Goal: Task Accomplishment & Management: Use online tool/utility

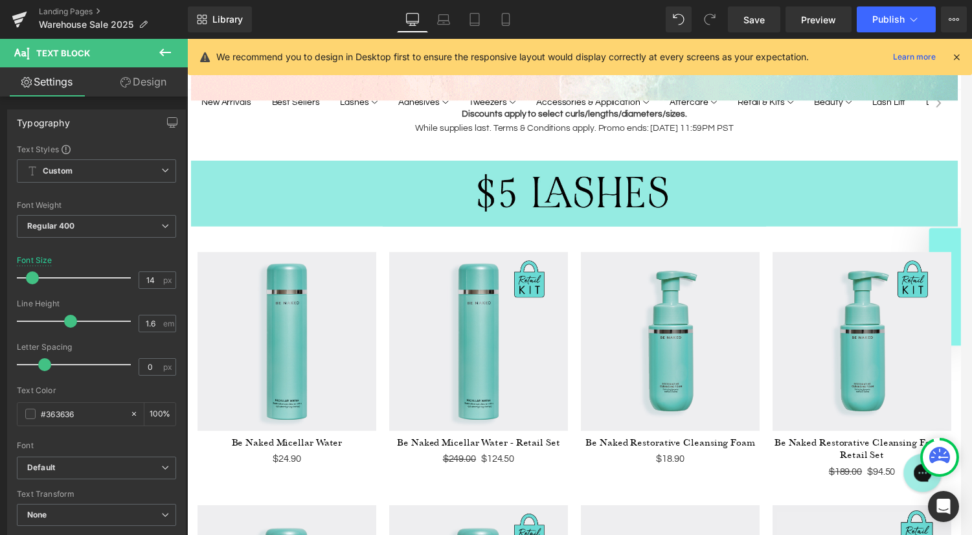
scroll to position [417, 0]
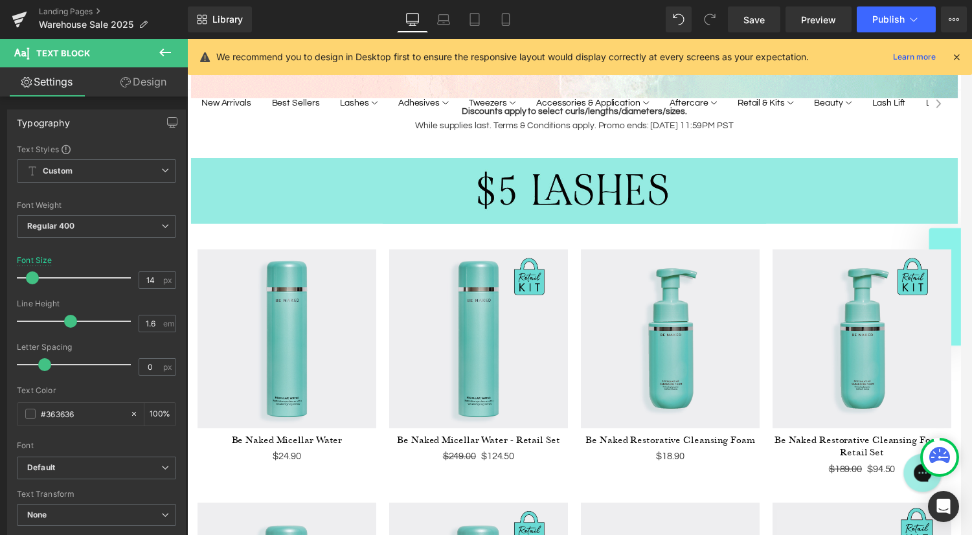
click at [496, 264] on img at bounding box center [482, 342] width 181 height 181
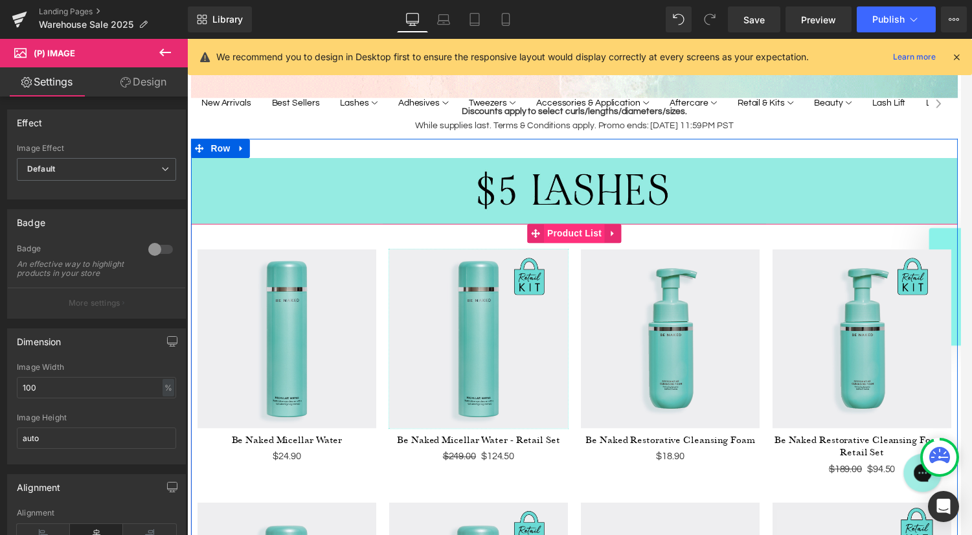
click at [568, 238] on span "Product List" at bounding box center [578, 235] width 61 height 19
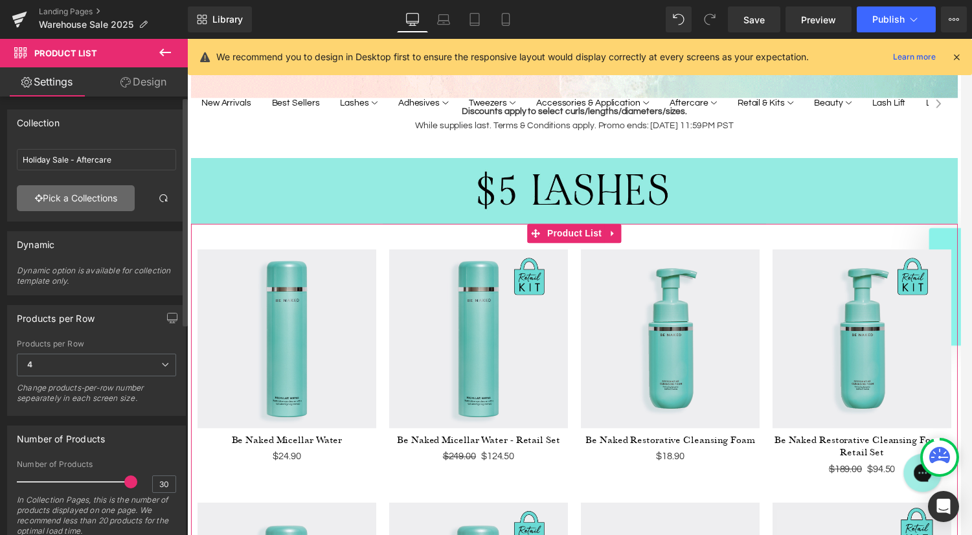
click at [98, 196] on link "Pick a Collections" at bounding box center [76, 198] width 118 height 26
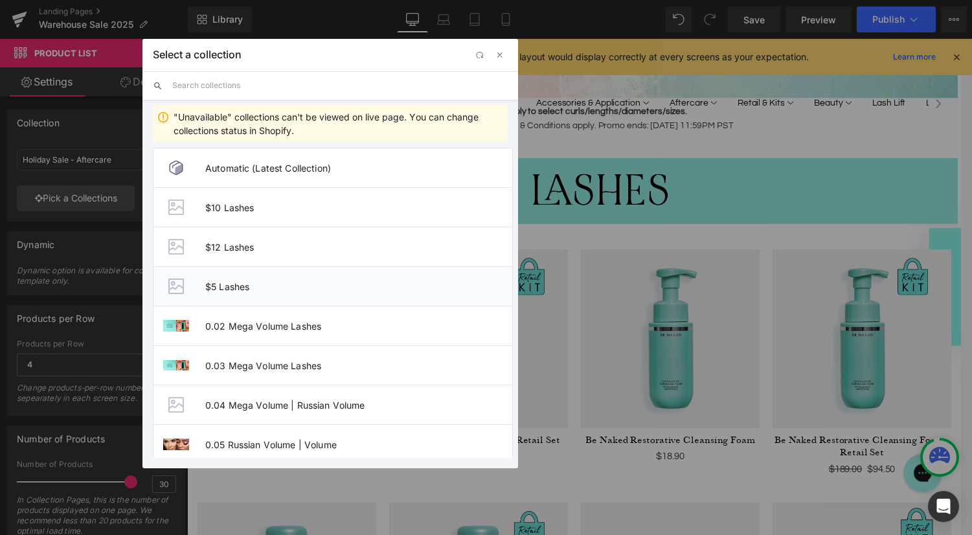
click at [706, 433] on span "$5 Lashes" at bounding box center [707, 435] width 2 height 5
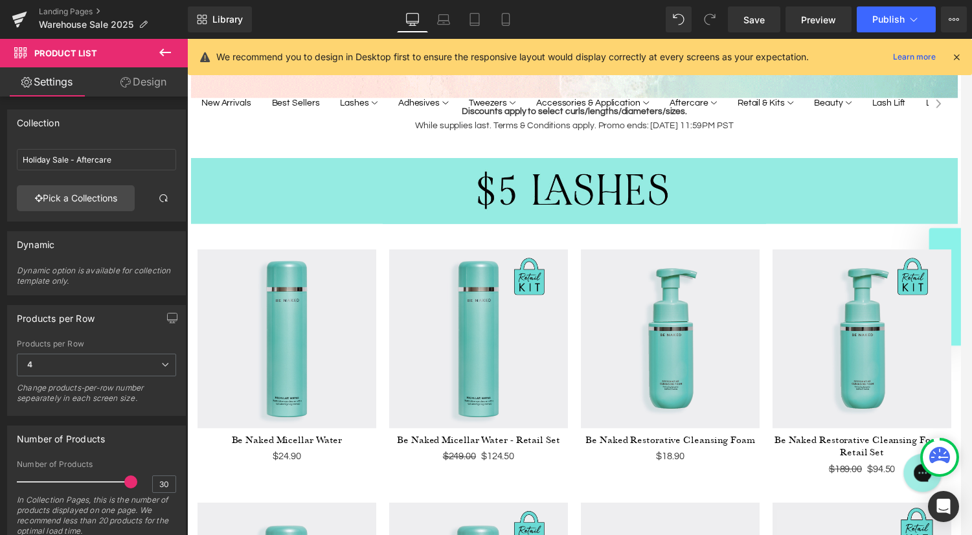
type input "$5 Lashes"
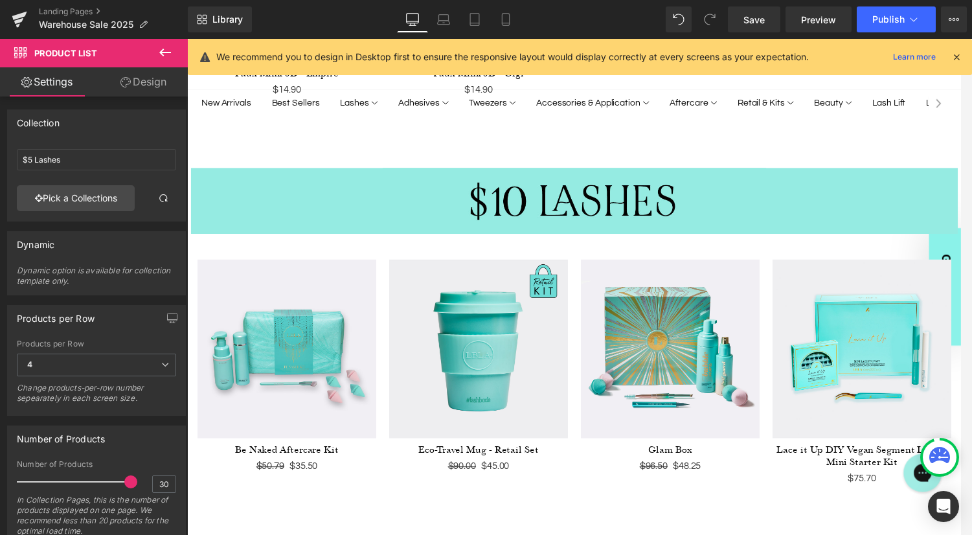
scroll to position [2558, 0]
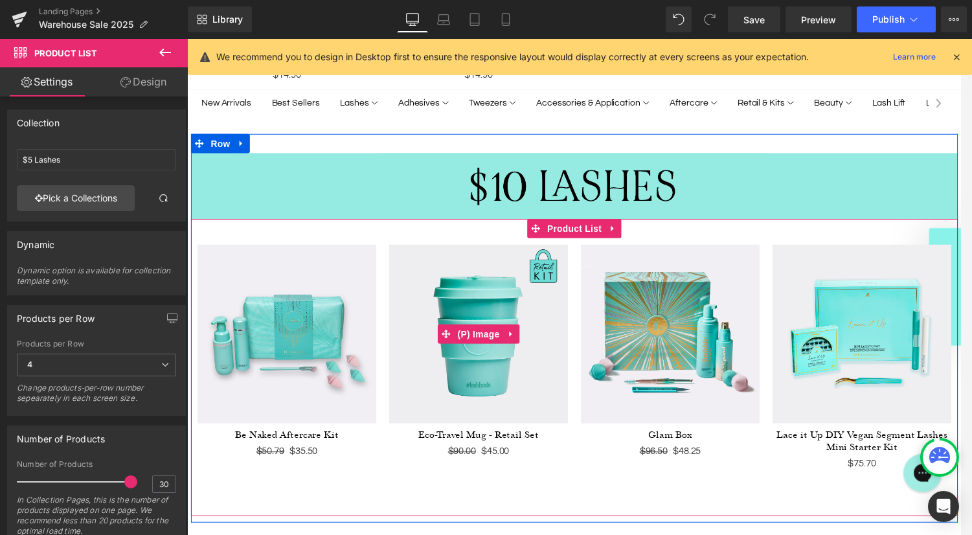
click at [449, 287] on img at bounding box center [482, 337] width 181 height 181
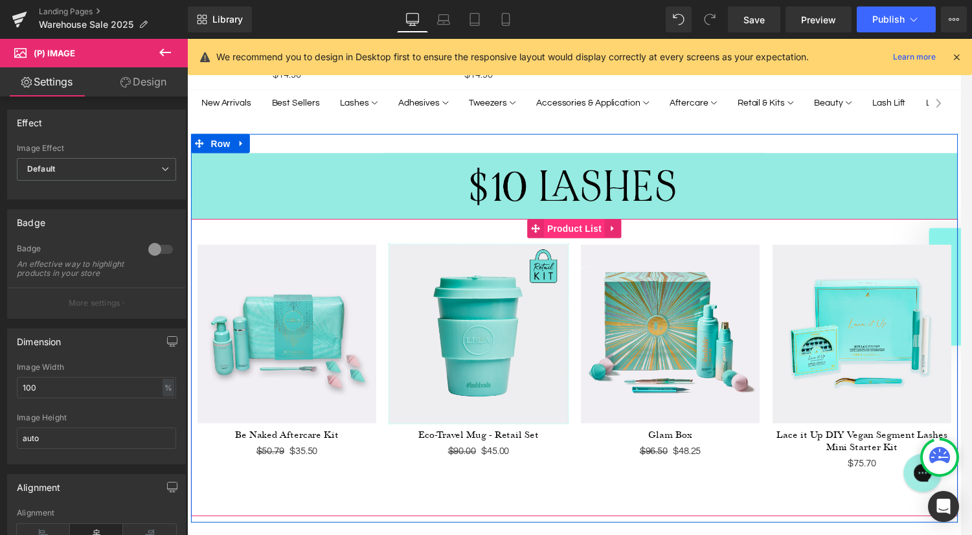
click at [577, 221] on span "Product List" at bounding box center [578, 230] width 61 height 19
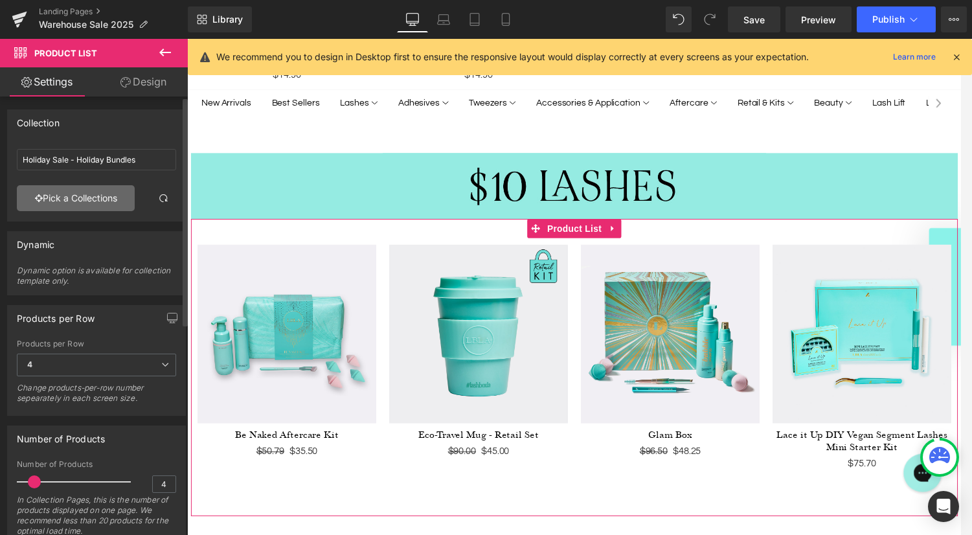
click at [85, 201] on link "Pick a Collections" at bounding box center [76, 198] width 118 height 26
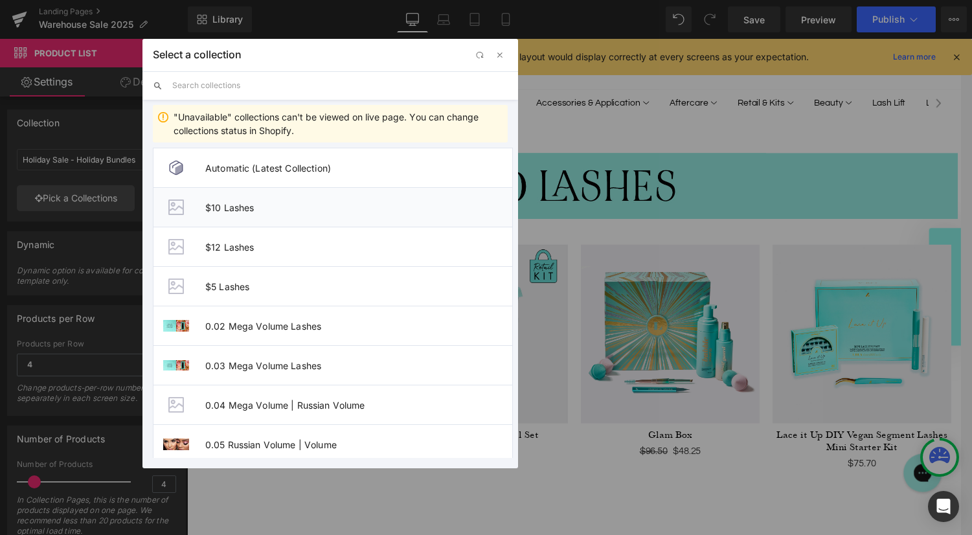
click at [0, 0] on span "$10 Lashes" at bounding box center [0, 0] width 0 height 0
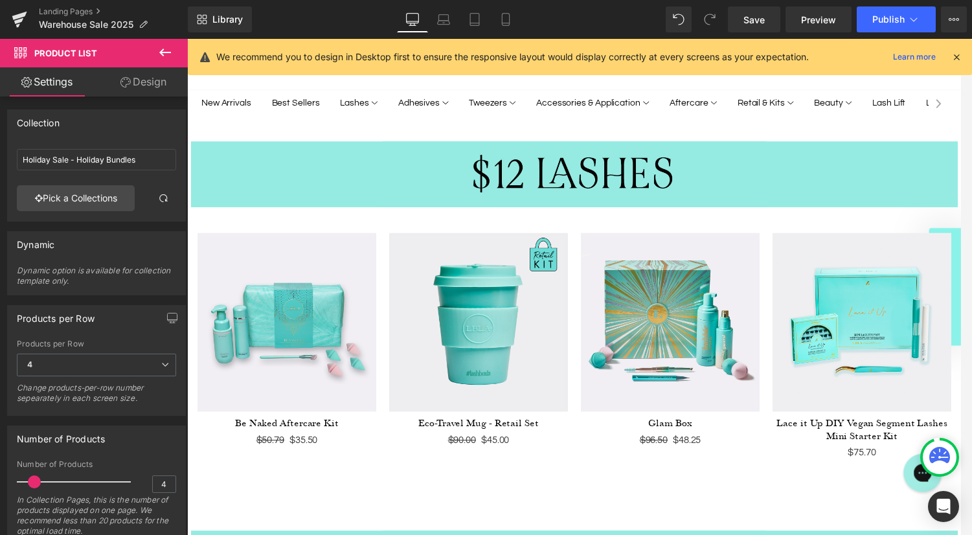
scroll to position [2949, 0]
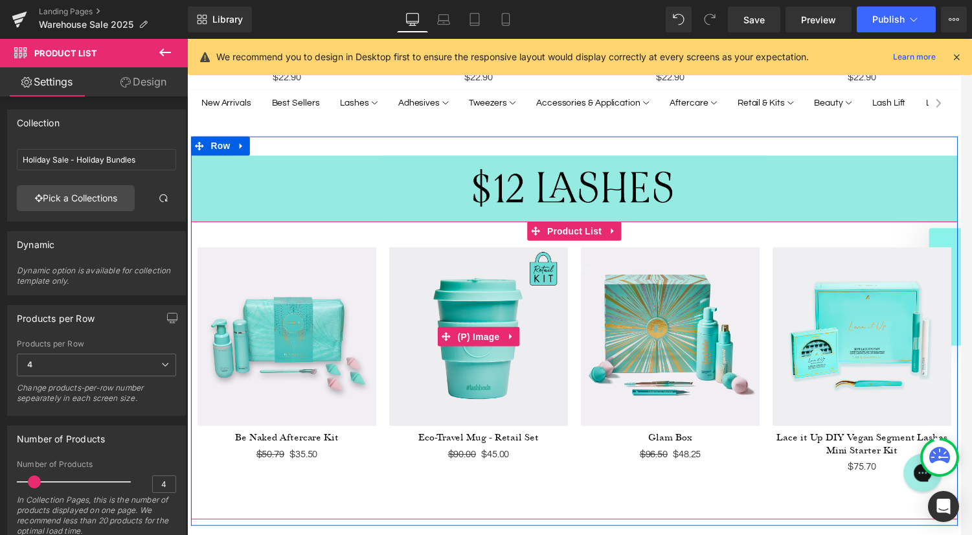
click at [555, 278] on img at bounding box center [482, 340] width 181 height 181
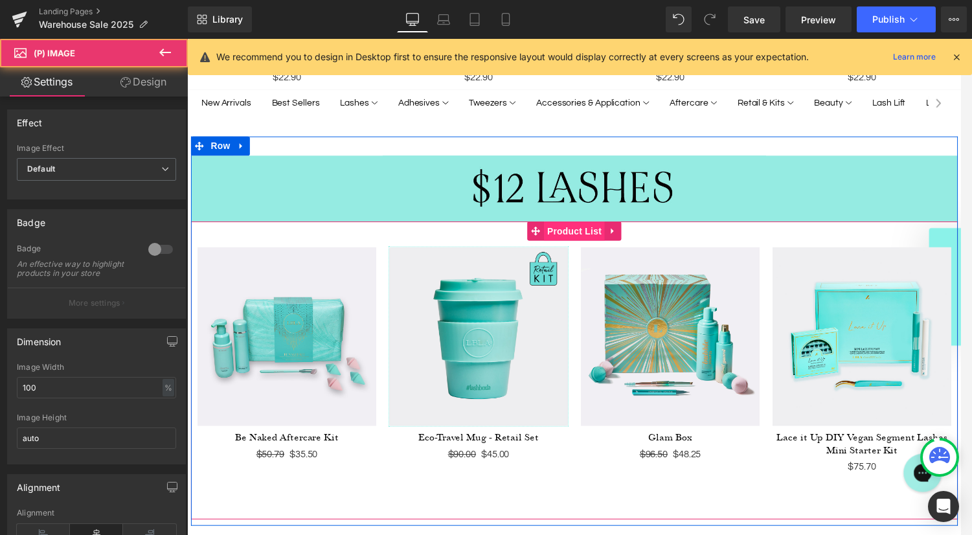
click at [575, 224] on span "Product List" at bounding box center [578, 233] width 61 height 19
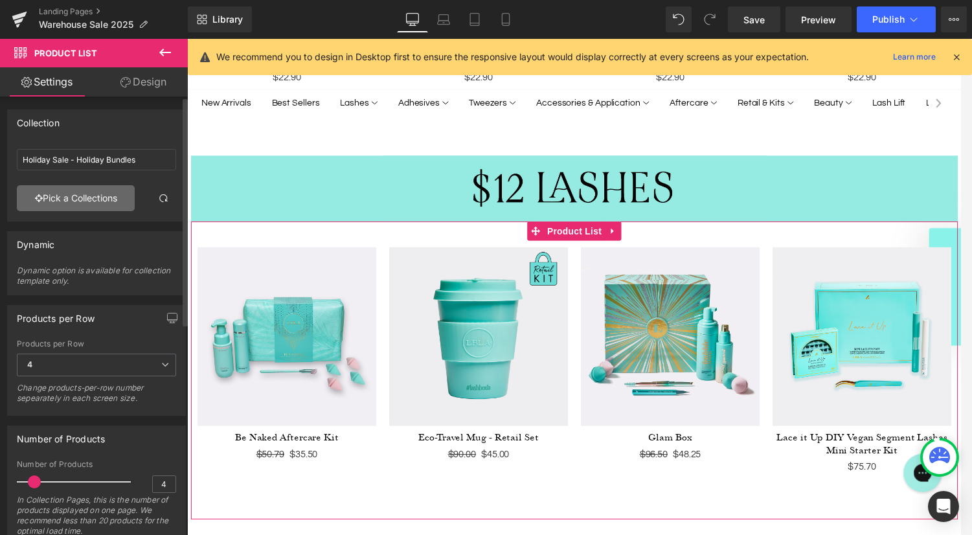
click at [89, 197] on link "Pick a Collections" at bounding box center [76, 198] width 118 height 26
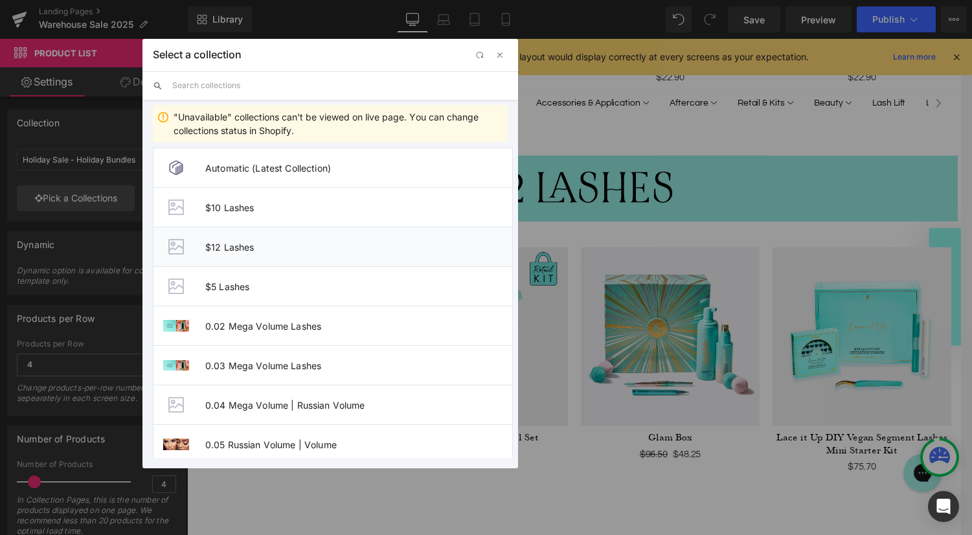
click at [0, 0] on li "$12 Lashes" at bounding box center [0, 0] width 0 height 0
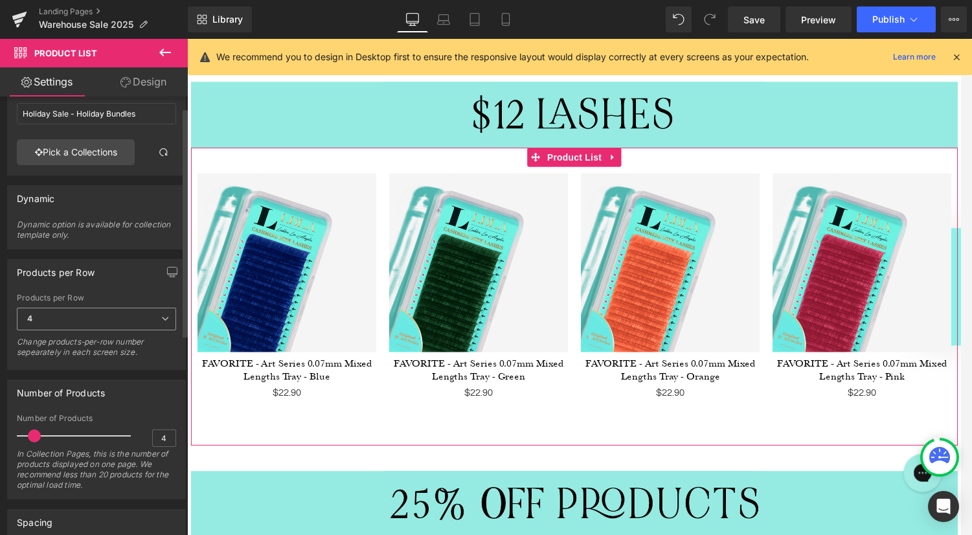
scroll to position [65, 0]
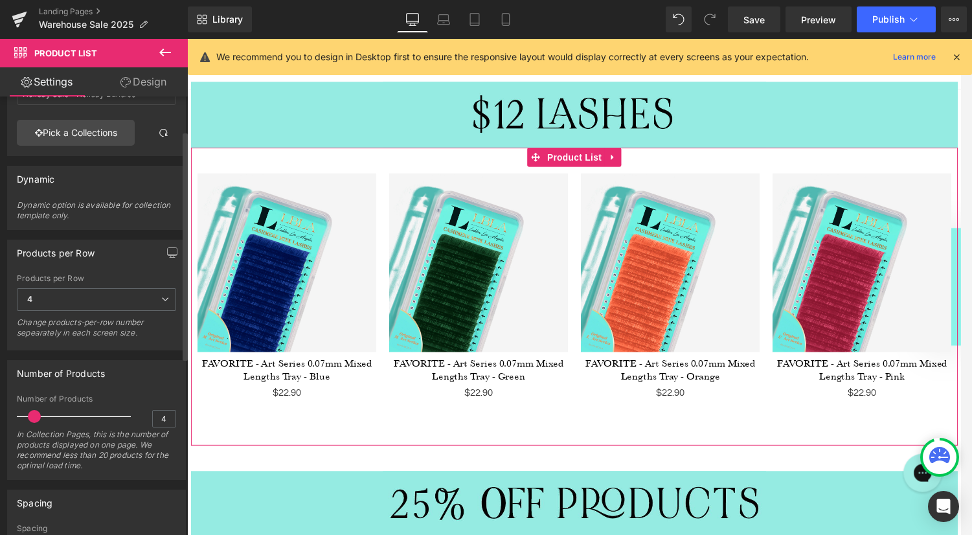
click at [111, 416] on div at bounding box center [76, 416] width 107 height 26
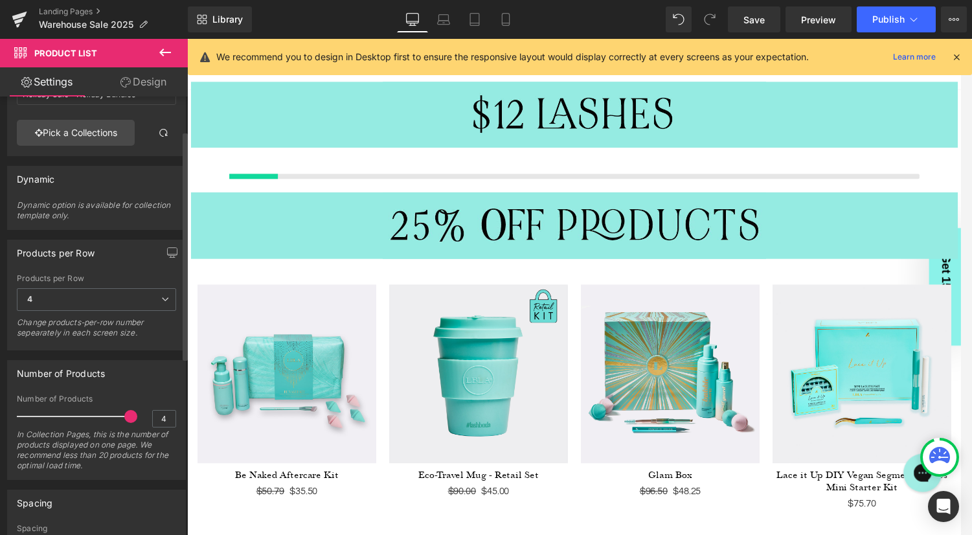
drag, startPoint x: 111, startPoint y: 416, endPoint x: 130, endPoint y: 416, distance: 18.8
click at [130, 416] on span at bounding box center [130, 416] width 13 height 13
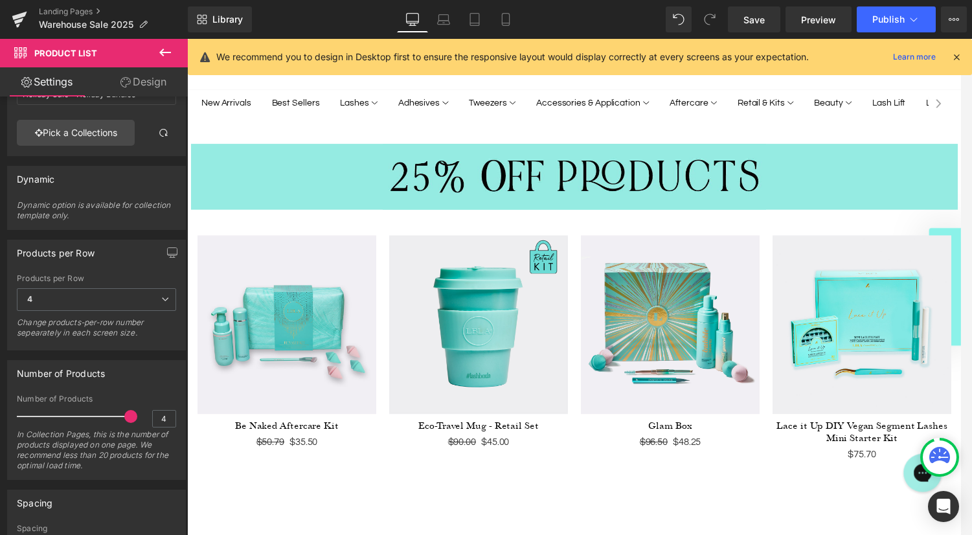
scroll to position [4123, 0]
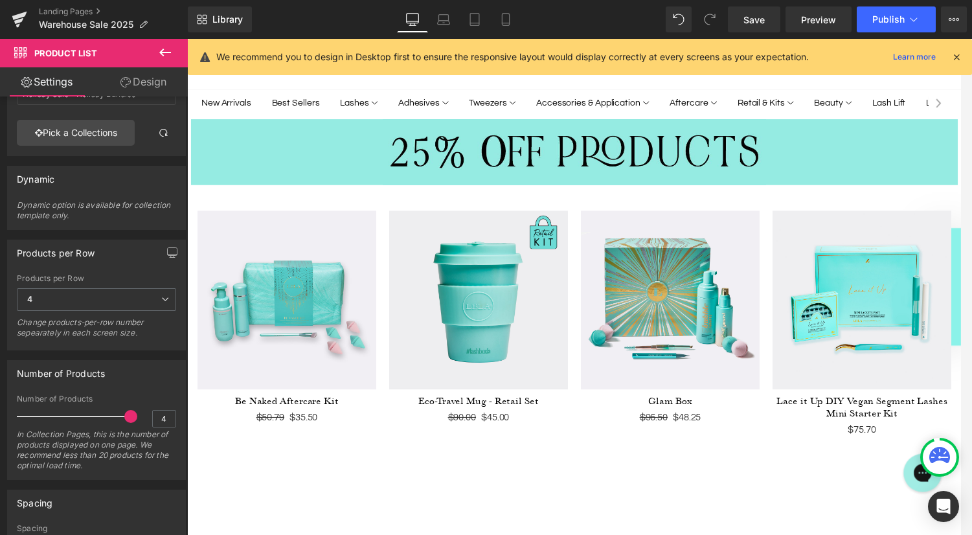
click at [590, 251] on img at bounding box center [676, 303] width 181 height 181
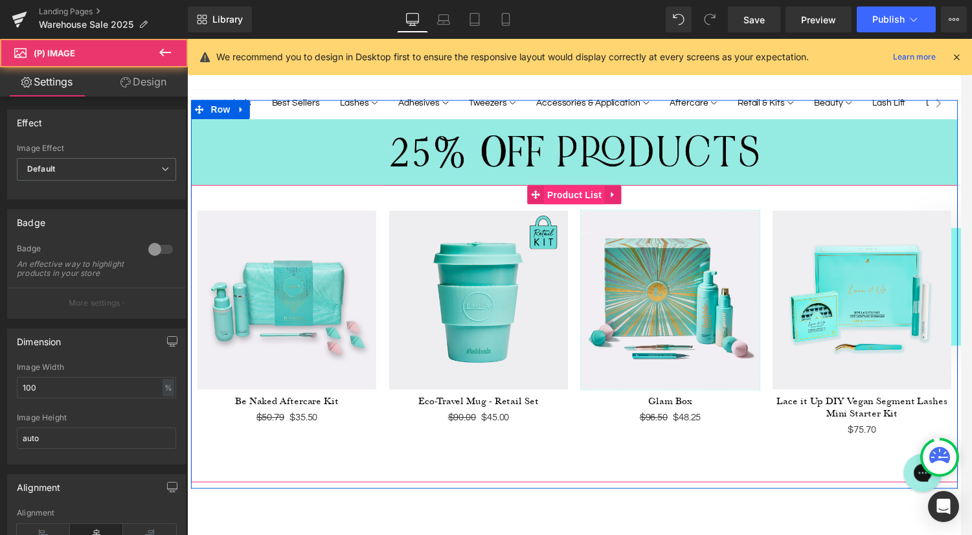
click at [568, 188] on span "Product List" at bounding box center [578, 197] width 61 height 19
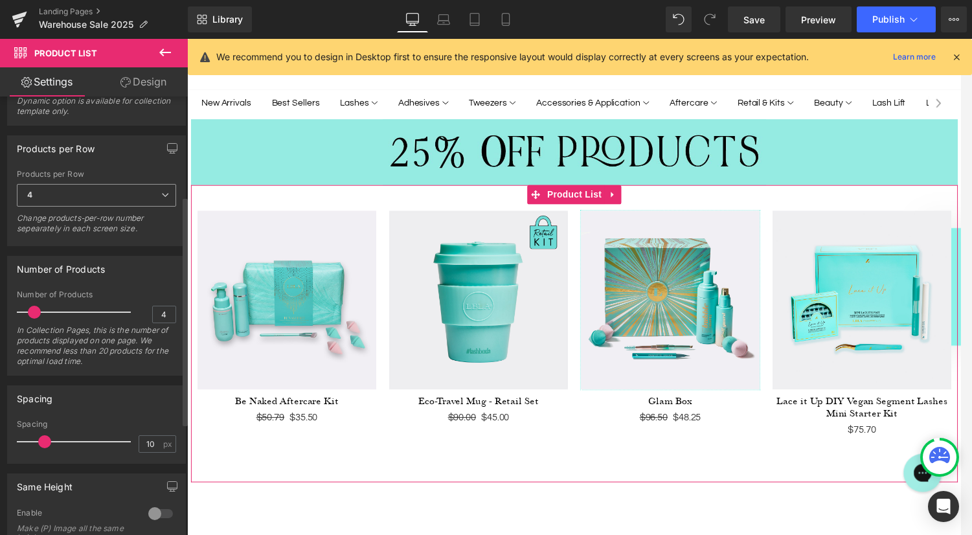
scroll to position [195, 0]
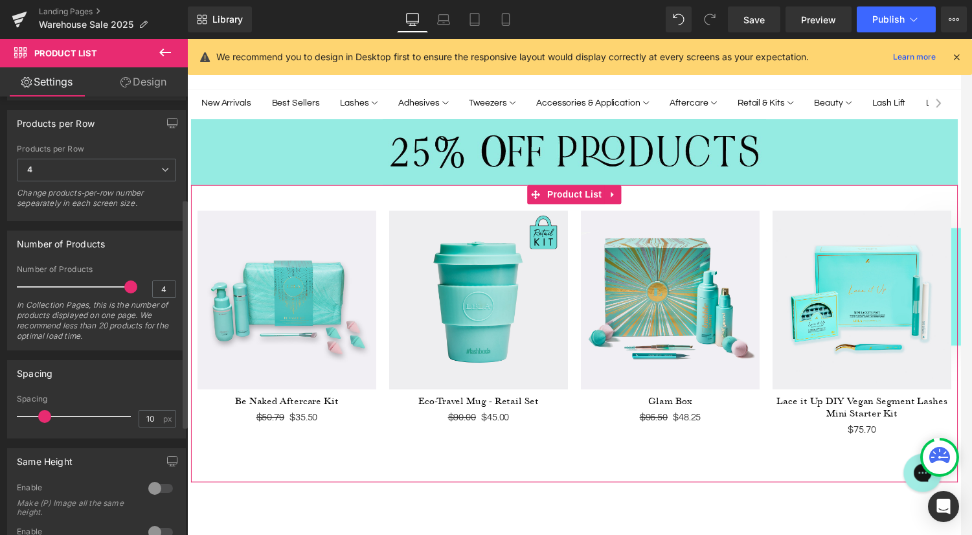
drag, startPoint x: 34, startPoint y: 286, endPoint x: 174, endPoint y: 286, distance: 139.8
click at [174, 286] on div "4 Number of Products 4 In Collection Pages, this is the number of products disp…" at bounding box center [96, 307] width 177 height 85
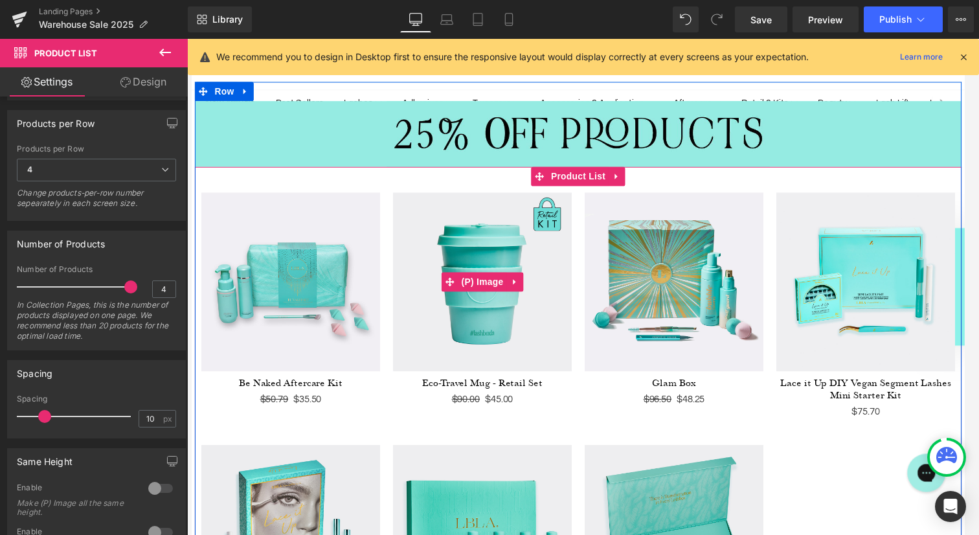
scroll to position [4130, 0]
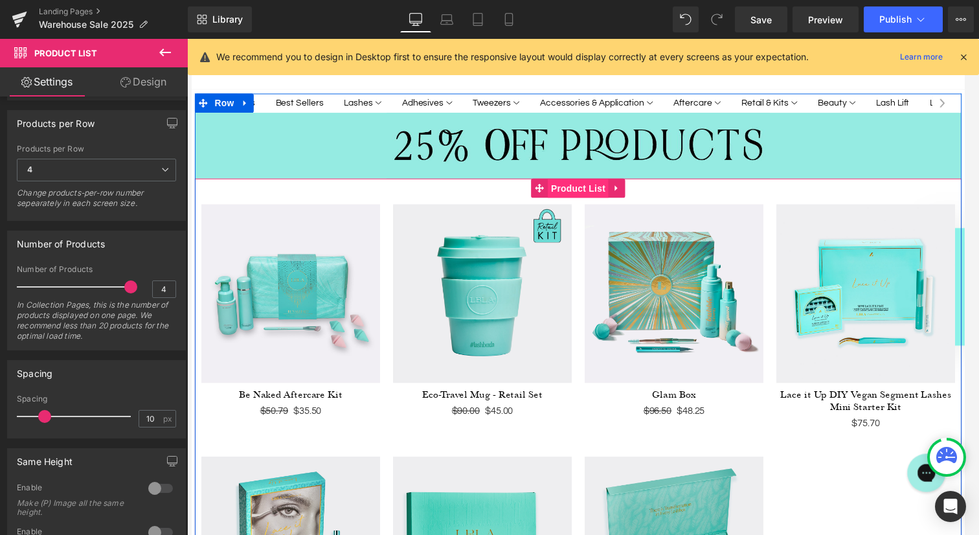
click at [579, 181] on span "Product List" at bounding box center [581, 190] width 61 height 19
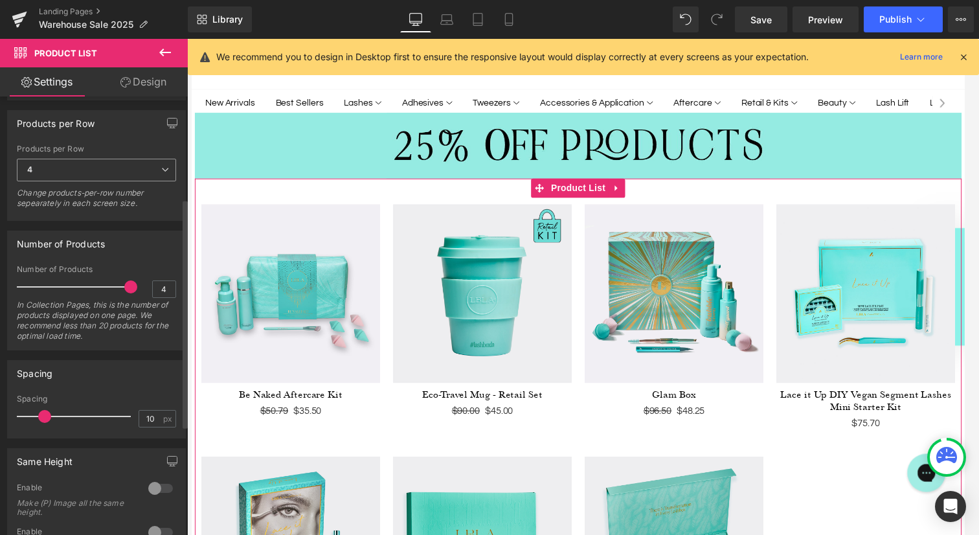
click at [127, 166] on span "4" at bounding box center [96, 170] width 159 height 23
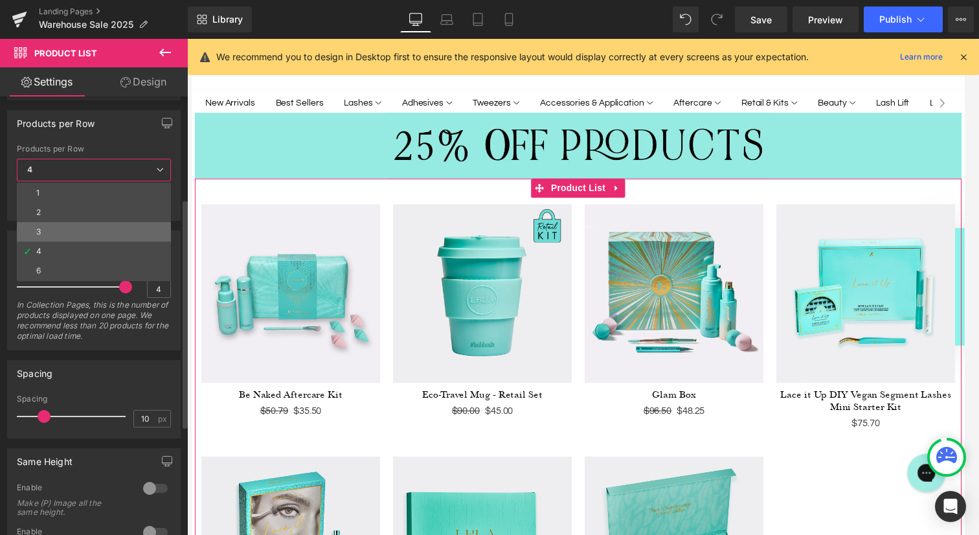
click at [69, 228] on li "3" at bounding box center [94, 231] width 154 height 19
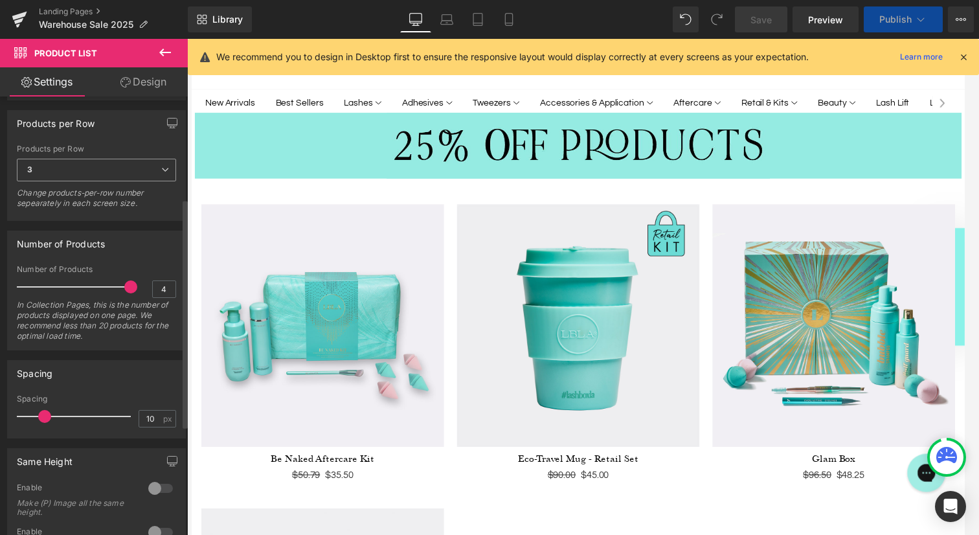
click at [101, 170] on span "3" at bounding box center [96, 170] width 159 height 23
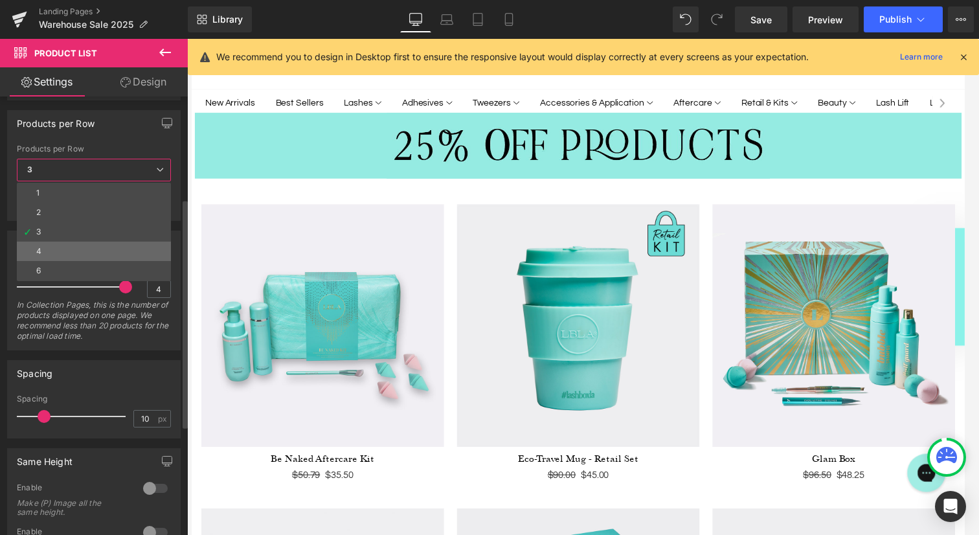
click at [80, 245] on li "4" at bounding box center [94, 250] width 154 height 19
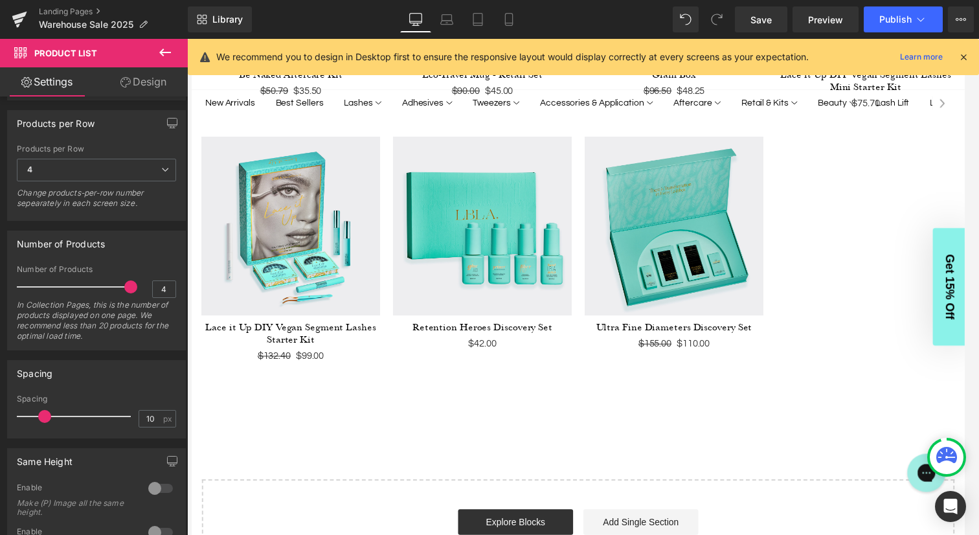
scroll to position [4375, 0]
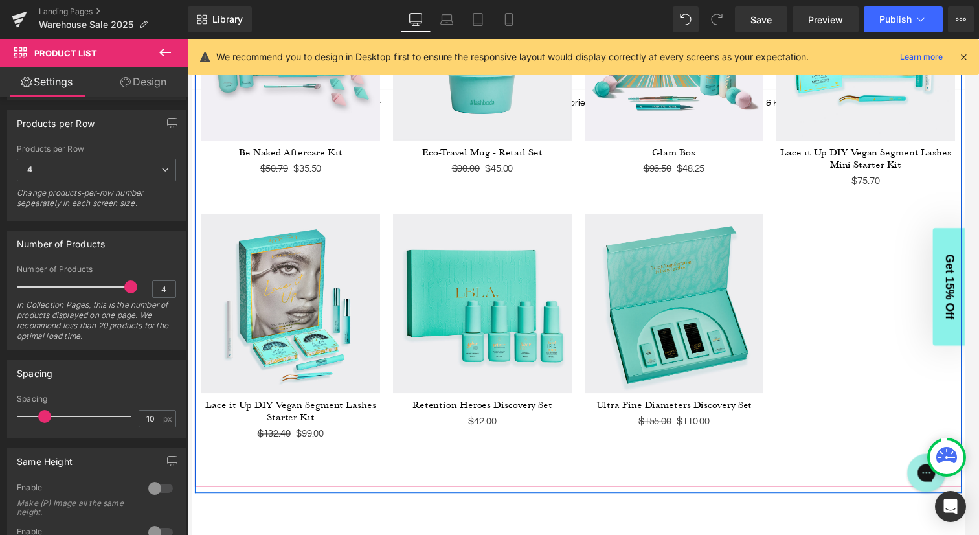
click at [812, 278] on div "Sale Off (P) Image Be Naked Aftercare Kit (P) Title $50.79" at bounding box center [582, 204] width 777 height 538
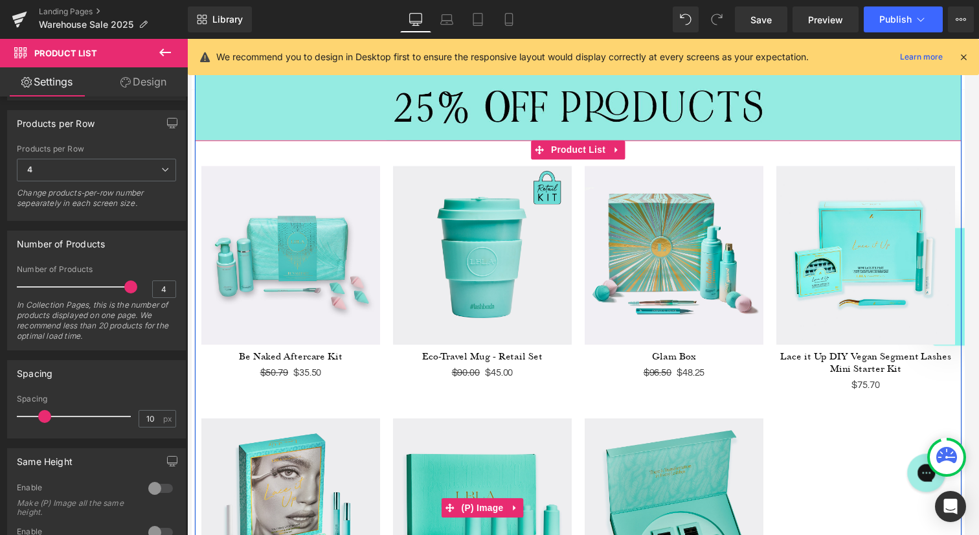
scroll to position [4167, 0]
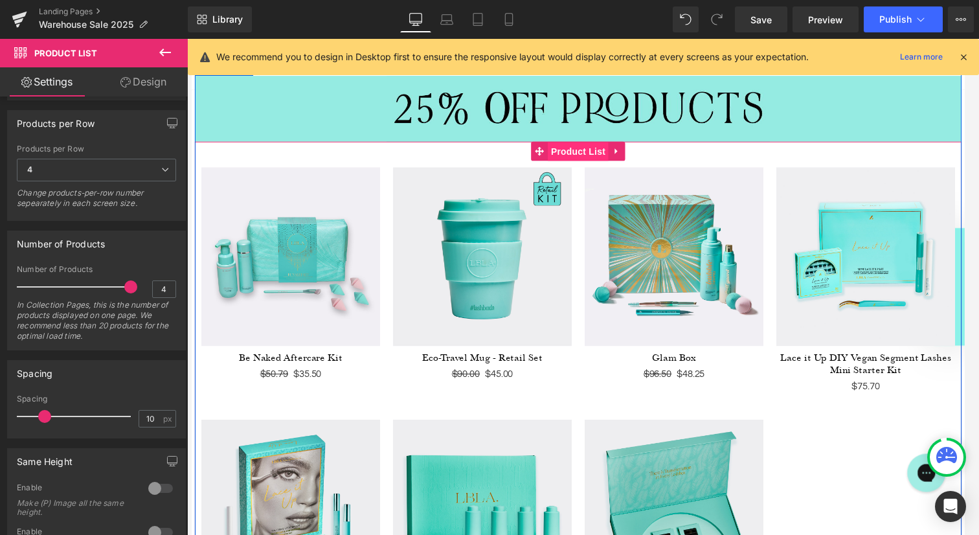
click at [587, 144] on span "Product List" at bounding box center [581, 153] width 61 height 19
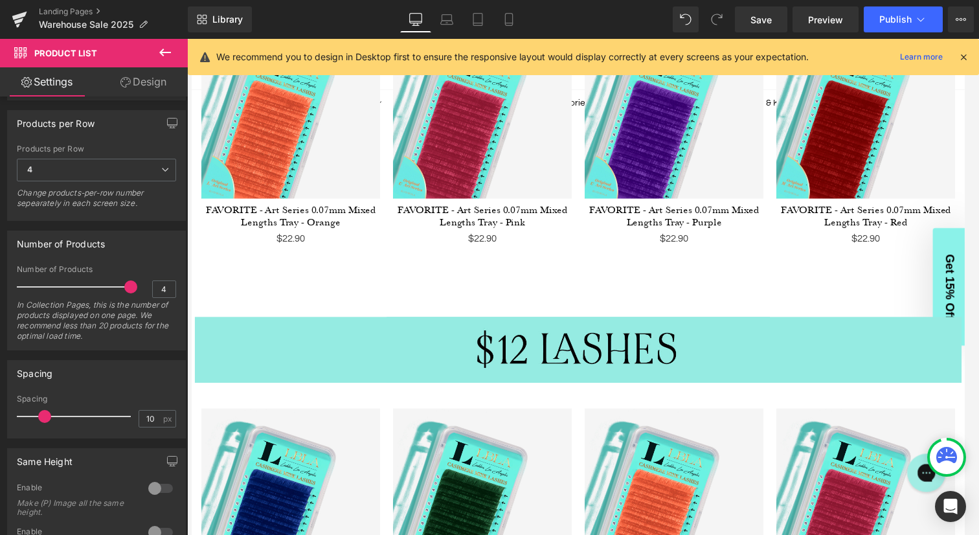
scroll to position [2776, 0]
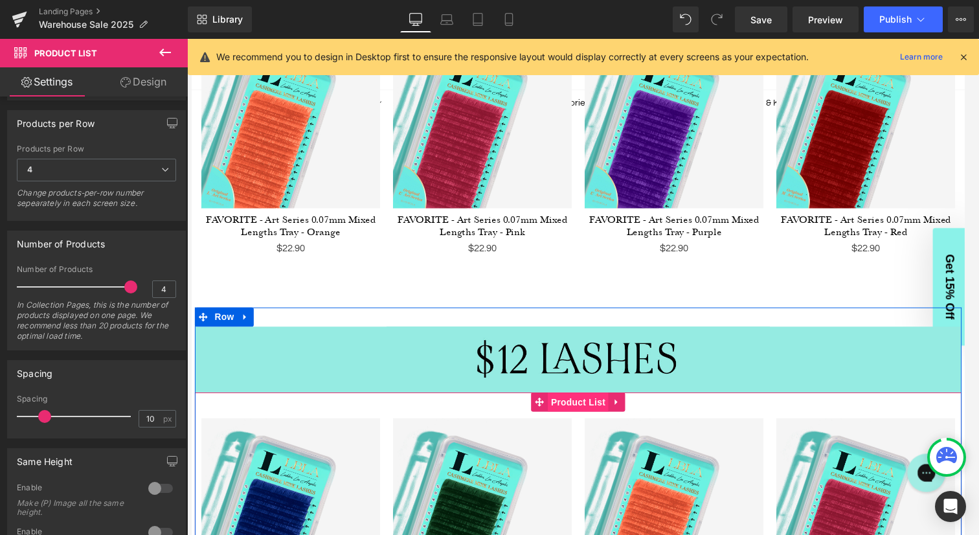
click at [564, 397] on span "Product List" at bounding box center [581, 406] width 61 height 19
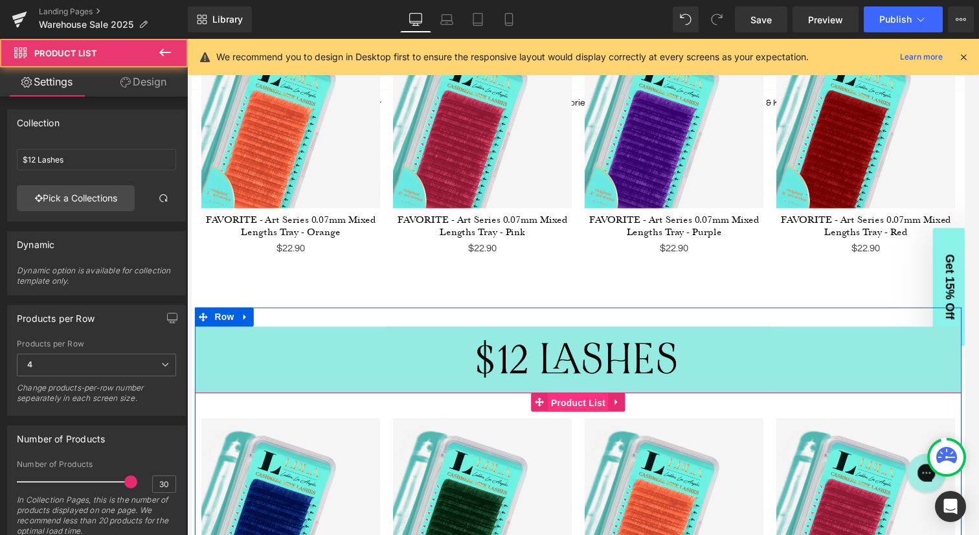
click at [580, 397] on span "Product List" at bounding box center [581, 406] width 61 height 19
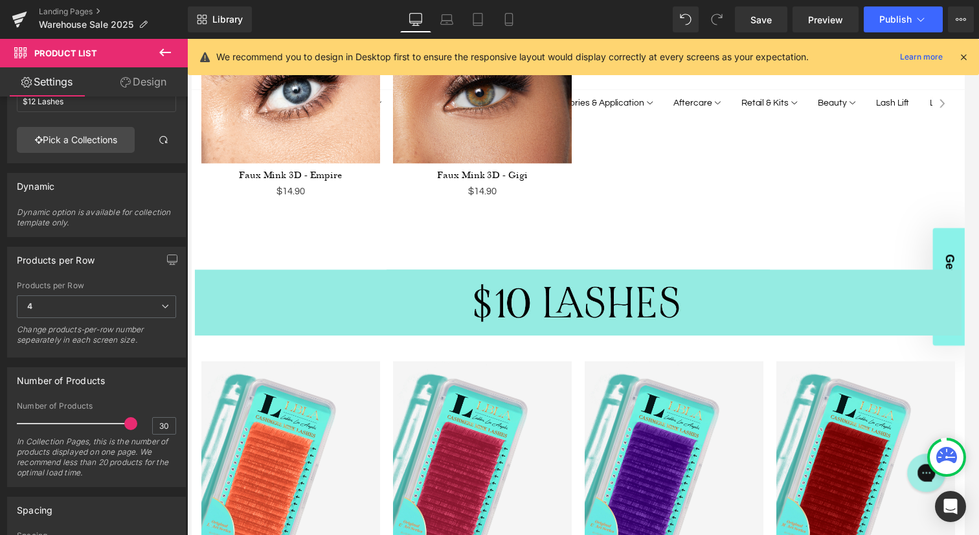
scroll to position [2515, 0]
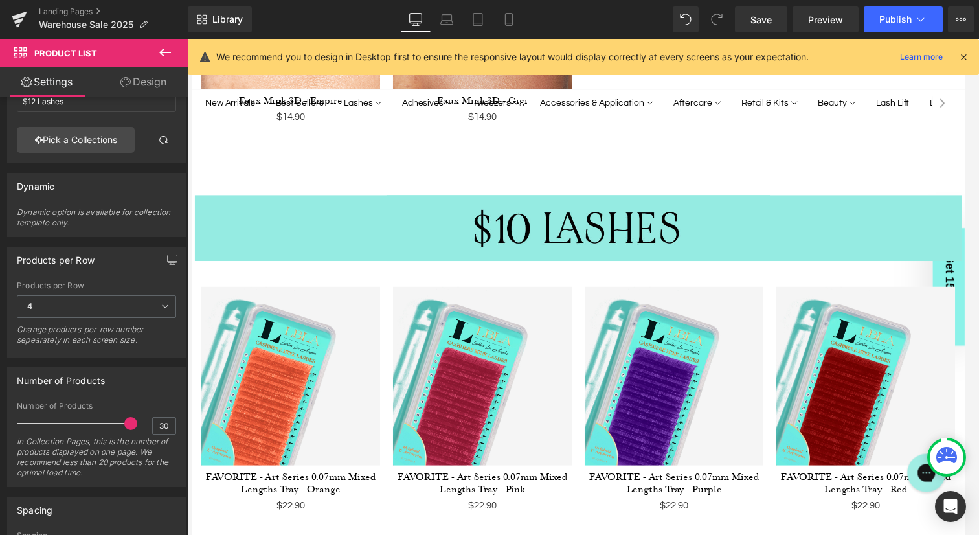
click at [569, 295] on img at bounding box center [485, 380] width 181 height 181
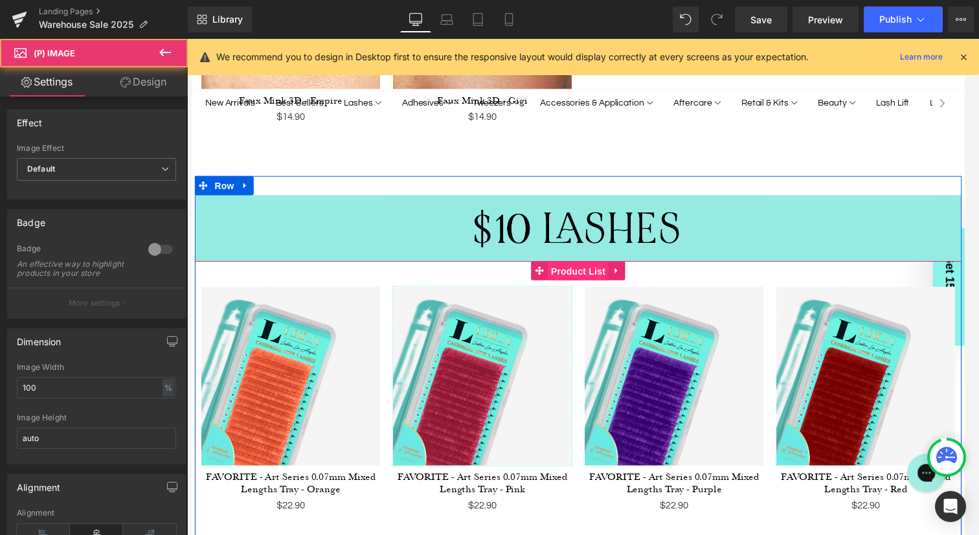
click at [573, 265] on span "Product List" at bounding box center [581, 274] width 61 height 19
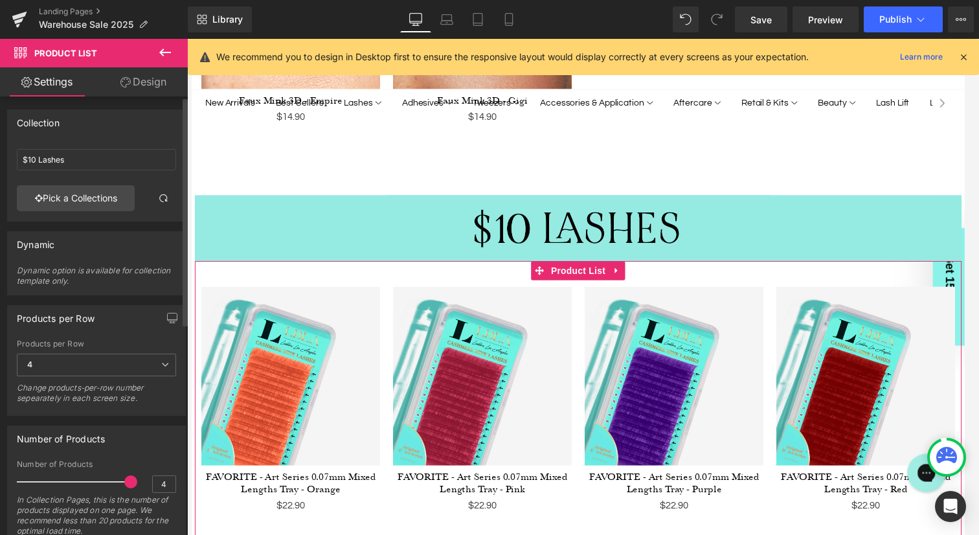
drag, startPoint x: 32, startPoint y: 482, endPoint x: 175, endPoint y: 489, distance: 143.2
click at [175, 489] on div "4 Number of Products 4 In Collection Pages, this is the number of products disp…" at bounding box center [96, 502] width 177 height 85
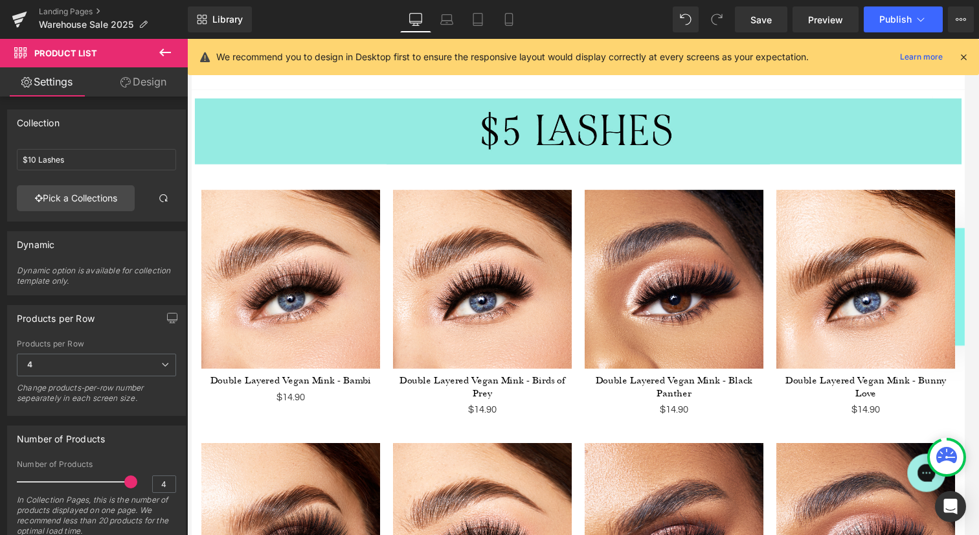
scroll to position [480, 0]
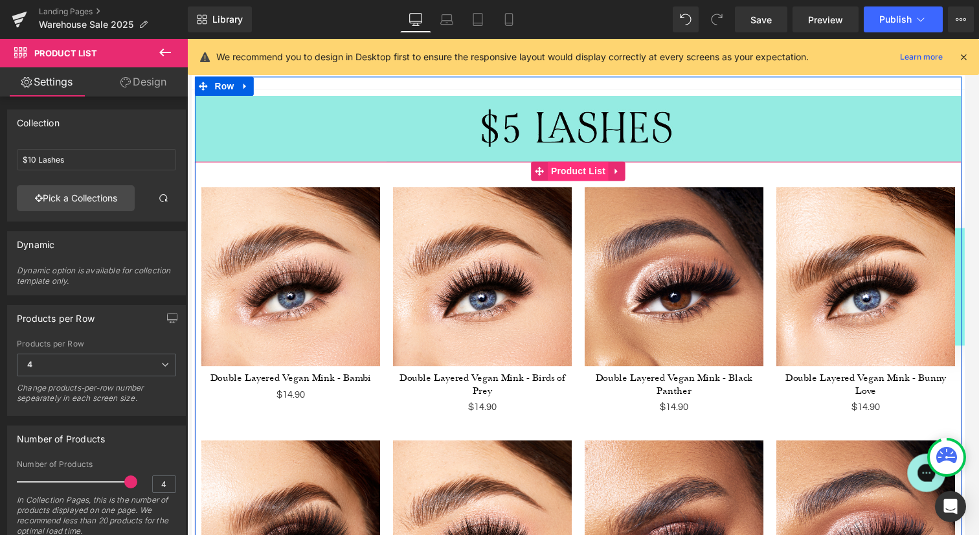
click at [580, 172] on span "Product List" at bounding box center [581, 172] width 61 height 19
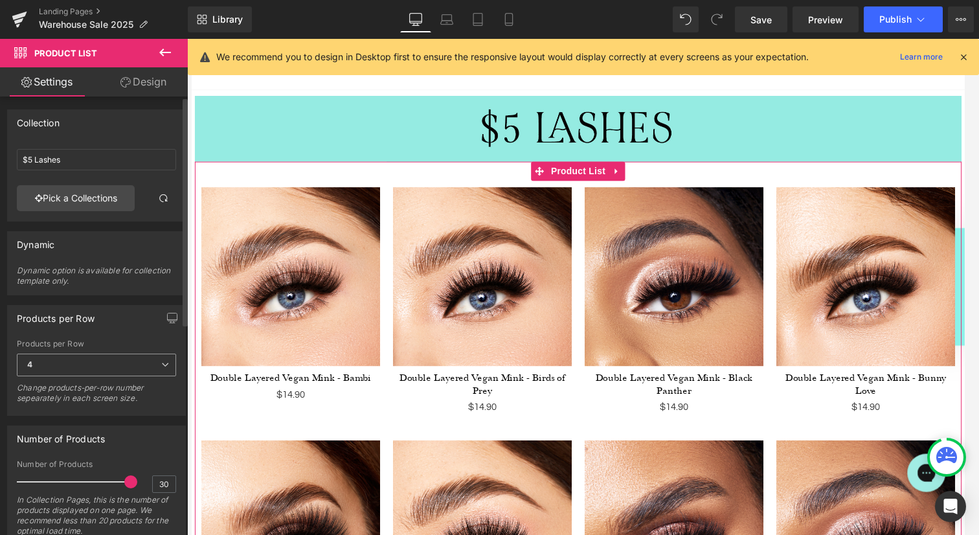
click at [161, 361] on icon at bounding box center [165, 365] width 8 height 8
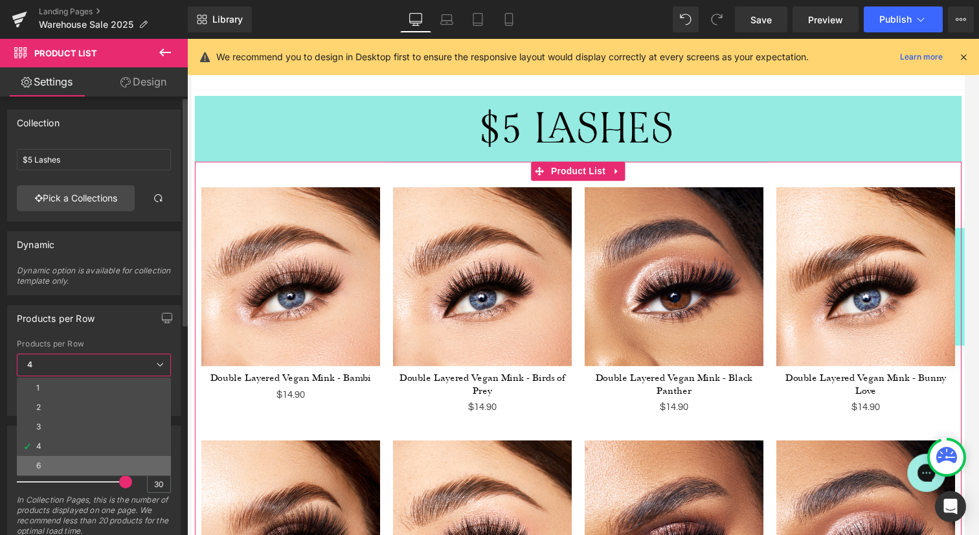
click at [94, 456] on li "6" at bounding box center [94, 465] width 154 height 19
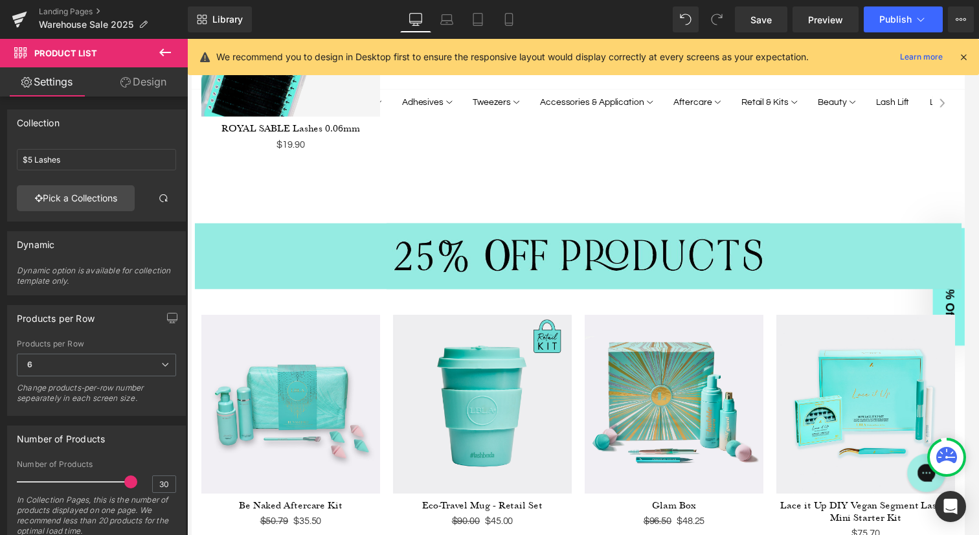
scroll to position [3733, 0]
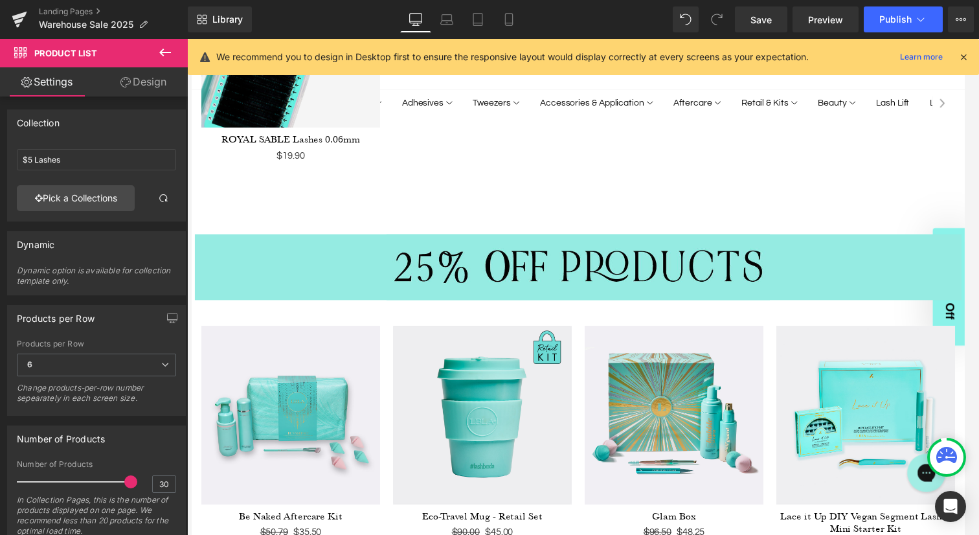
click at [562, 335] on img at bounding box center [485, 419] width 181 height 181
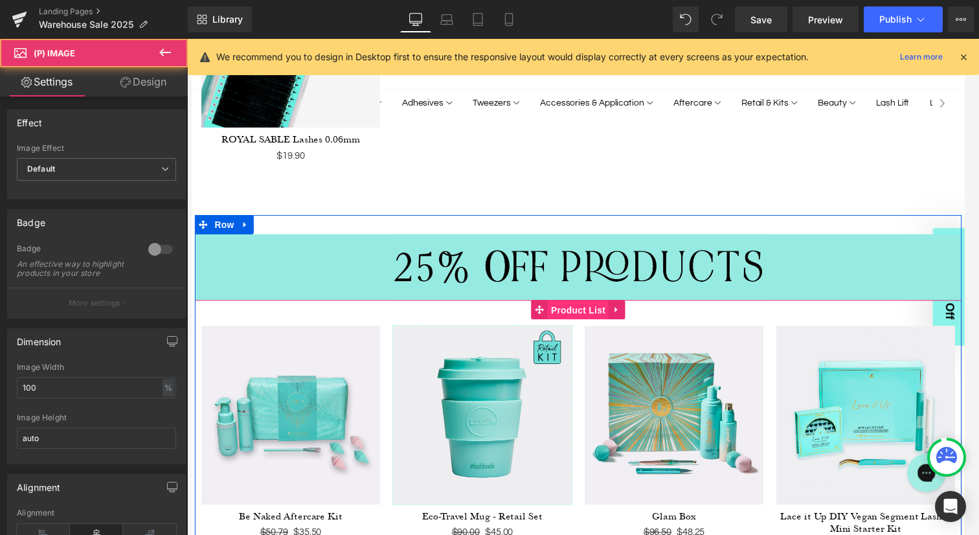
click at [573, 304] on span "Product List" at bounding box center [581, 313] width 61 height 19
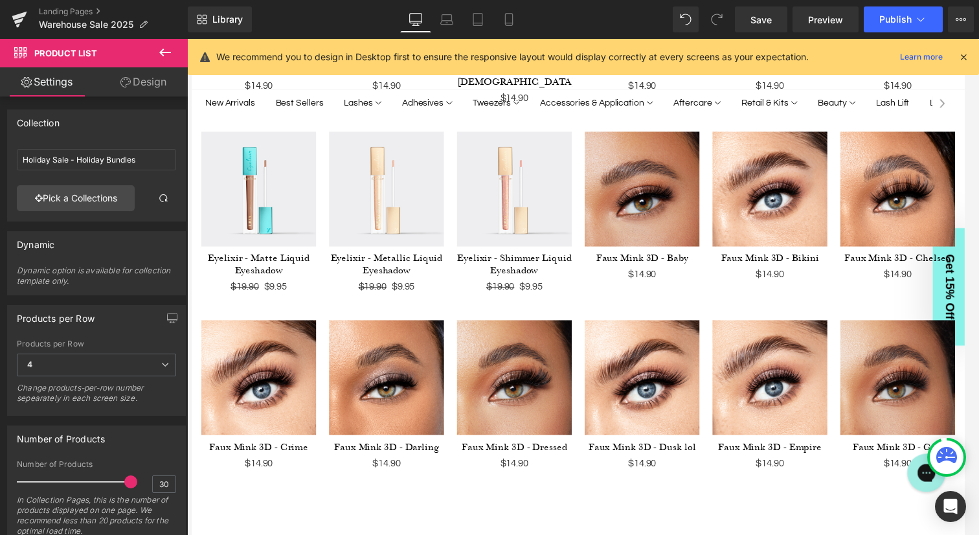
scroll to position [1124, 0]
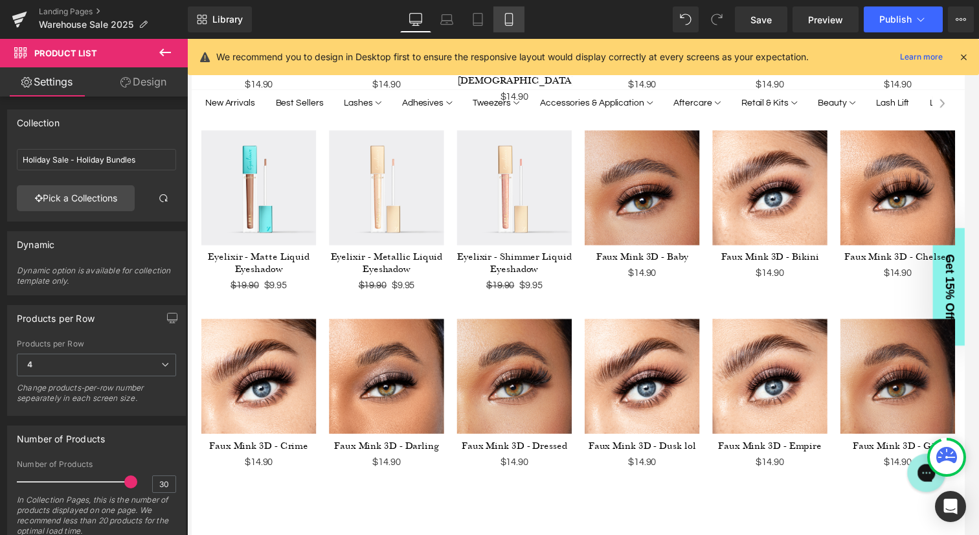
click at [510, 27] on link "Mobile" at bounding box center [508, 19] width 31 height 26
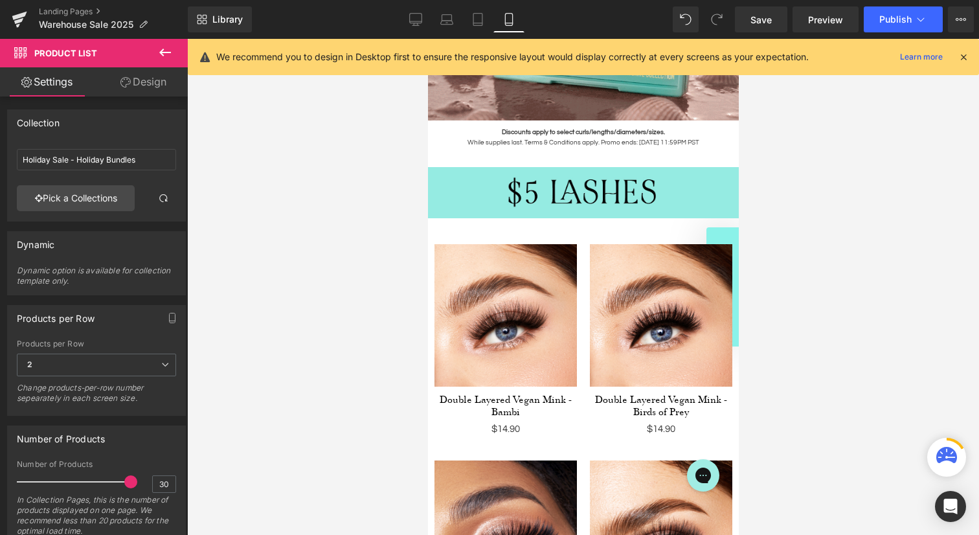
scroll to position [438, 0]
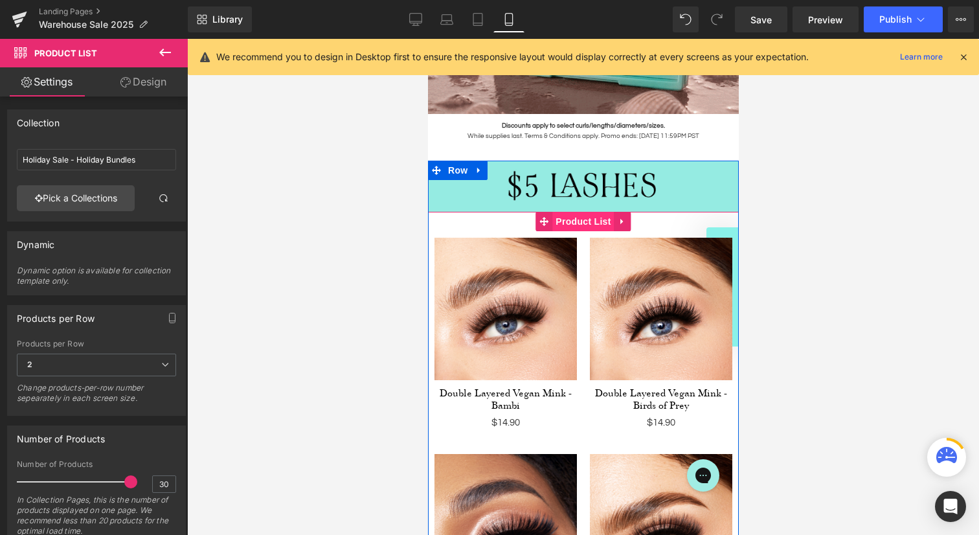
click at [581, 227] on span "Product List" at bounding box center [581, 221] width 61 height 19
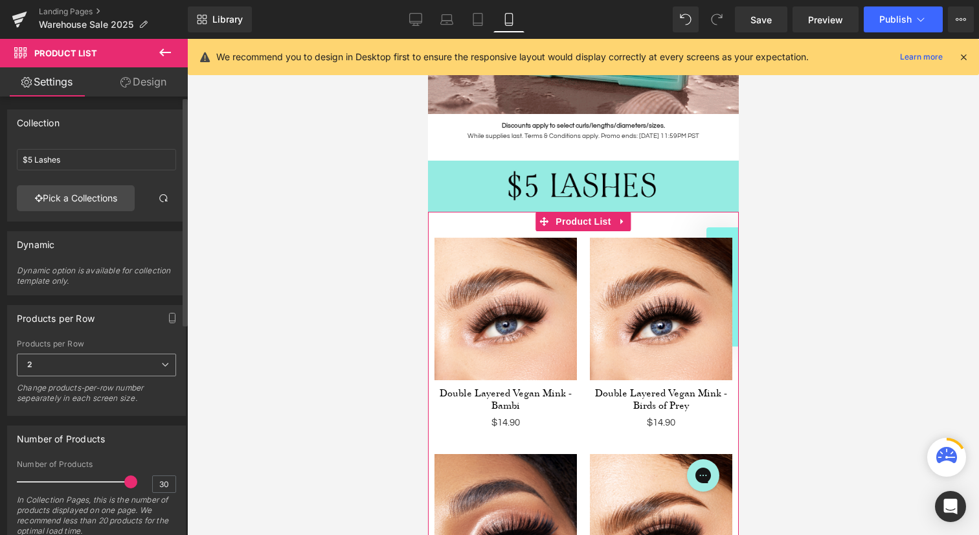
click at [91, 364] on span "2" at bounding box center [96, 364] width 159 height 23
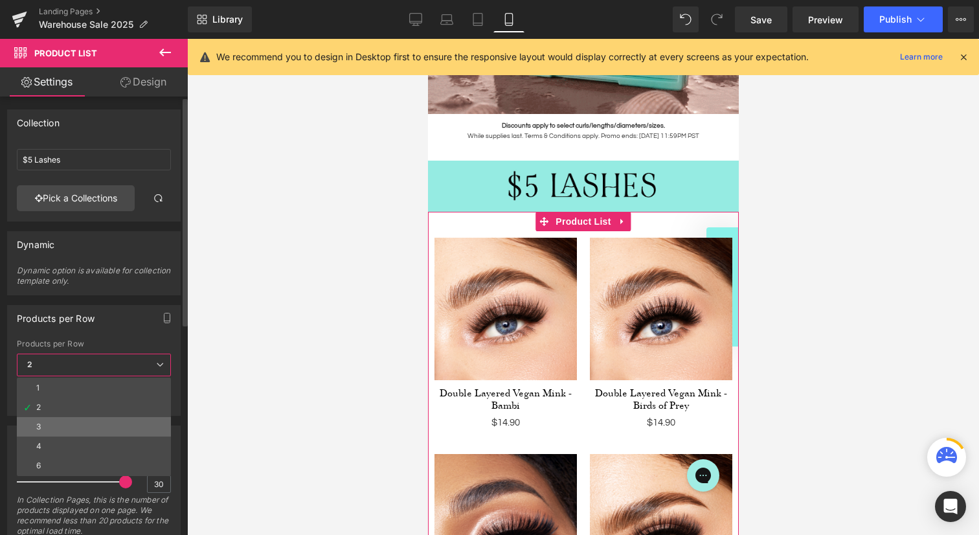
click at [66, 420] on li "3" at bounding box center [94, 426] width 154 height 19
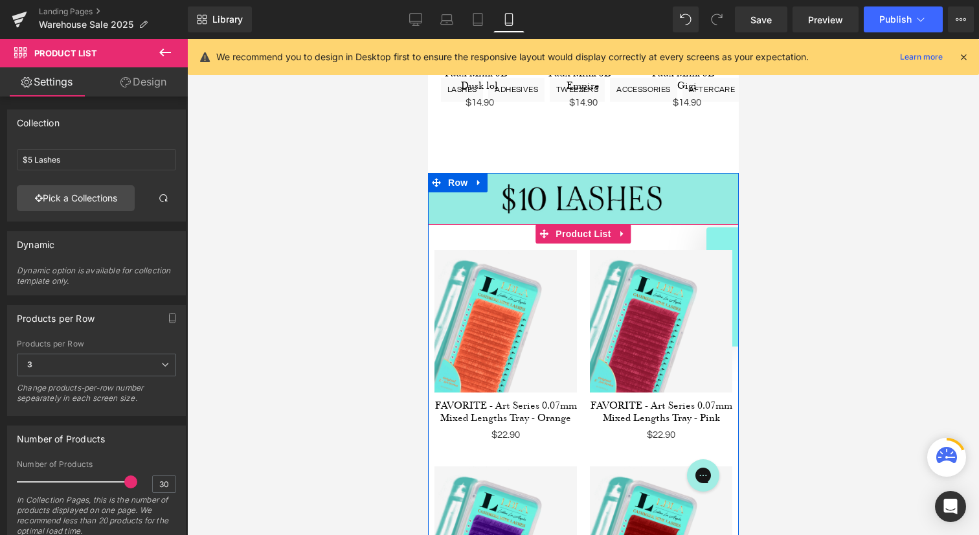
scroll to position [2177, 0]
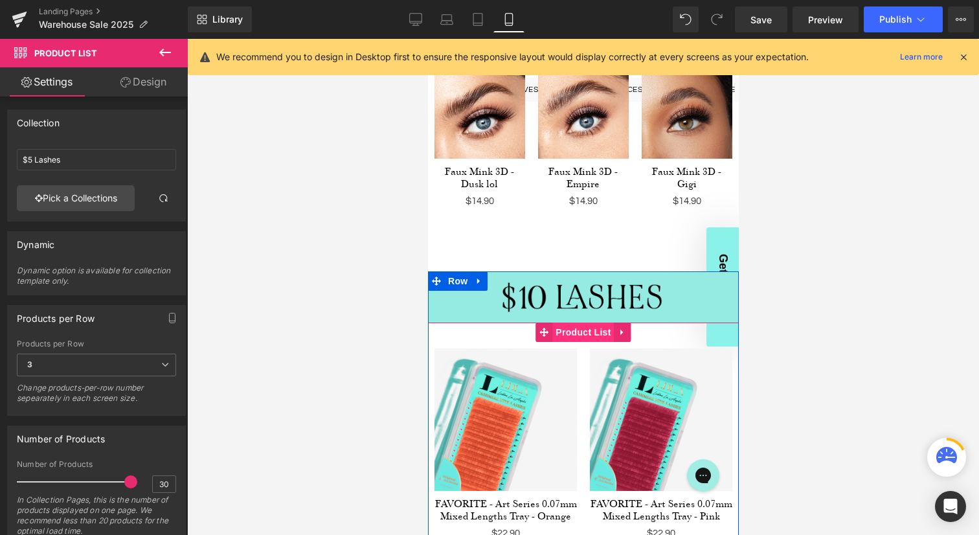
click at [580, 323] on span "Product List" at bounding box center [581, 331] width 61 height 19
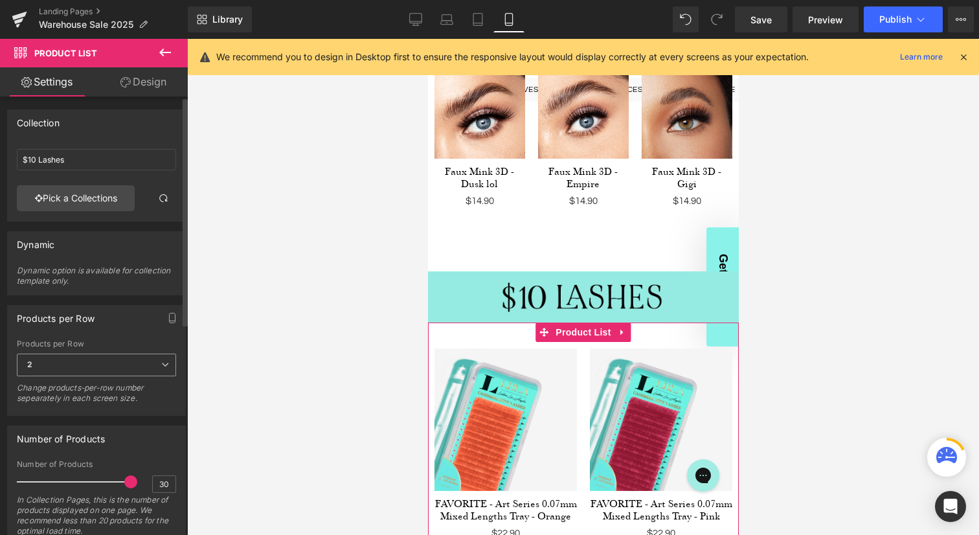
click at [93, 353] on span "2" at bounding box center [96, 364] width 159 height 23
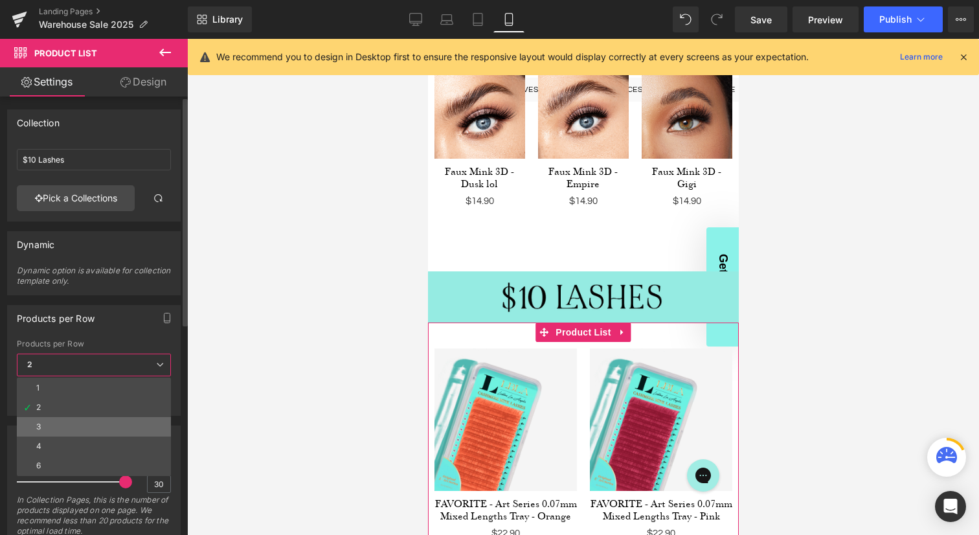
click at [71, 428] on li "3" at bounding box center [94, 426] width 154 height 19
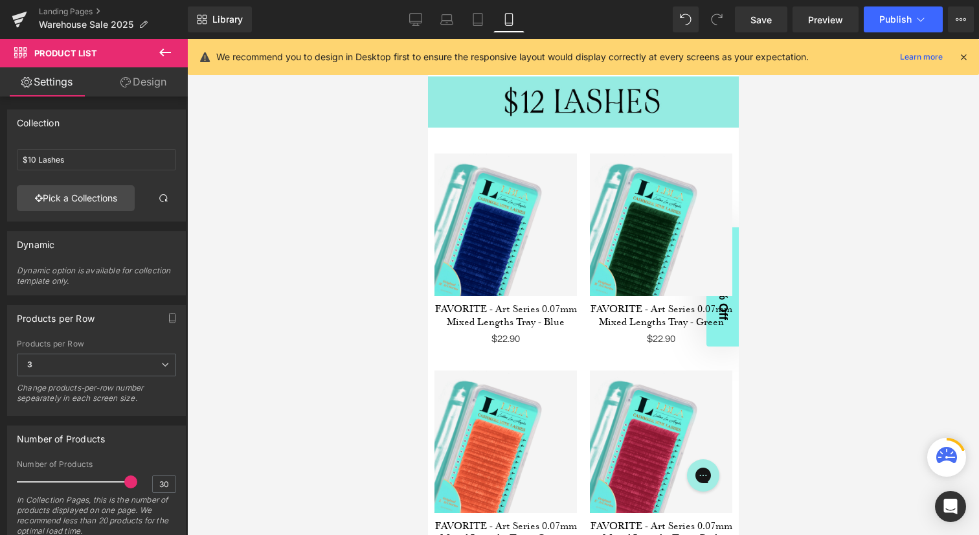
scroll to position [3605, 0]
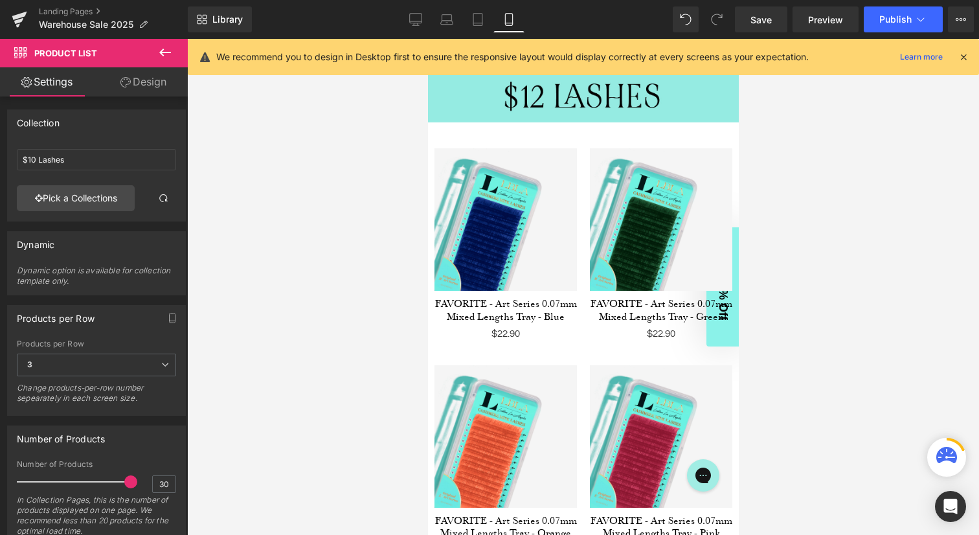
click at [586, 166] on div "Sale Off (P) Image FAVORITE - Art Series 0.07mm Mixed Lengths Tray - Green (P) …" at bounding box center [660, 250] width 155 height 216
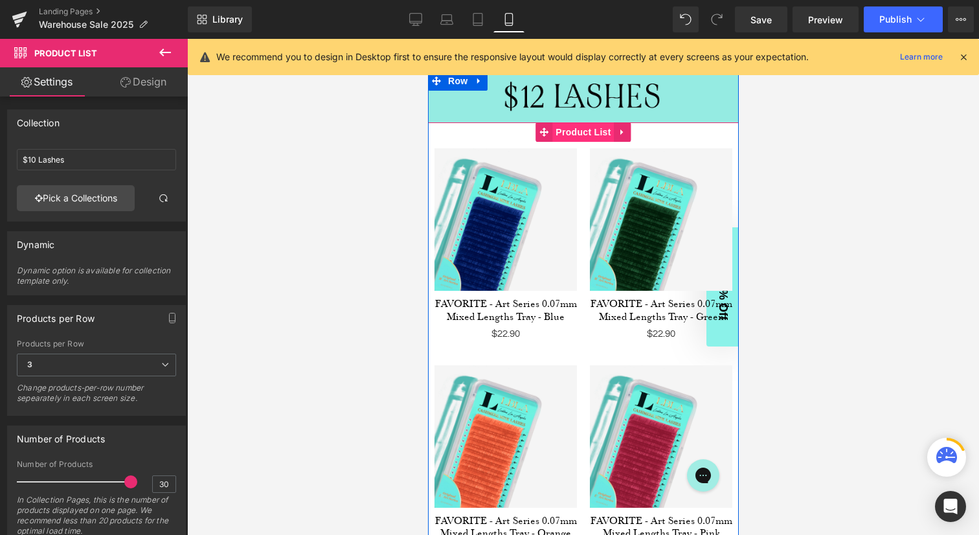
click at [581, 124] on span "Product List" at bounding box center [581, 131] width 61 height 19
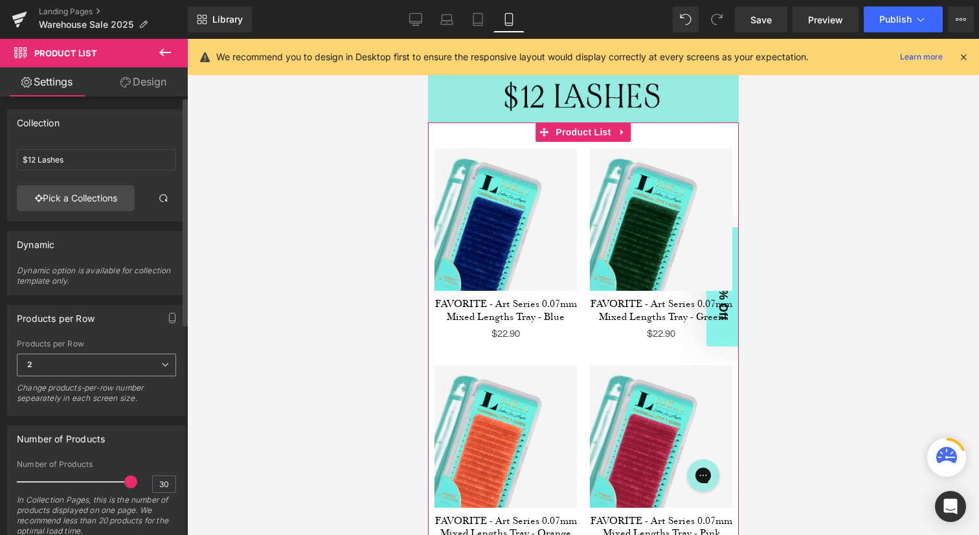
click at [94, 361] on span "2" at bounding box center [96, 364] width 159 height 23
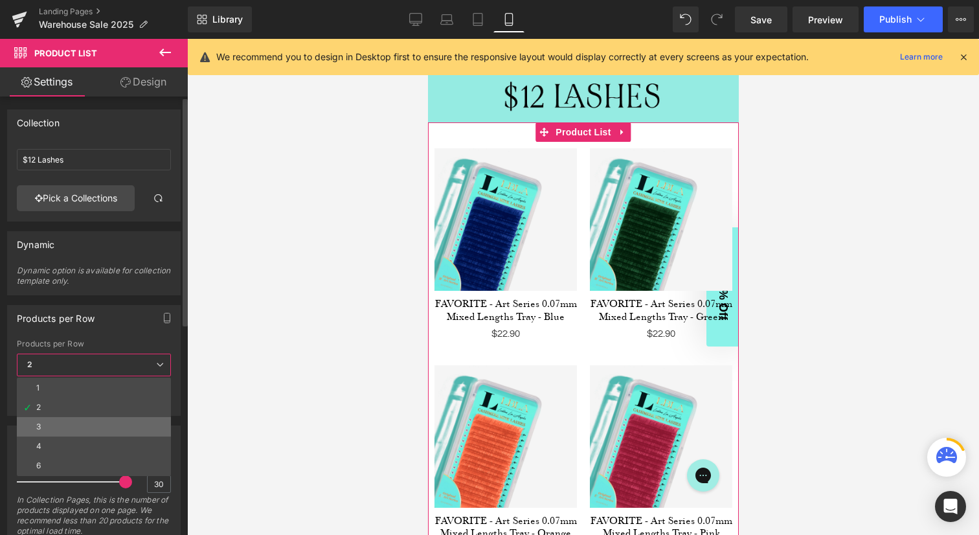
click at [77, 422] on li "3" at bounding box center [94, 426] width 154 height 19
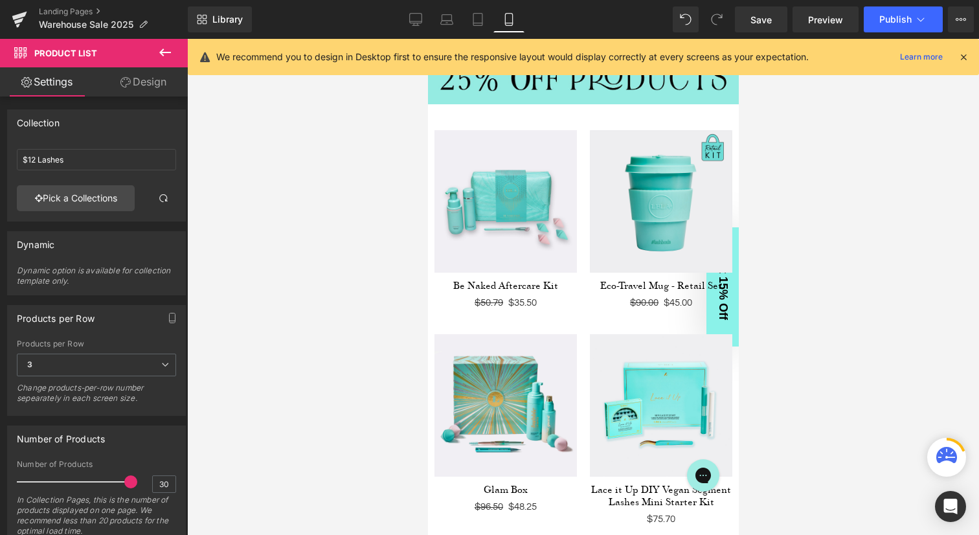
scroll to position [4480, 0]
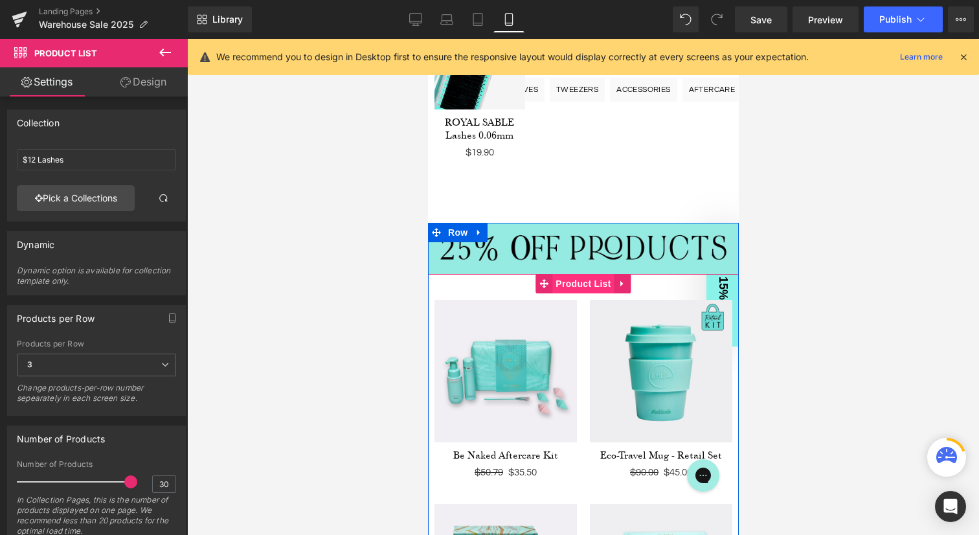
click at [580, 274] on span "Product List" at bounding box center [581, 283] width 61 height 19
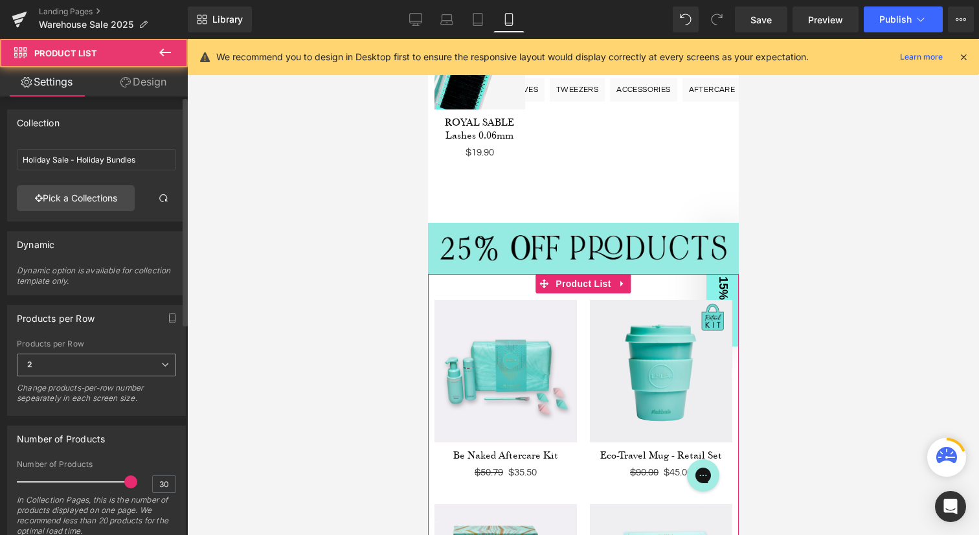
click at [95, 363] on span "2" at bounding box center [96, 364] width 159 height 23
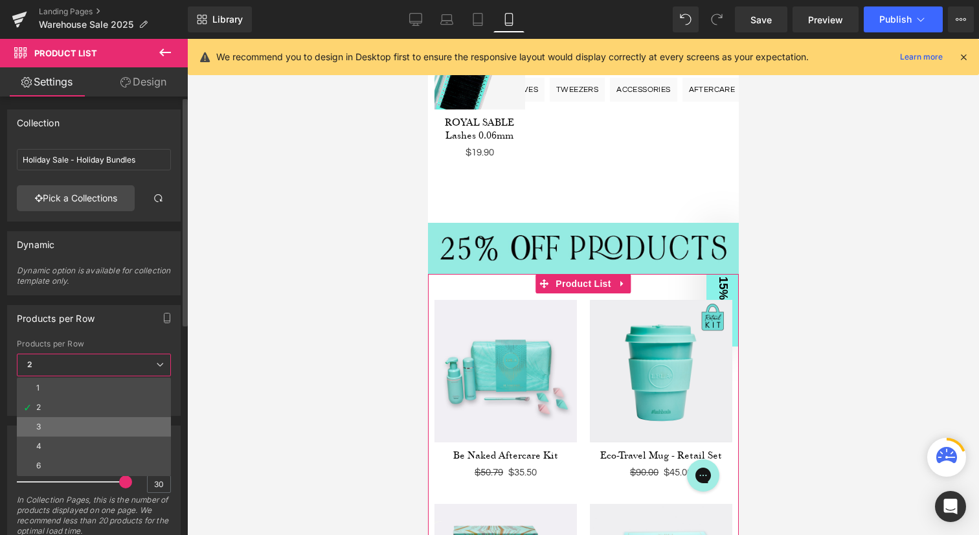
click at [74, 421] on li "3" at bounding box center [94, 426] width 154 height 19
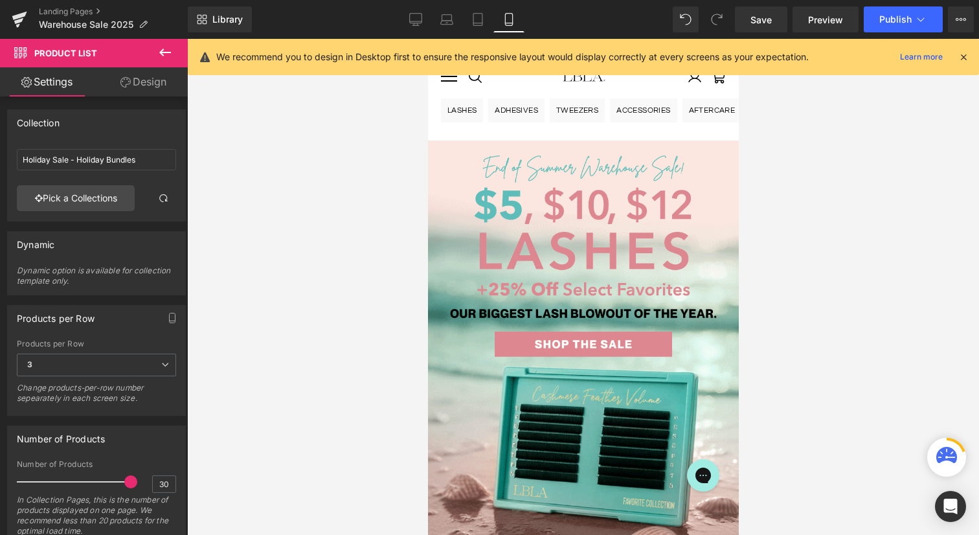
scroll to position [0, 0]
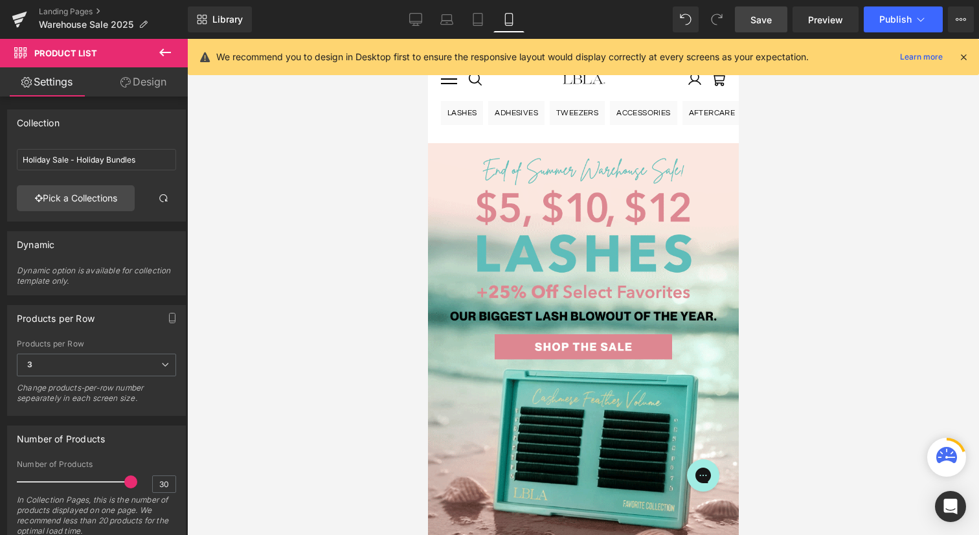
drag, startPoint x: 766, startPoint y: 19, endPoint x: 159, endPoint y: 269, distance: 656.2
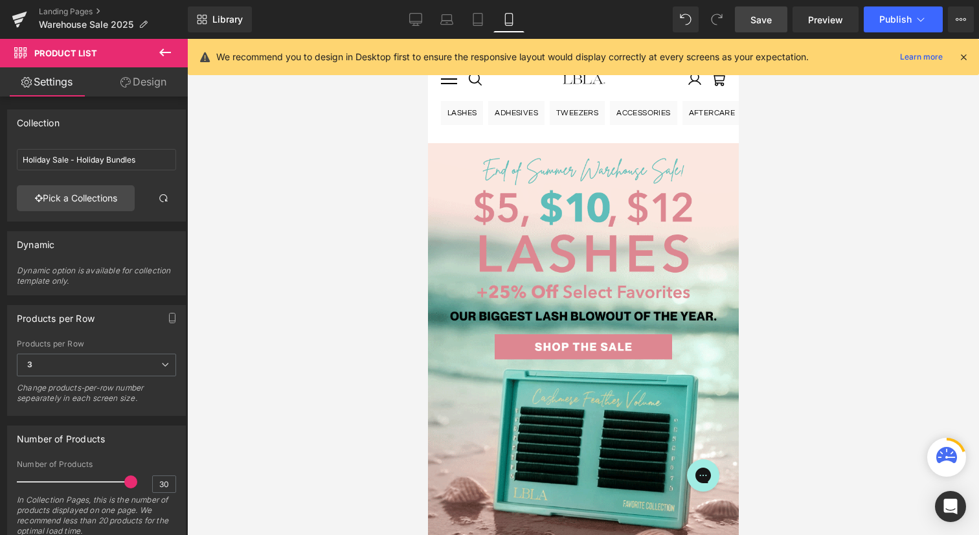
click at [766, 19] on span "Save" at bounding box center [760, 20] width 21 height 14
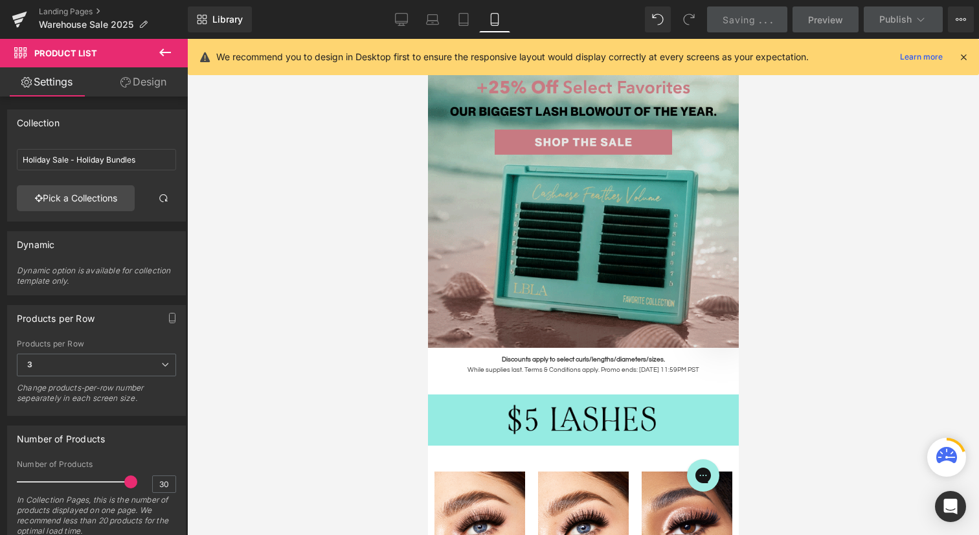
scroll to position [158, 0]
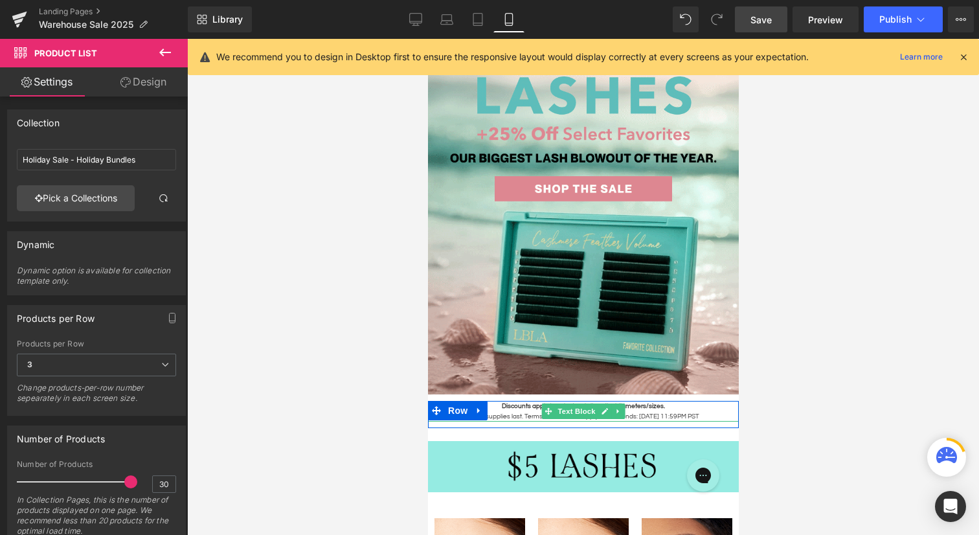
click at [526, 405] on strong "Discounts apply to select curls/lengths/diameters/sizes." at bounding box center [582, 406] width 163 height 6
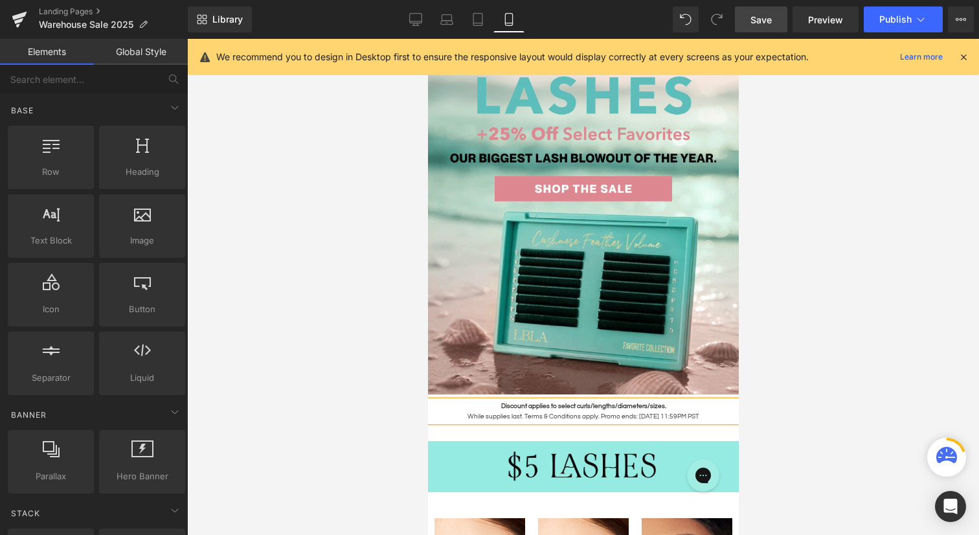
click at [772, 230] on div at bounding box center [583, 287] width 792 height 496
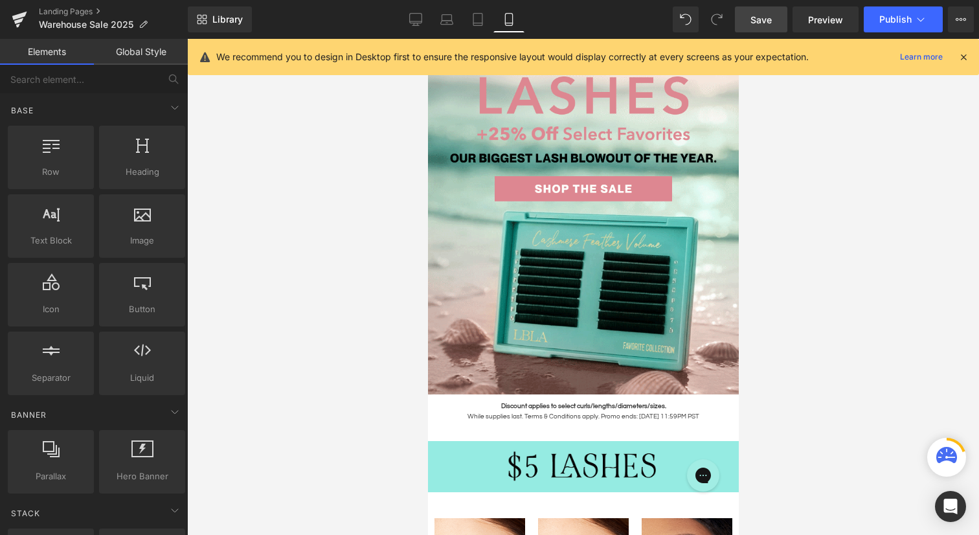
click at [766, 16] on span "Save" at bounding box center [760, 20] width 21 height 14
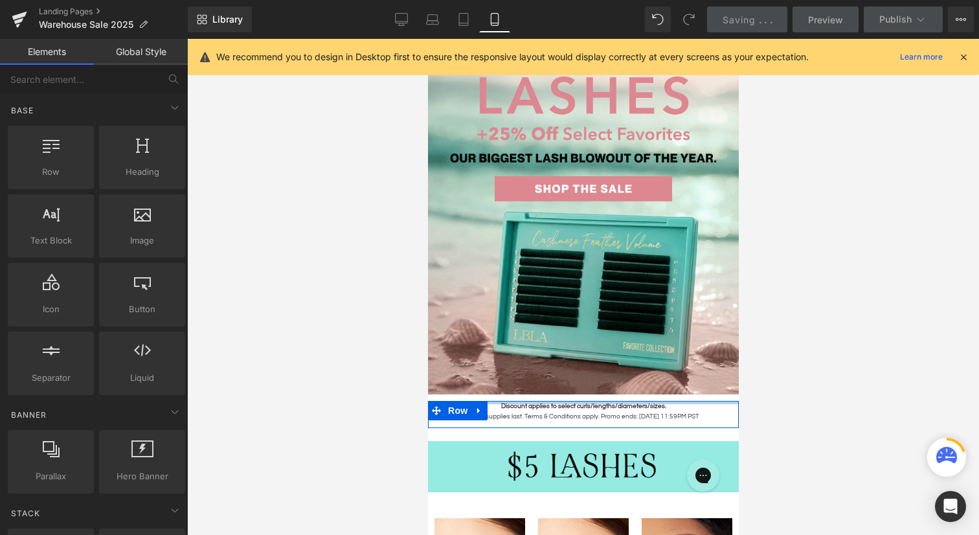
click at [557, 403] on div at bounding box center [582, 402] width 311 height 3
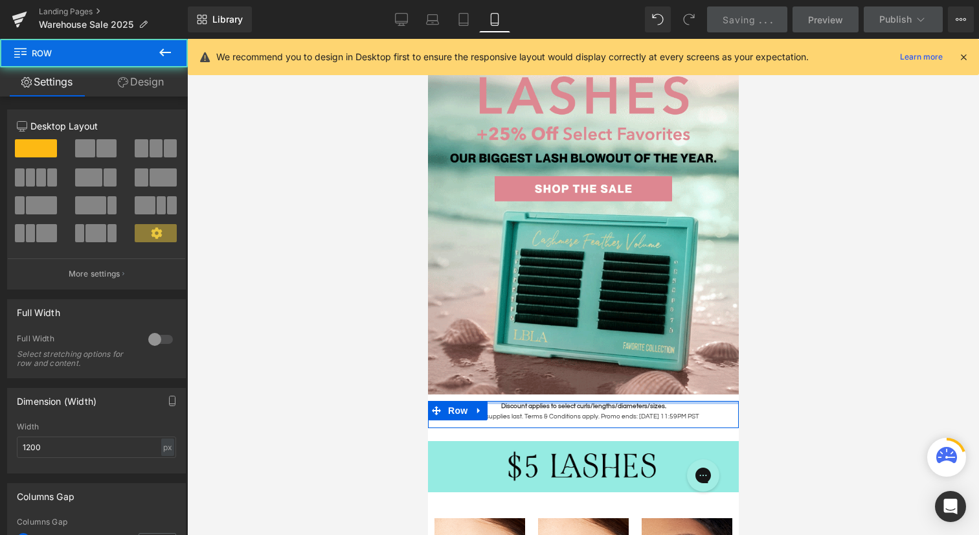
click at [557, 403] on div at bounding box center [582, 402] width 311 height 3
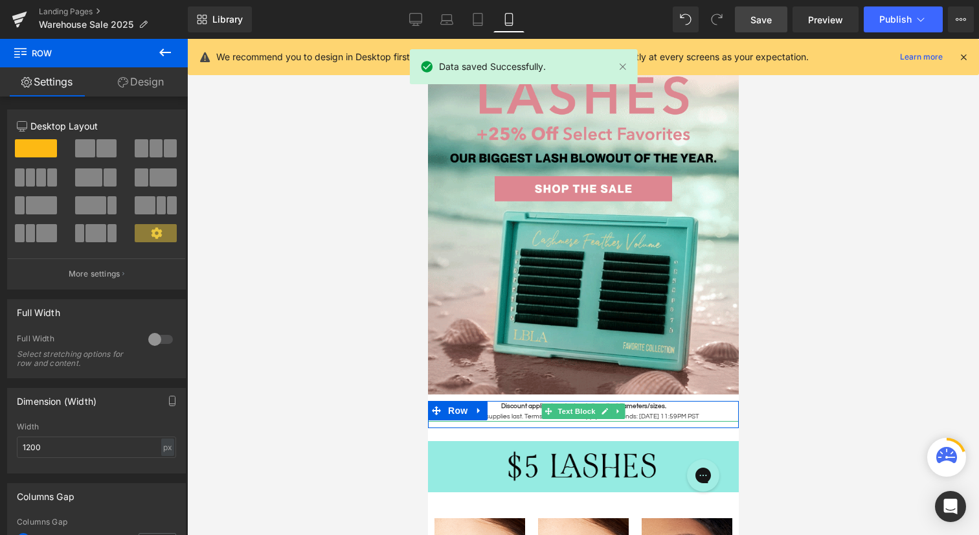
click at [529, 406] on strong "Discount applies to select curls/lengths/diameters/sizes." at bounding box center [582, 406] width 165 height 6
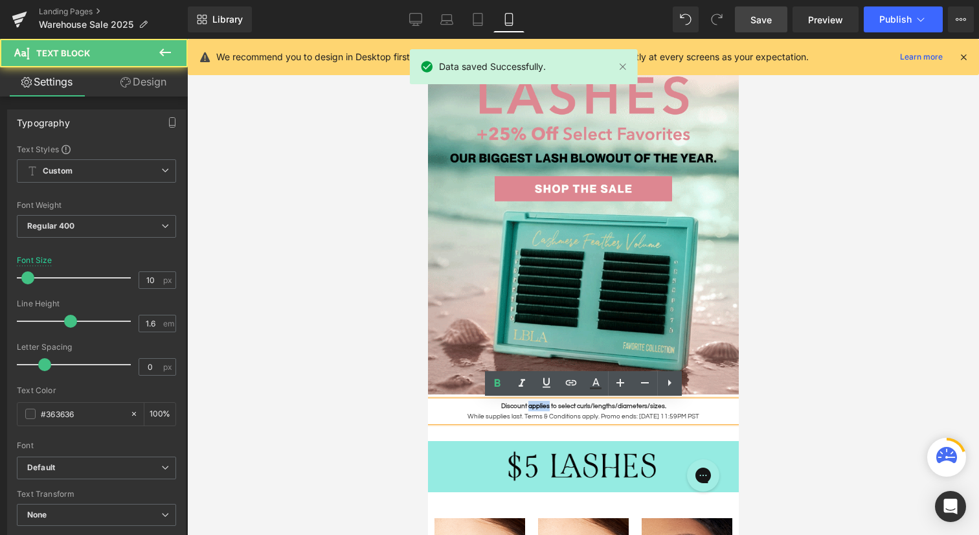
click at [529, 406] on strong "Discount applies to select curls/lengths/diameters/sizes." at bounding box center [582, 406] width 165 height 6
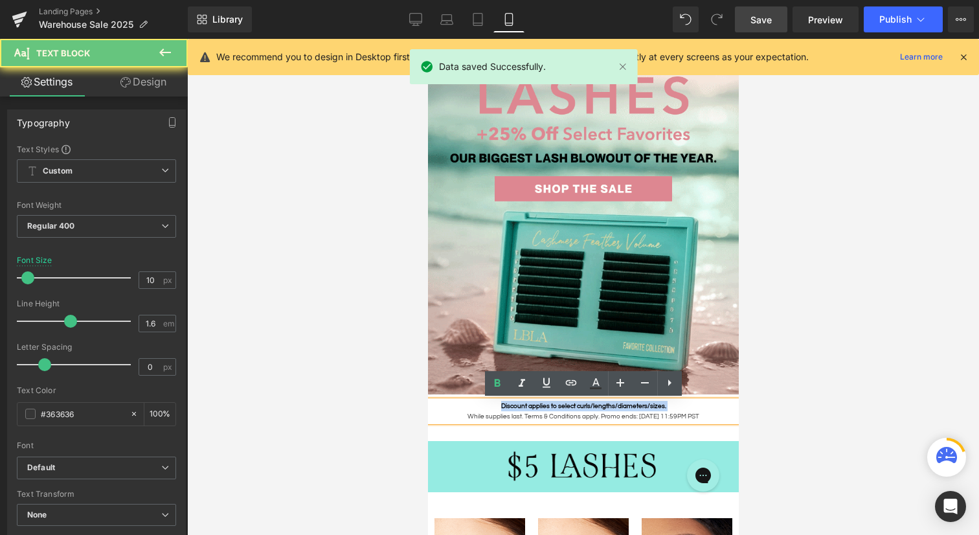
click at [529, 406] on strong "Discount applies to select curls/lengths/diameters/sizes." at bounding box center [582, 406] width 165 height 6
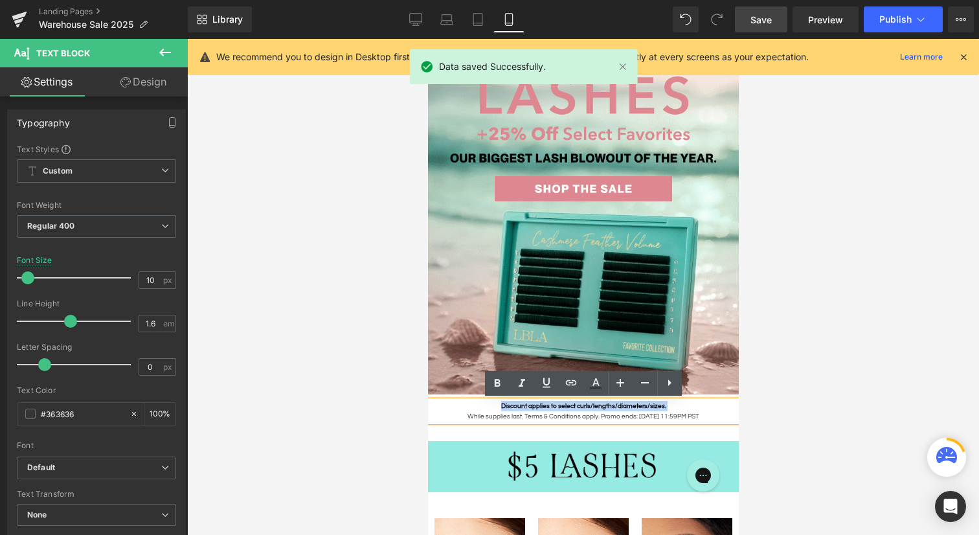
copy strong "Discount applies to select curls/lengths/diameters/sizes."
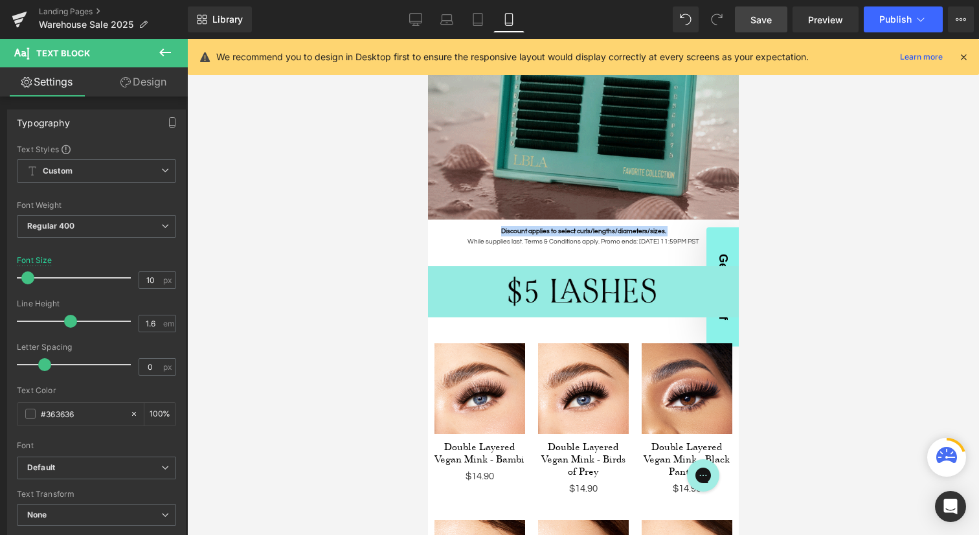
scroll to position [419, 0]
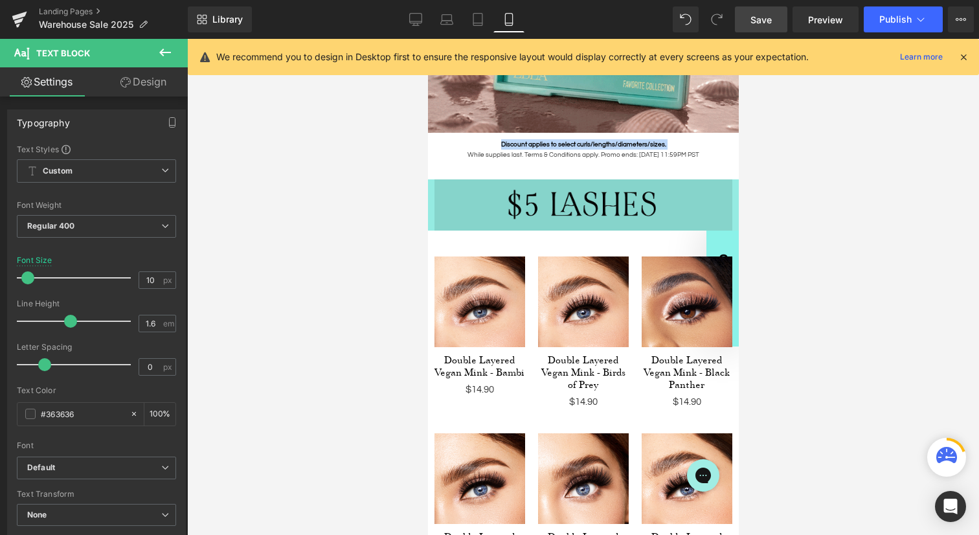
click at [577, 192] on img at bounding box center [583, 204] width 298 height 51
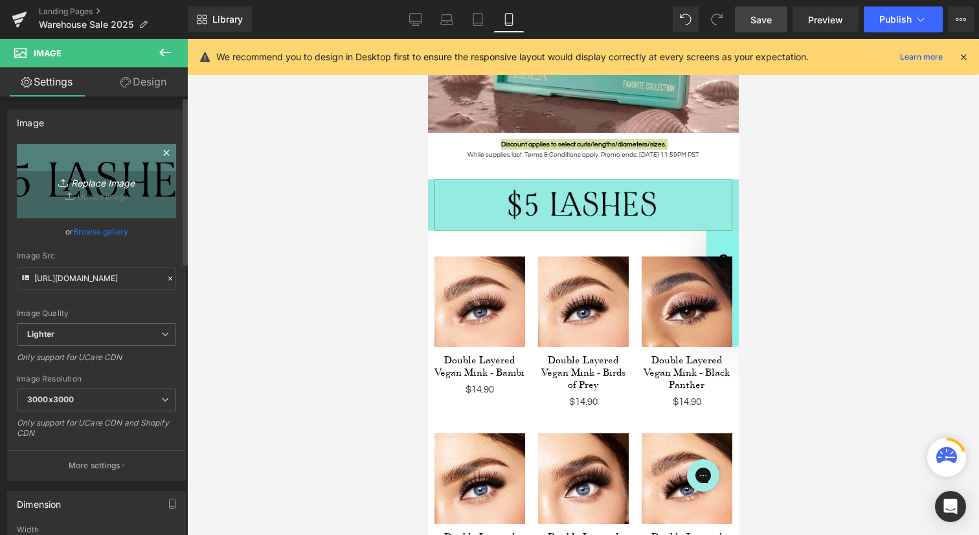
click at [97, 185] on icon "Replace Image" at bounding box center [97, 181] width 104 height 16
type input "C:\fakepath\warehouse-5dollar.png"
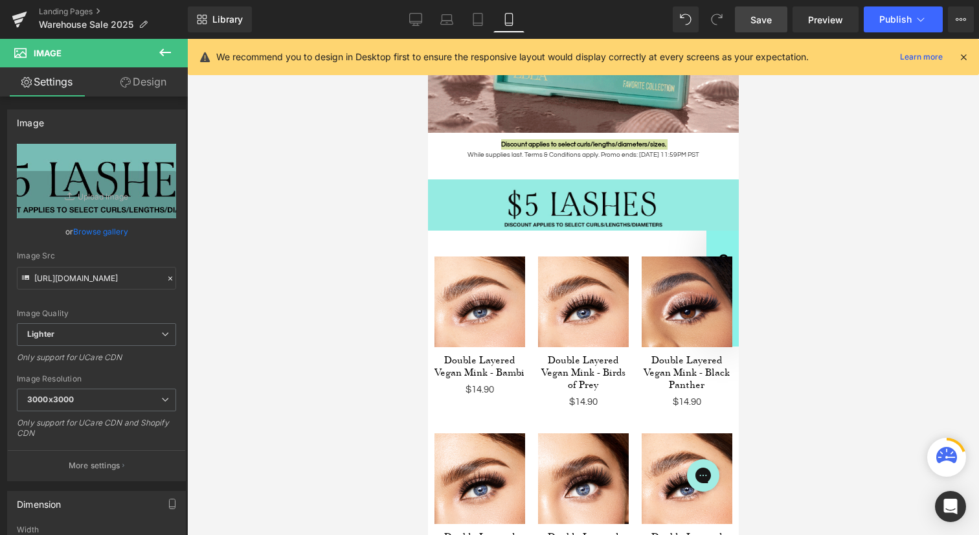
drag, startPoint x: 768, startPoint y: 14, endPoint x: 192, endPoint y: 256, distance: 624.0
click at [768, 14] on span "Save" at bounding box center [760, 20] width 21 height 14
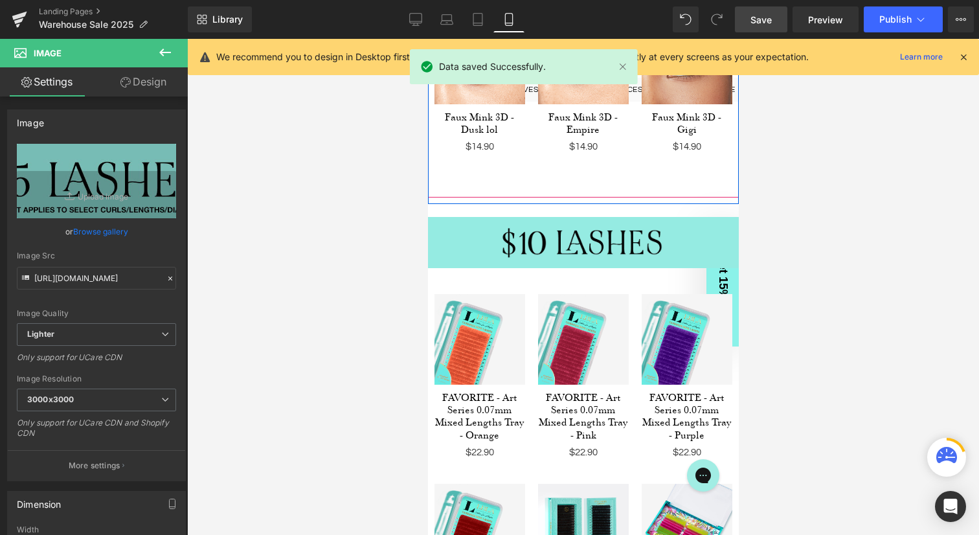
scroll to position [2318, 0]
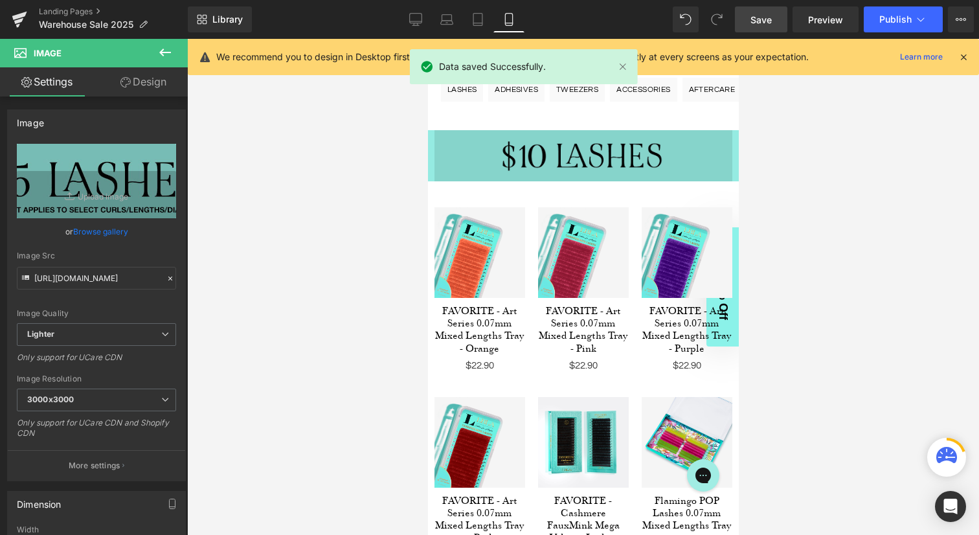
click at [565, 141] on div "Image" at bounding box center [583, 155] width 298 height 51
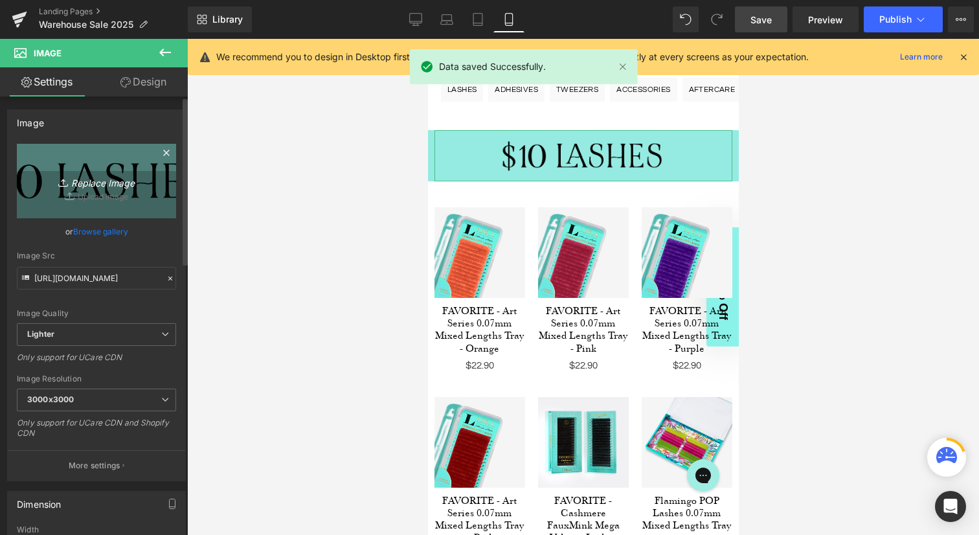
click at [100, 185] on icon "Replace Image" at bounding box center [97, 181] width 104 height 16
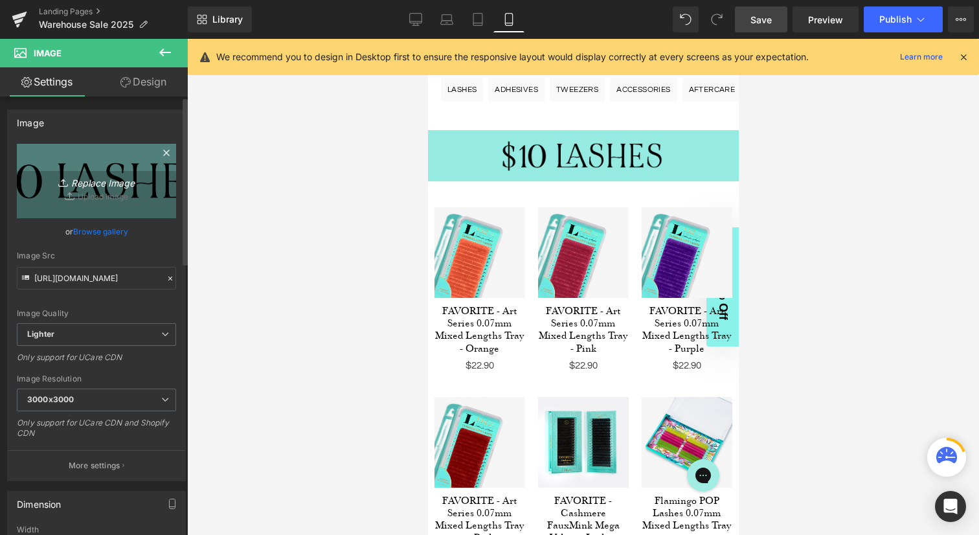
type input "C:\fakepath\warehouse-10dollar.png"
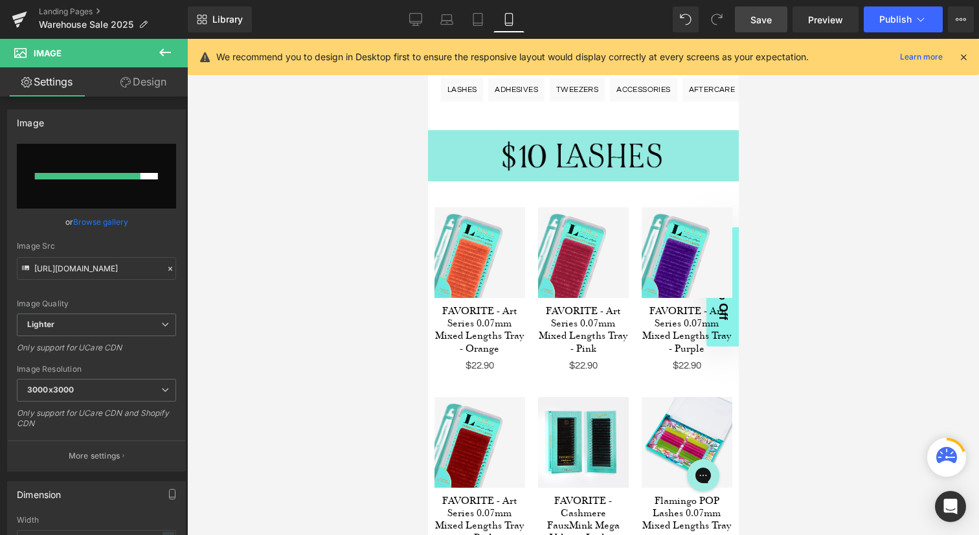
click at [762, 16] on span "Save" at bounding box center [760, 20] width 21 height 14
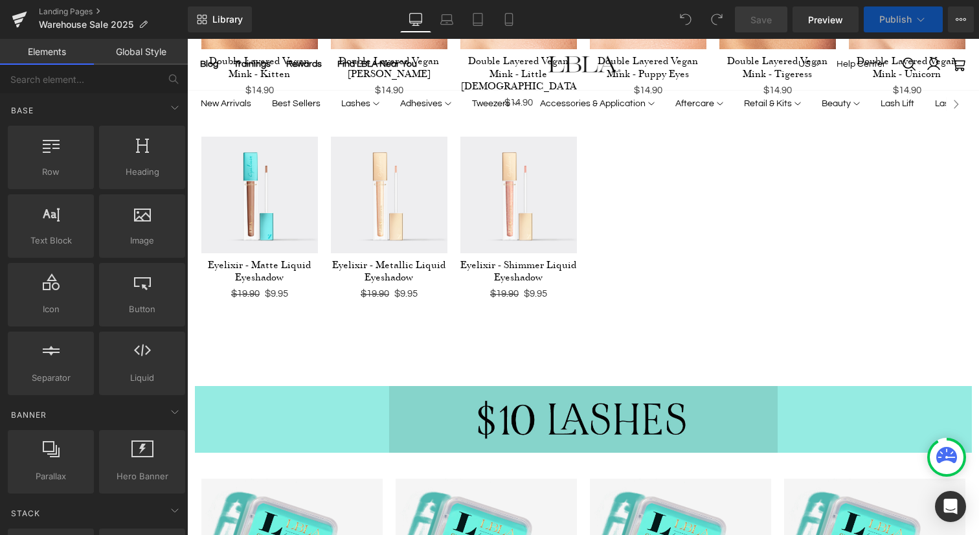
click at [583, 403] on div "Image" at bounding box center [583, 419] width 388 height 67
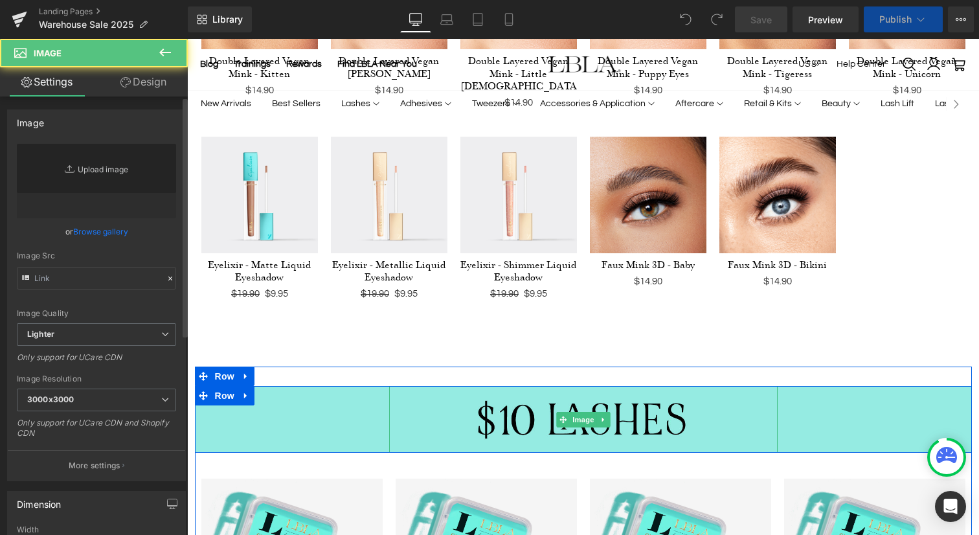
type input "[URL][DOMAIN_NAME]"
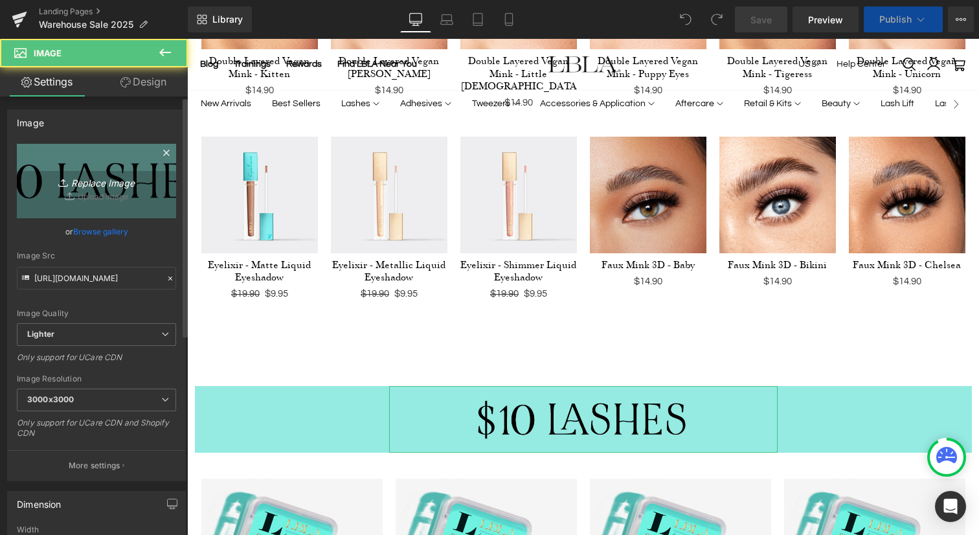
scroll to position [1119, 0]
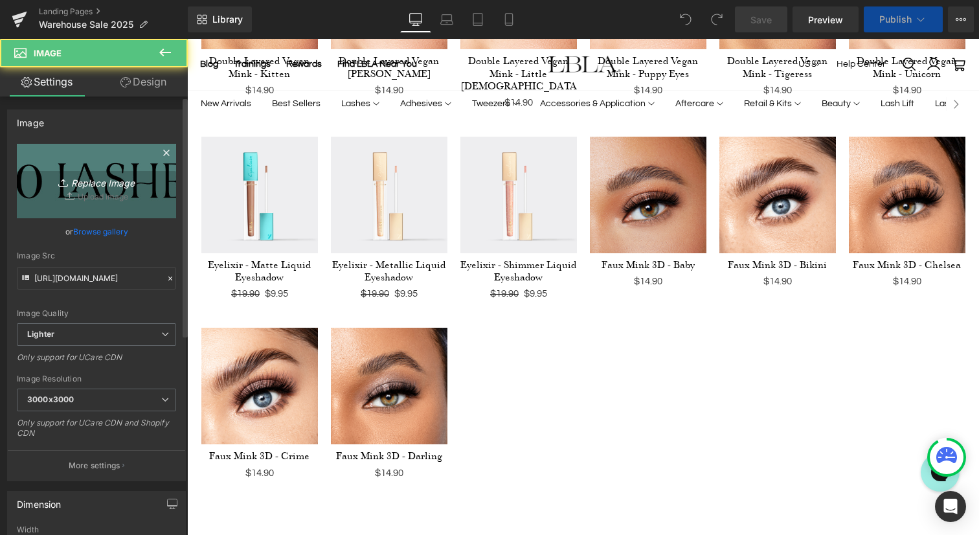
click at [98, 185] on icon "Replace Image" at bounding box center [97, 181] width 104 height 16
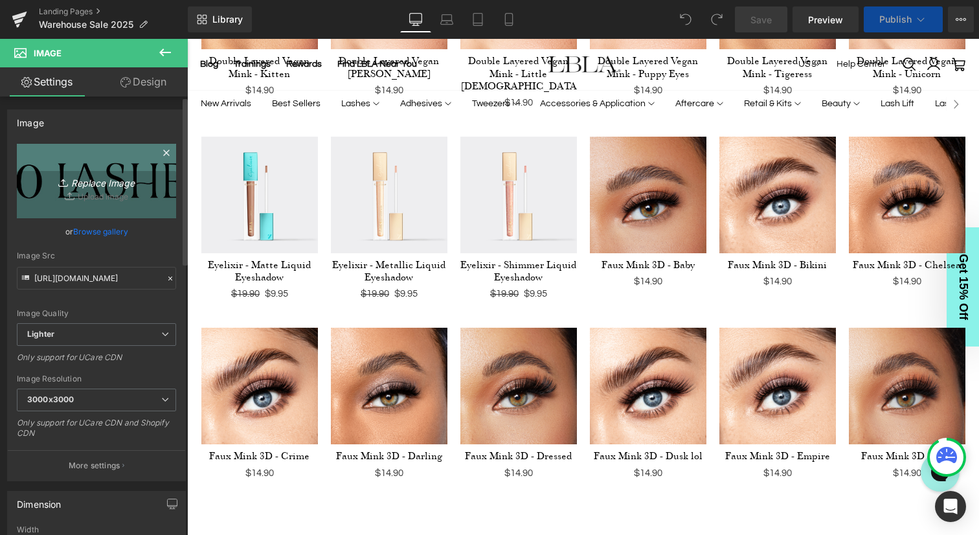
scroll to position [0, 0]
type input "C:\fakepath\warehouse-10dollar.png"
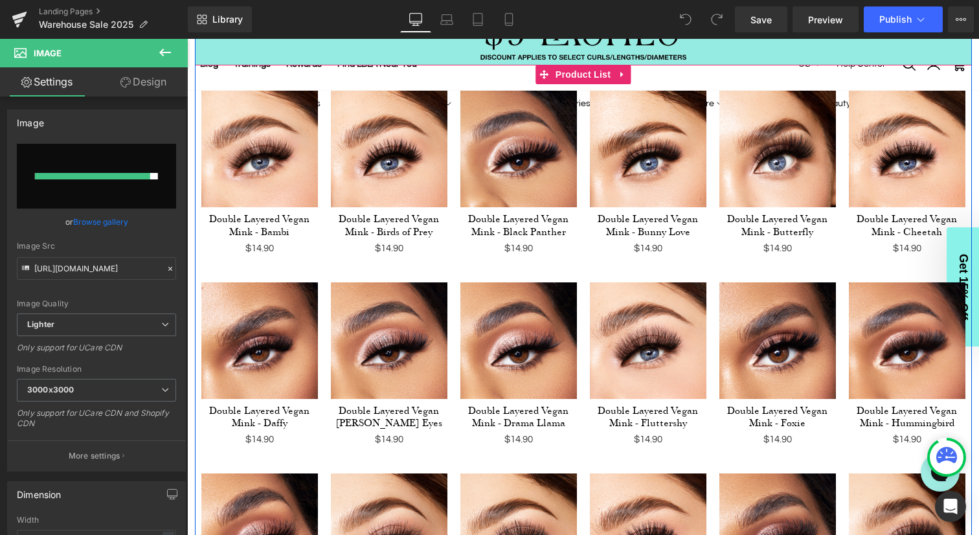
type input "https://ucarecdn.com/ab4c0645-3ddf-4060-9fdd-e7abf934b696/-/format/auto/-/previ…"
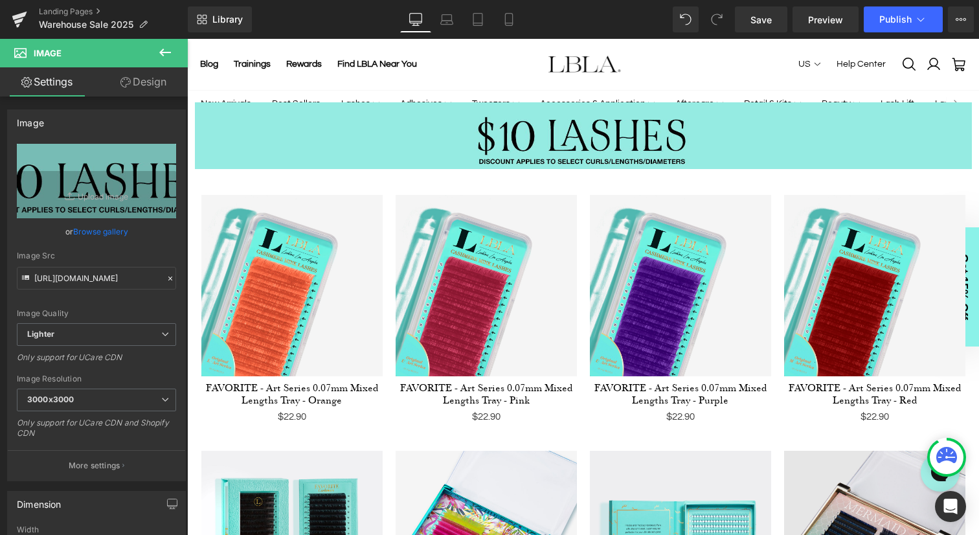
scroll to position [1622, 0]
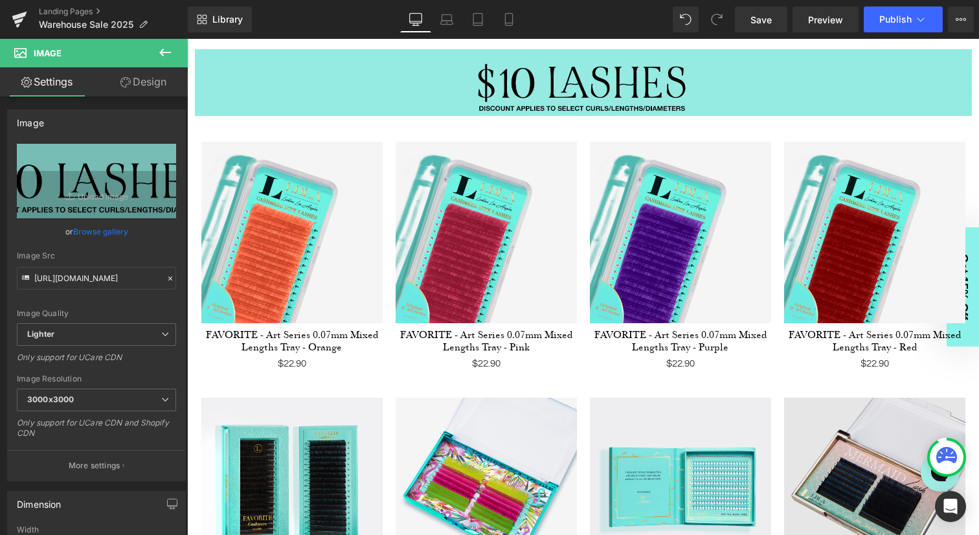
click at [620, 227] on img at bounding box center [680, 232] width 181 height 181
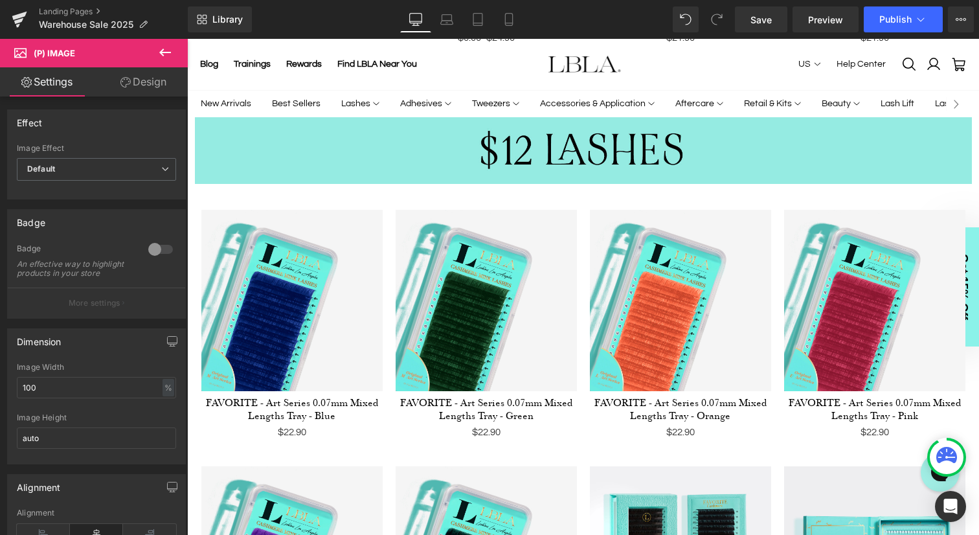
scroll to position [2733, 0]
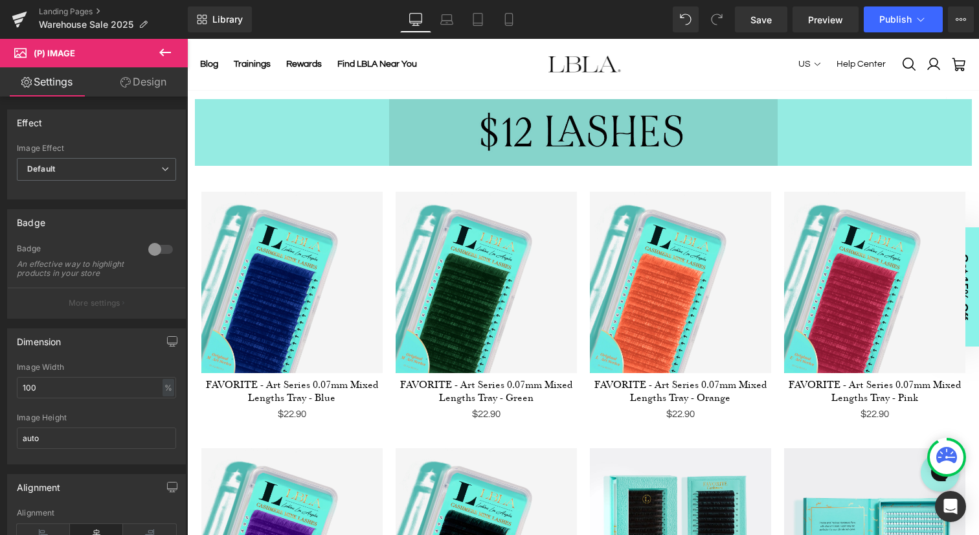
click at [586, 129] on img at bounding box center [583, 132] width 388 height 67
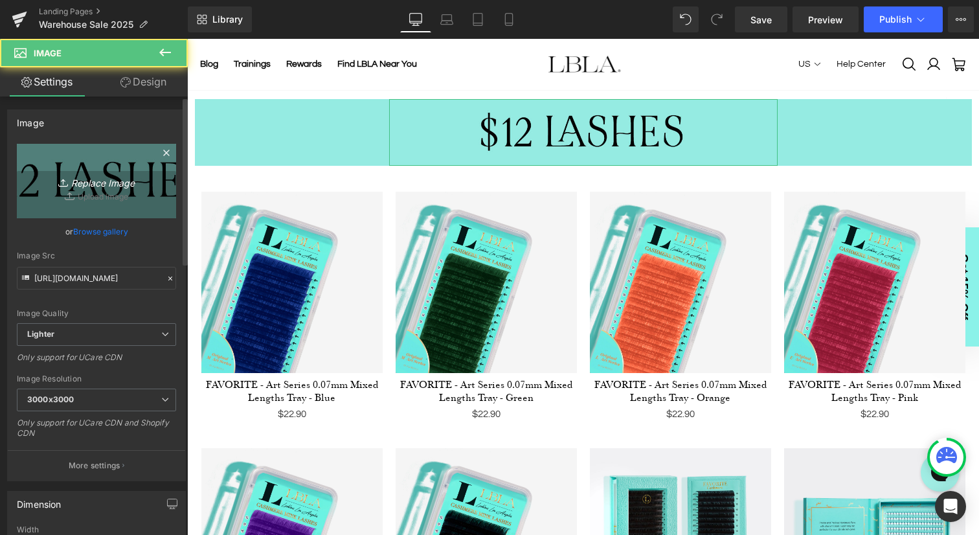
click at [86, 179] on icon "Replace Image" at bounding box center [97, 181] width 104 height 16
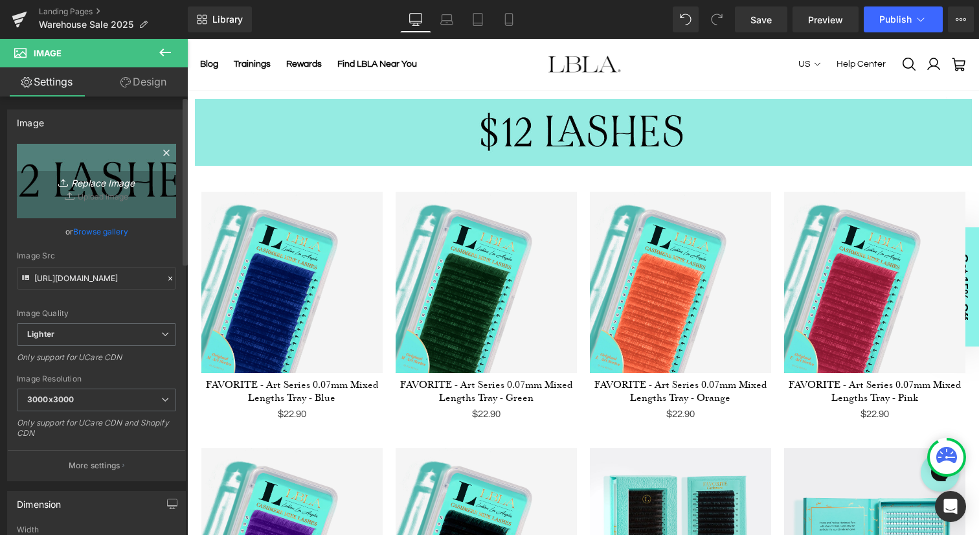
type input "C:\fakepath\warehouse-12dollar.png"
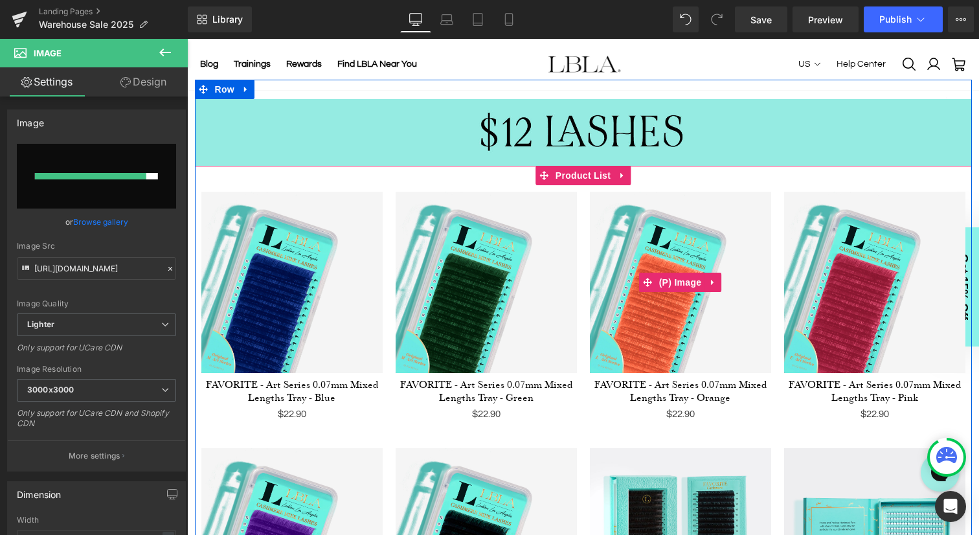
type input "https://ucarecdn.com/945b2235-ef15-4265-bbe4-b24a603c9349/-/format/auto/-/previ…"
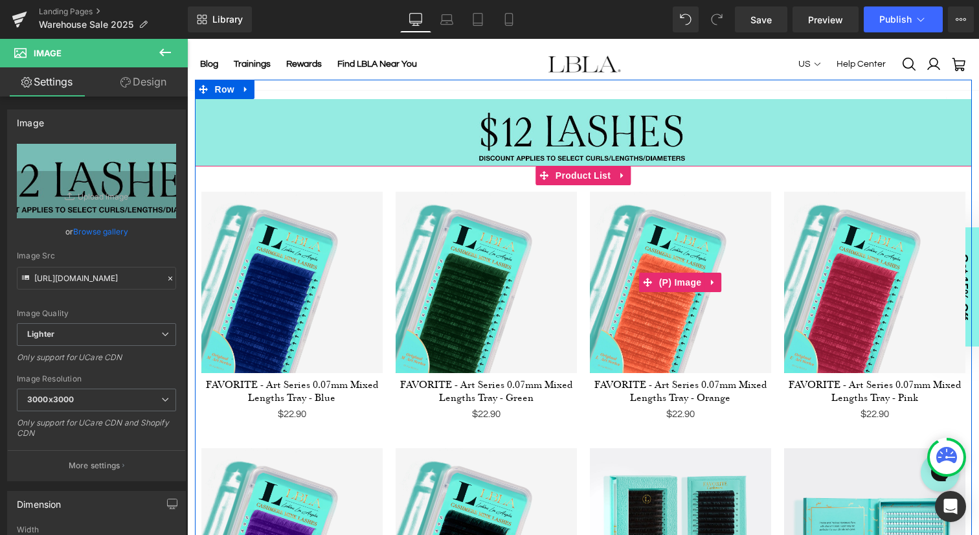
click at [629, 279] on img at bounding box center [680, 282] width 181 height 181
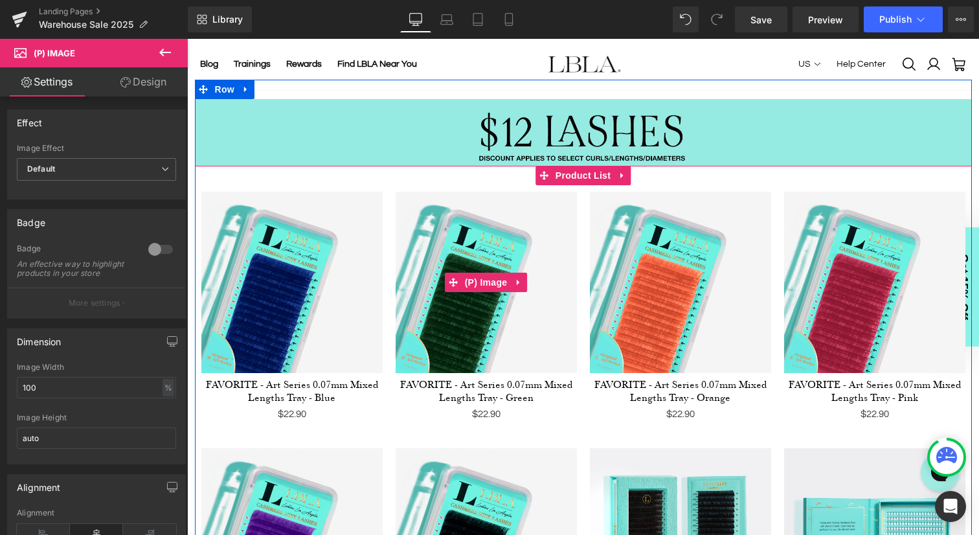
click at [508, 296] on img at bounding box center [485, 282] width 181 height 181
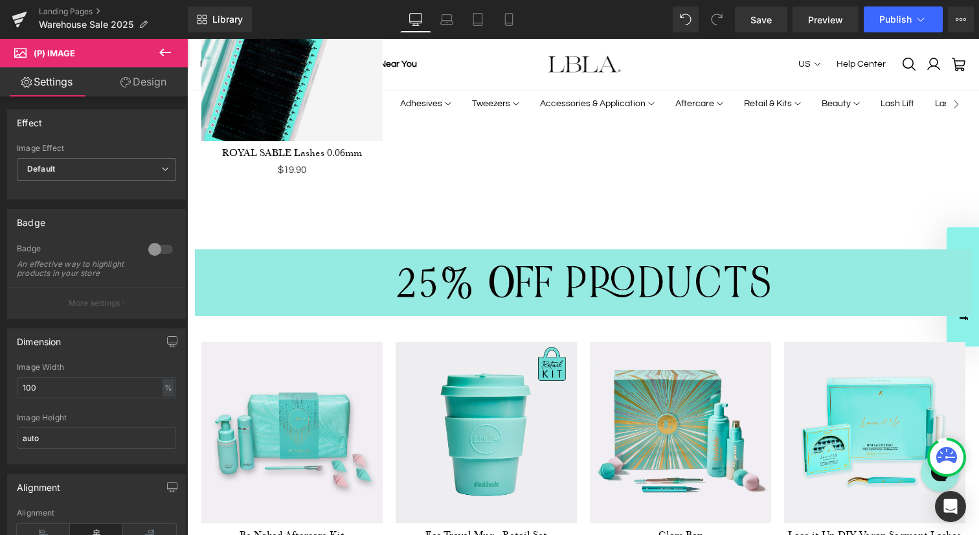
scroll to position [3739, 0]
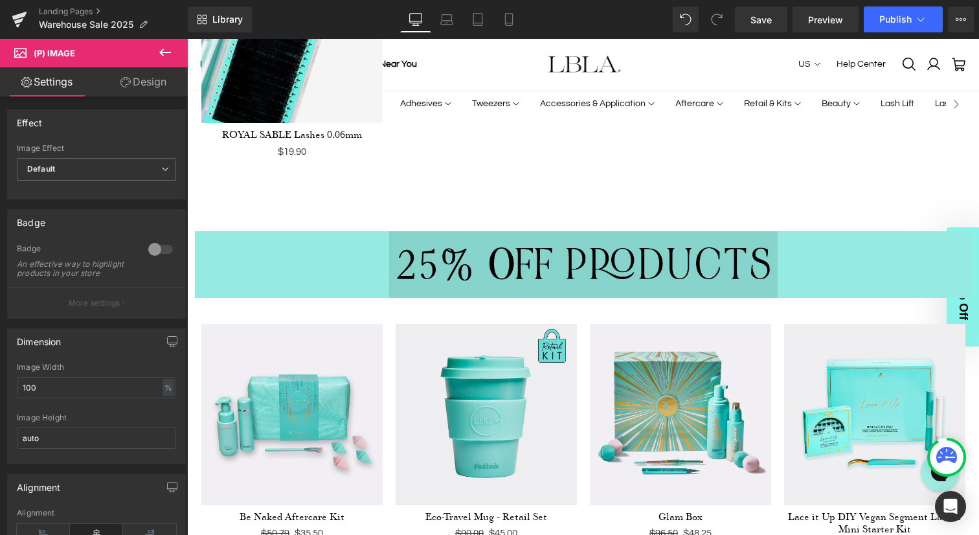
click at [564, 252] on div "Image" at bounding box center [583, 264] width 388 height 67
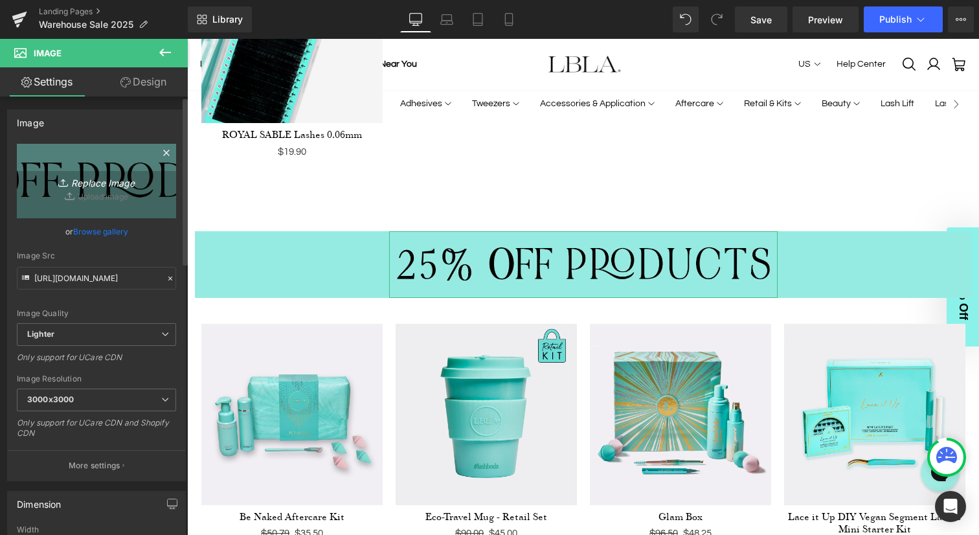
click at [80, 184] on icon "Replace Image" at bounding box center [97, 181] width 104 height 16
type input "C:\fakepath\warehouse-25off.png"
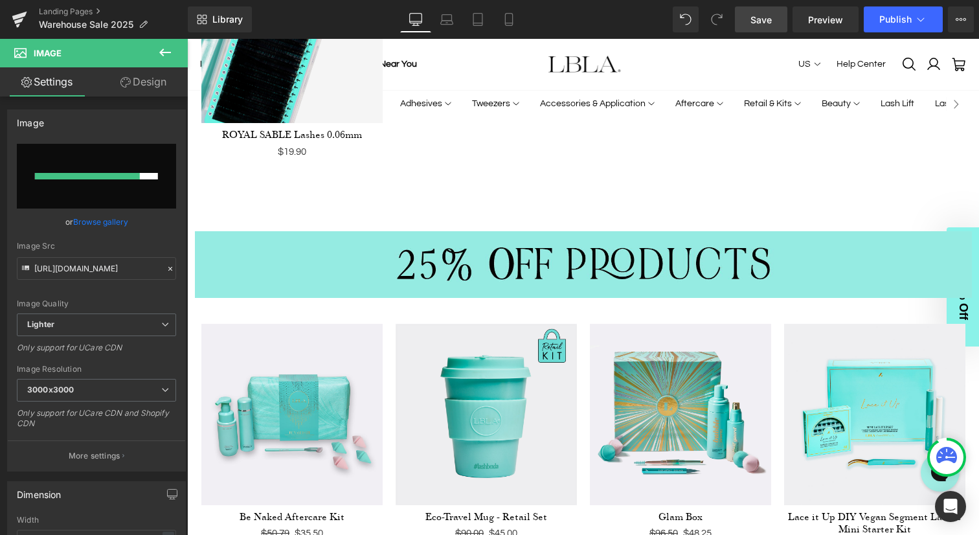
click at [764, 16] on span "Save" at bounding box center [760, 20] width 21 height 14
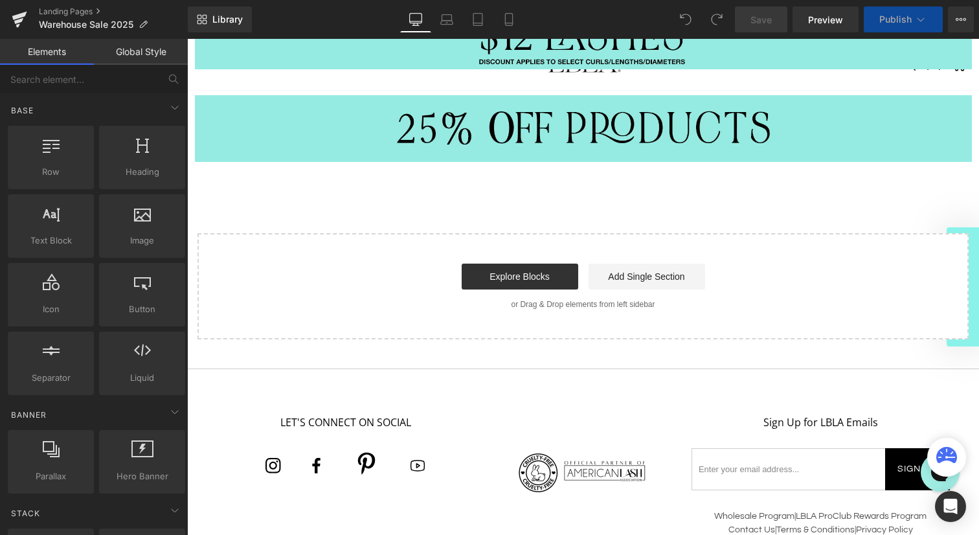
scroll to position [799, 0]
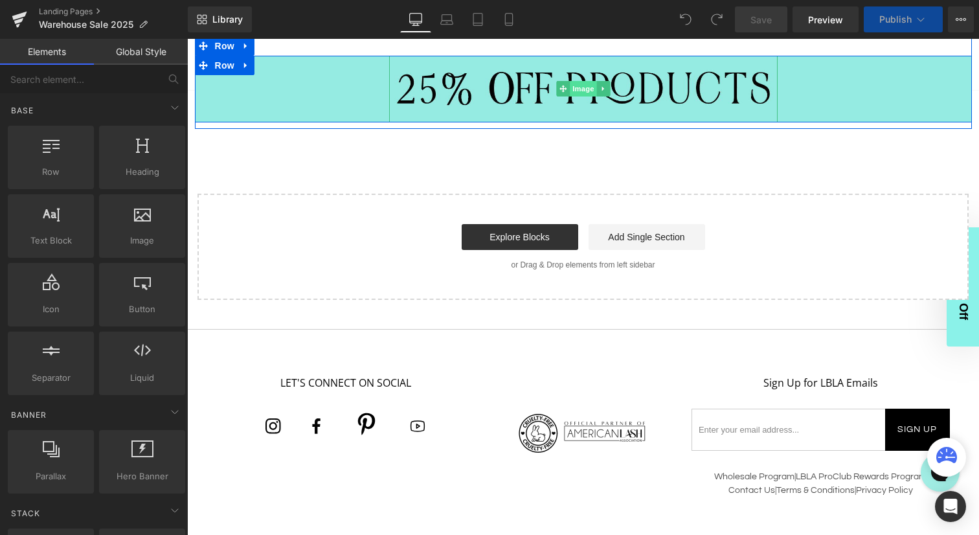
click at [577, 95] on span "Image" at bounding box center [583, 89] width 27 height 16
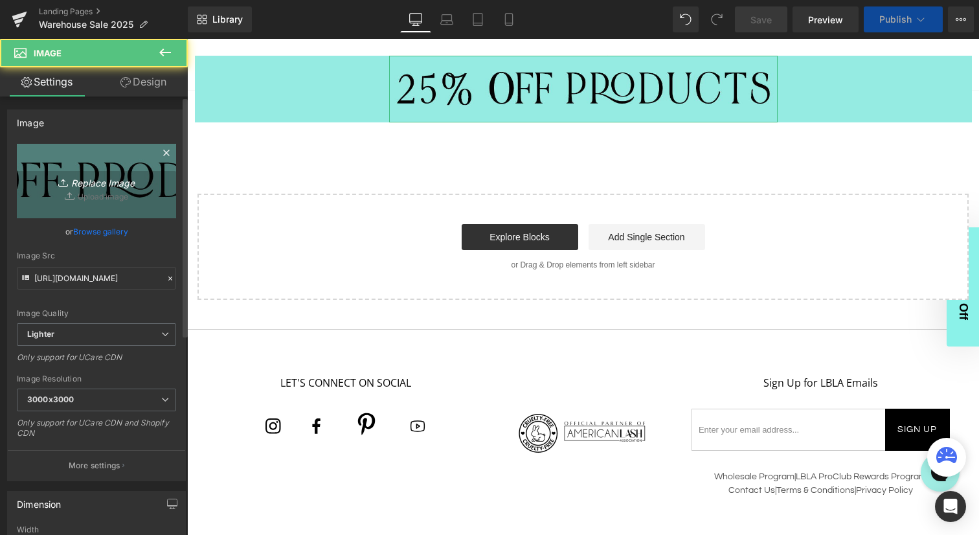
click at [116, 182] on icon "Replace Image" at bounding box center [97, 181] width 104 height 16
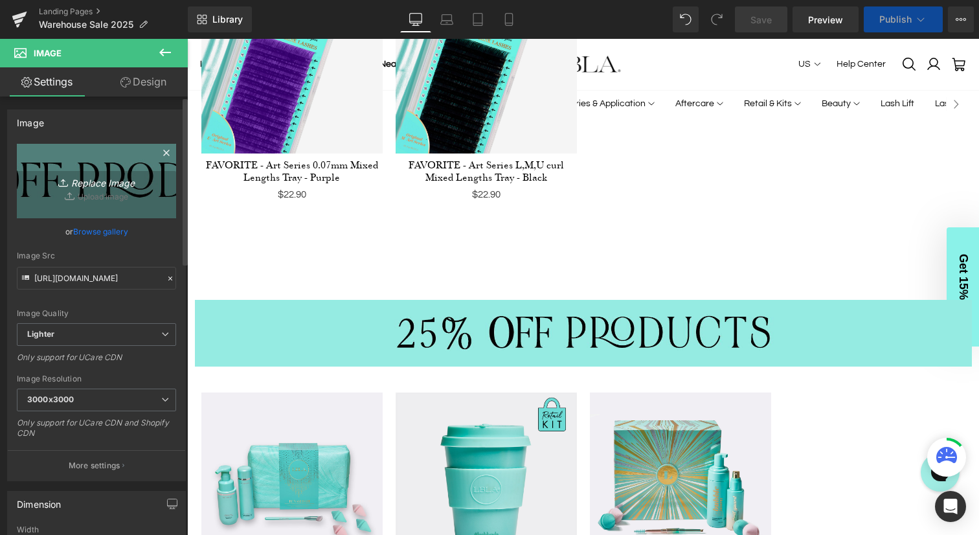
scroll to position [2430, 0]
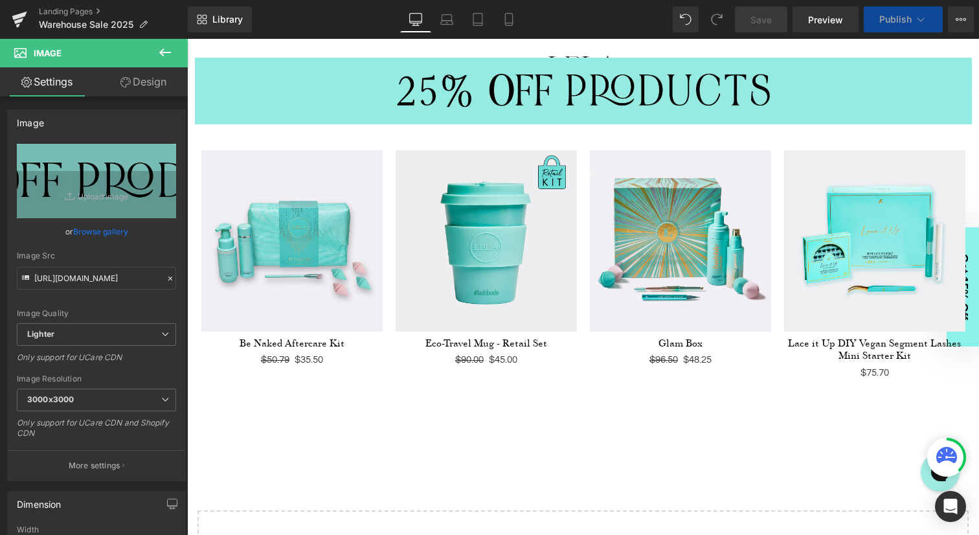
type input "C:\fakepath\warehouse-25off.png"
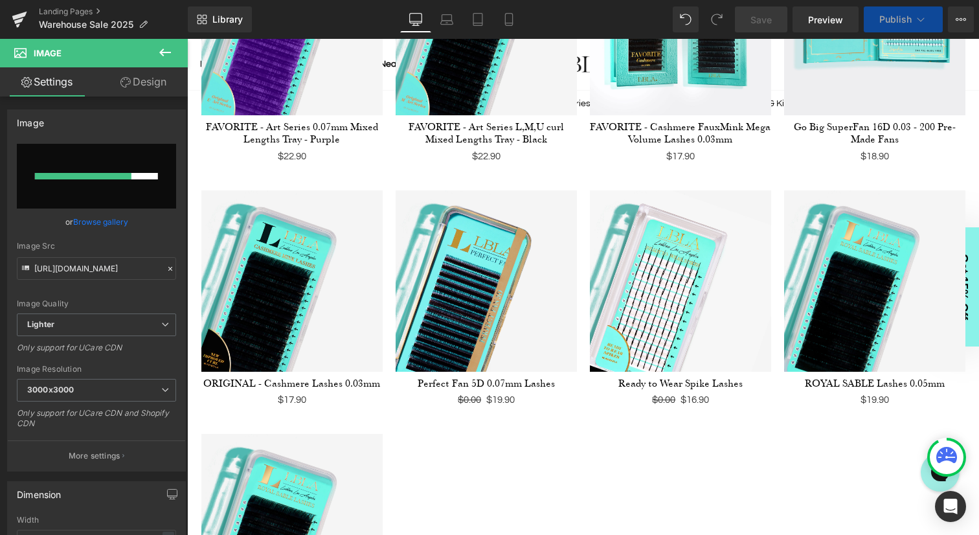
scroll to position [3554, 0]
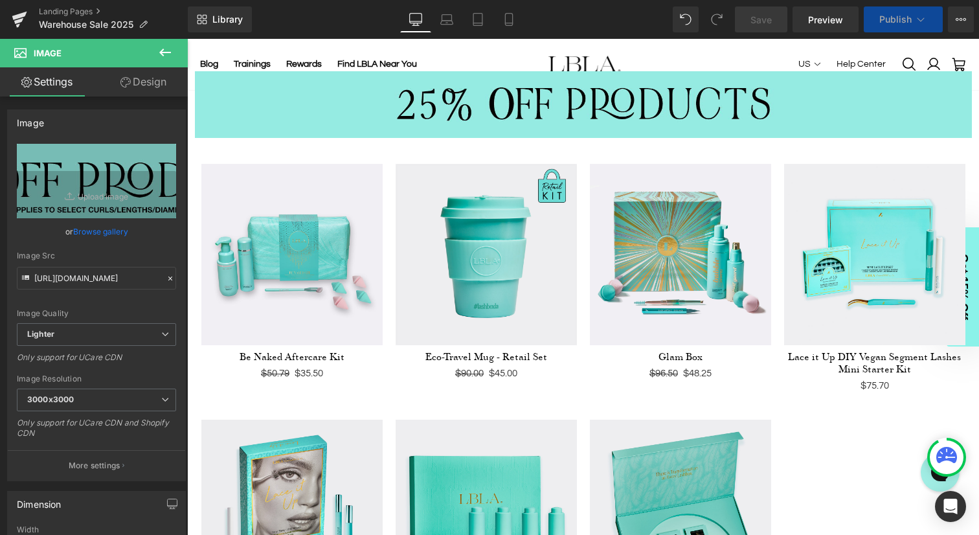
type input "https://ucarecdn.com/25accb09-8f3c-4030-88ea-5388fa64b18f/-/format/auto/-/previ…"
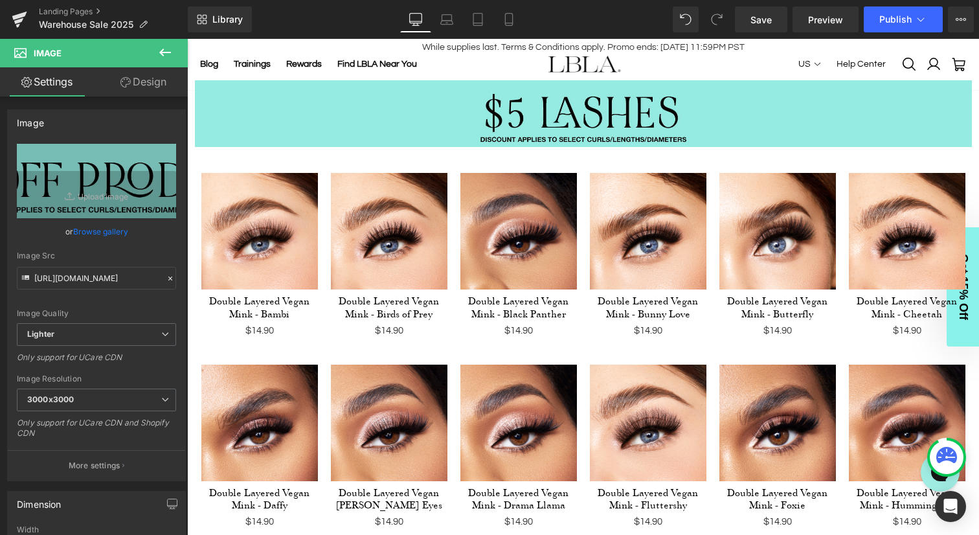
scroll to position [497, 0]
click at [764, 23] on span "Save" at bounding box center [760, 20] width 21 height 14
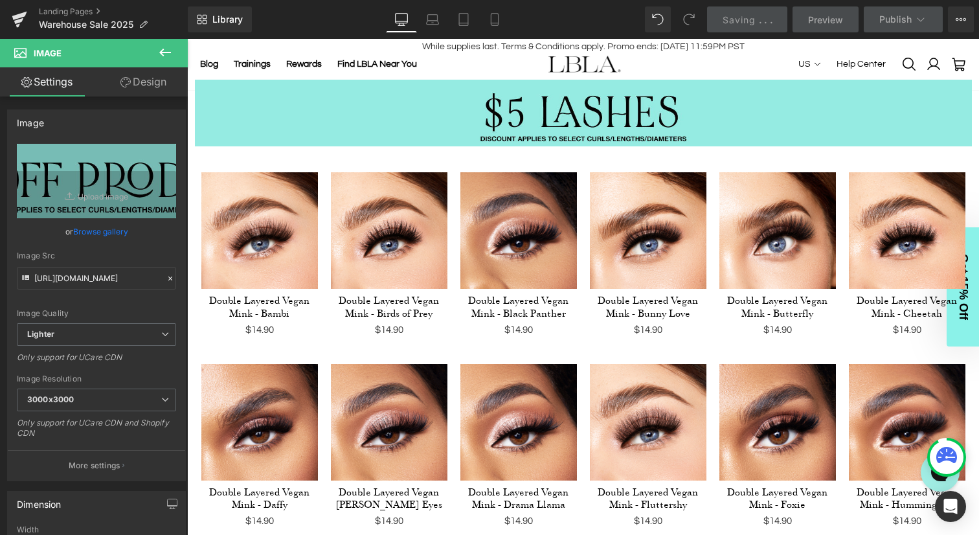
scroll to position [0, 0]
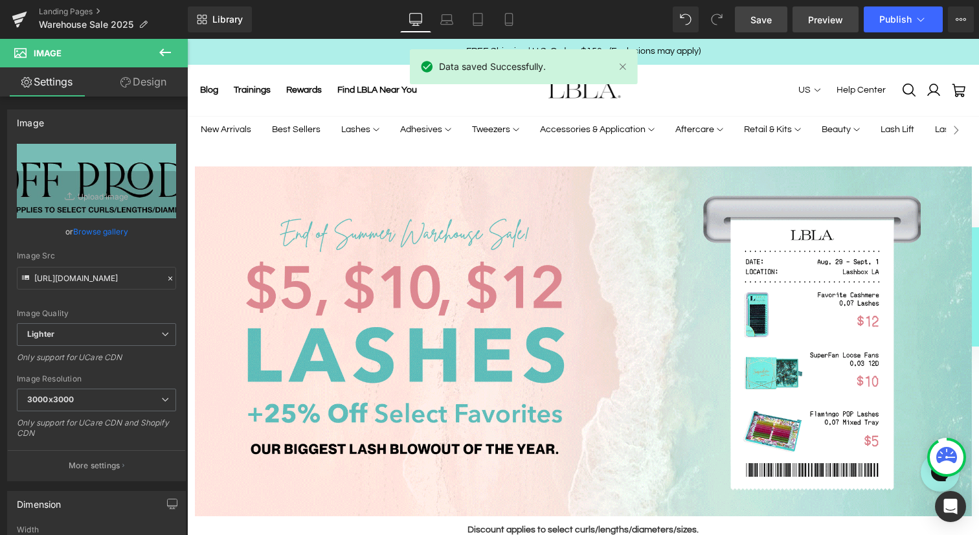
click at [819, 19] on span "Preview" at bounding box center [825, 20] width 35 height 14
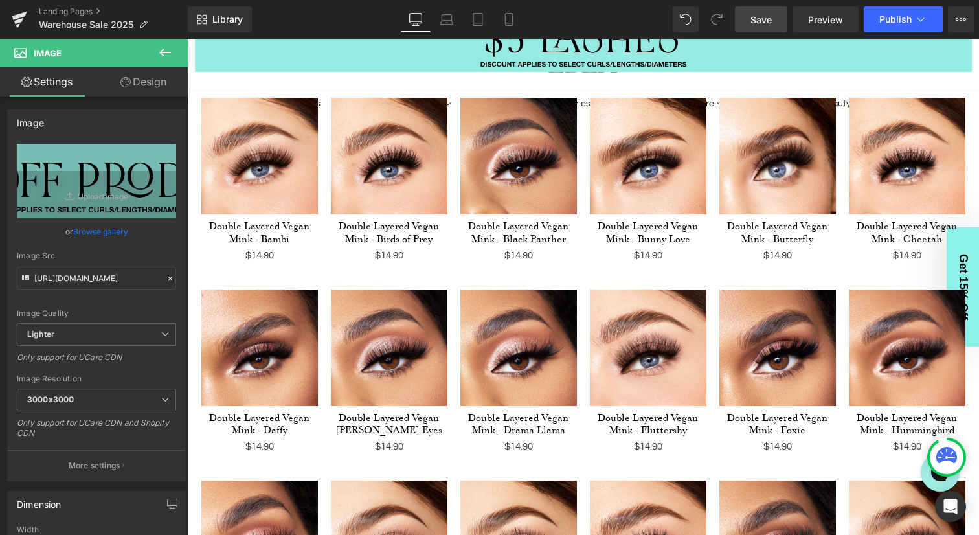
scroll to position [589, 0]
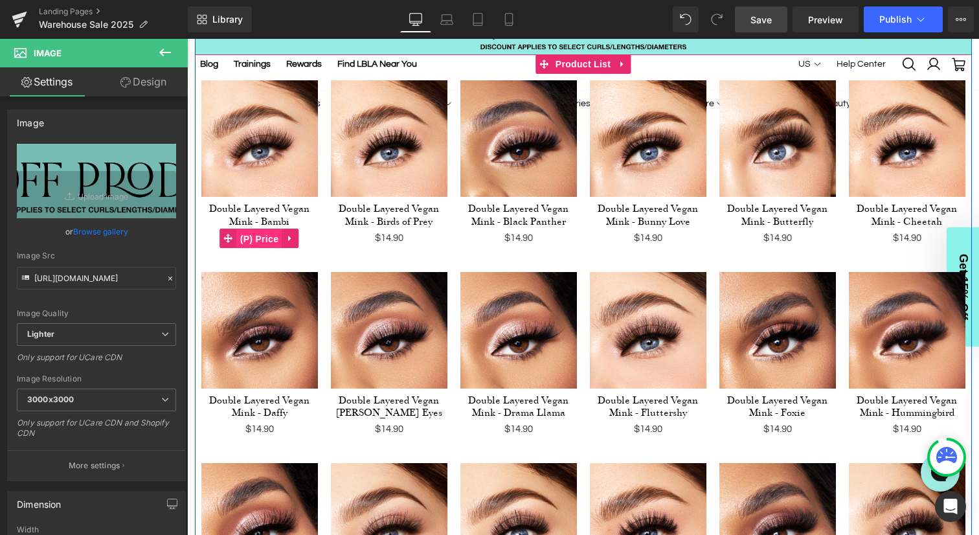
click at [264, 236] on span "(P) Price" at bounding box center [259, 238] width 45 height 19
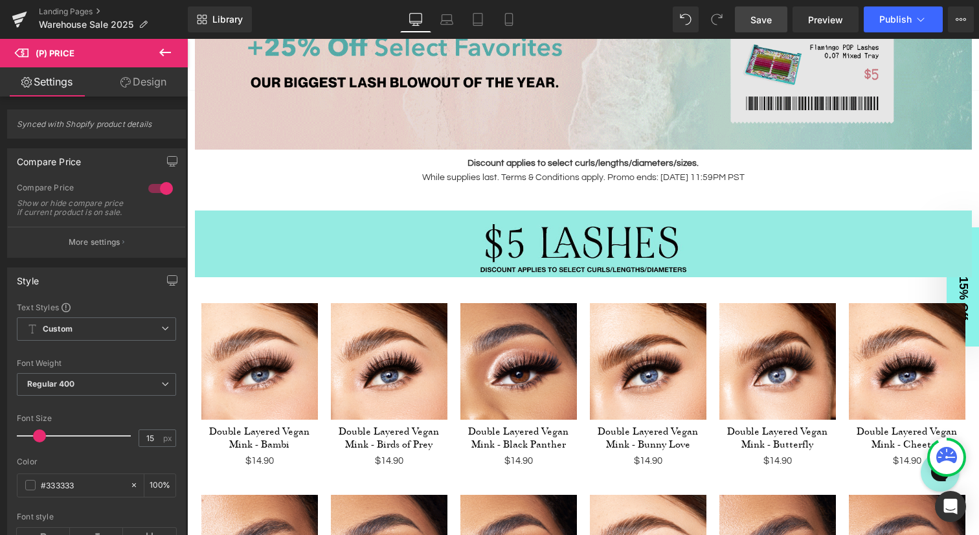
scroll to position [451, 0]
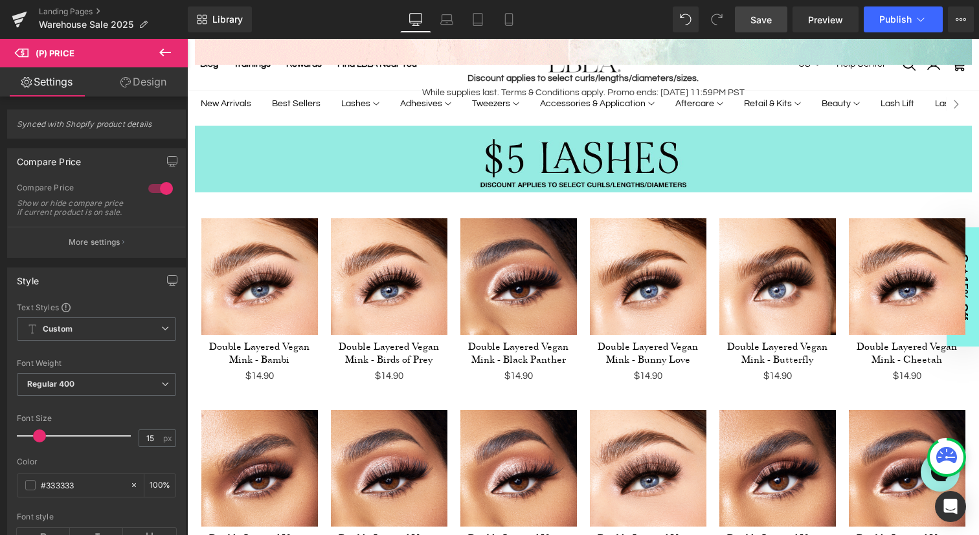
click at [590, 252] on img at bounding box center [648, 276] width 117 height 117
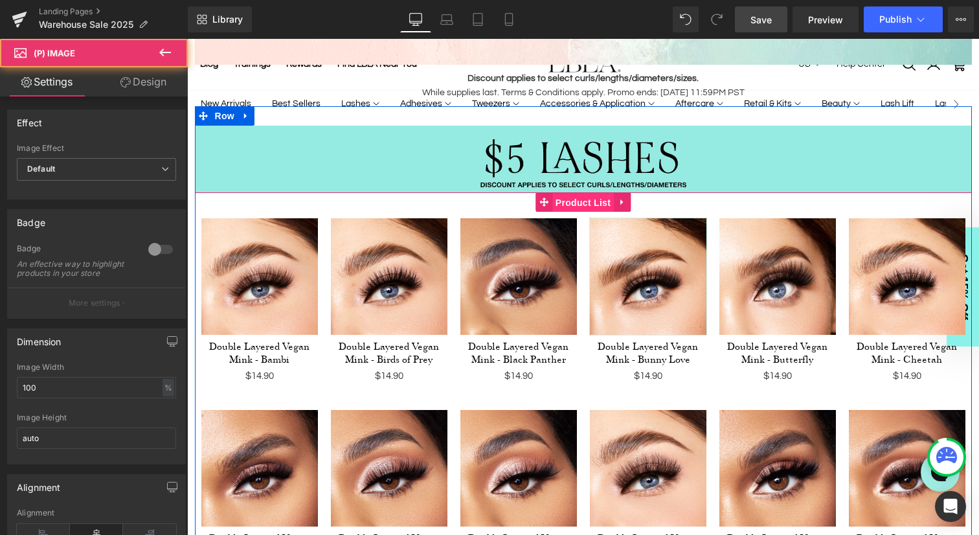
click at [577, 206] on span "Product List" at bounding box center [582, 202] width 61 height 19
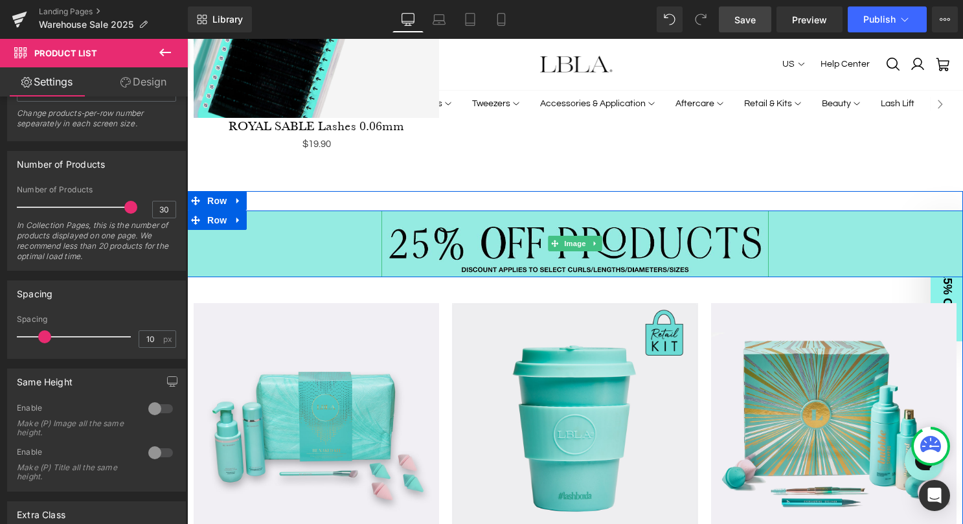
scroll to position [7137, 0]
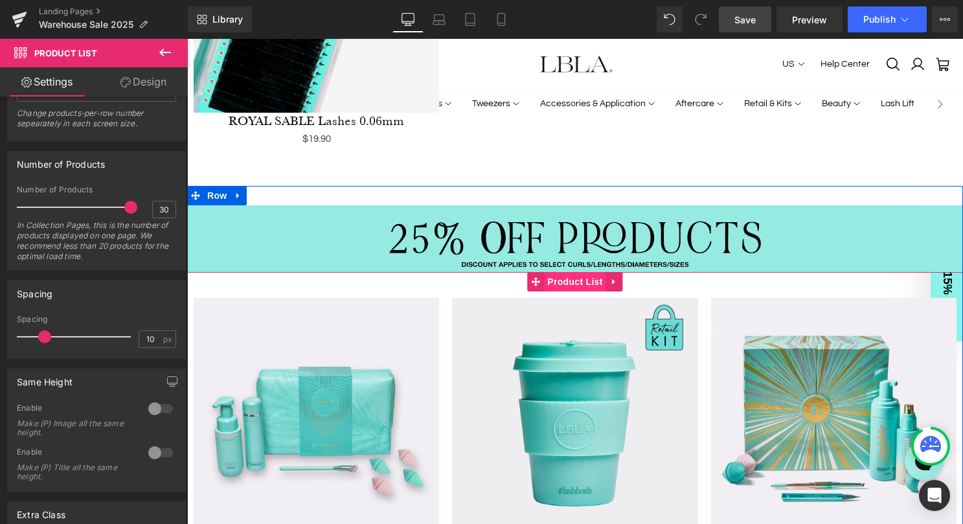
click at [568, 272] on span "Product List" at bounding box center [574, 281] width 61 height 19
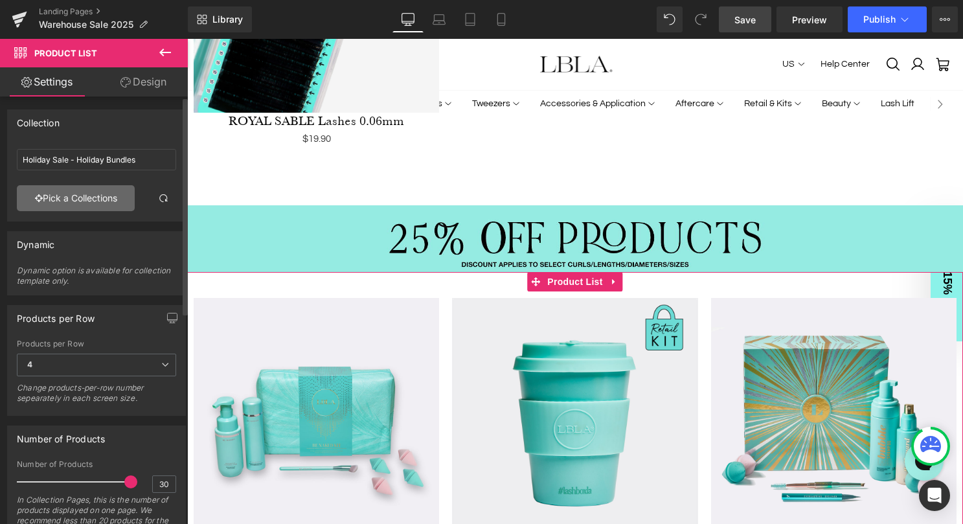
click at [77, 199] on link "Pick a Collections" at bounding box center [76, 198] width 118 height 26
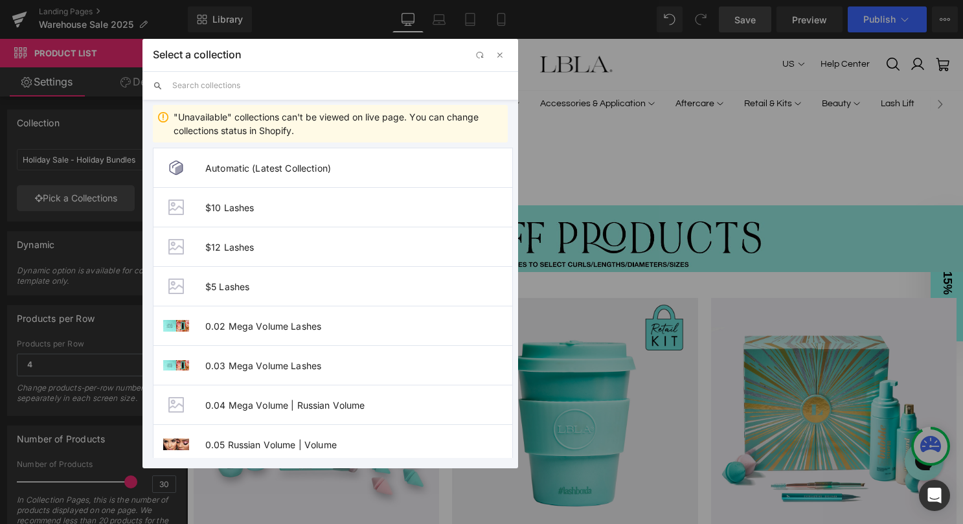
click at [0, 0] on input "text" at bounding box center [0, 0] width 0 height 0
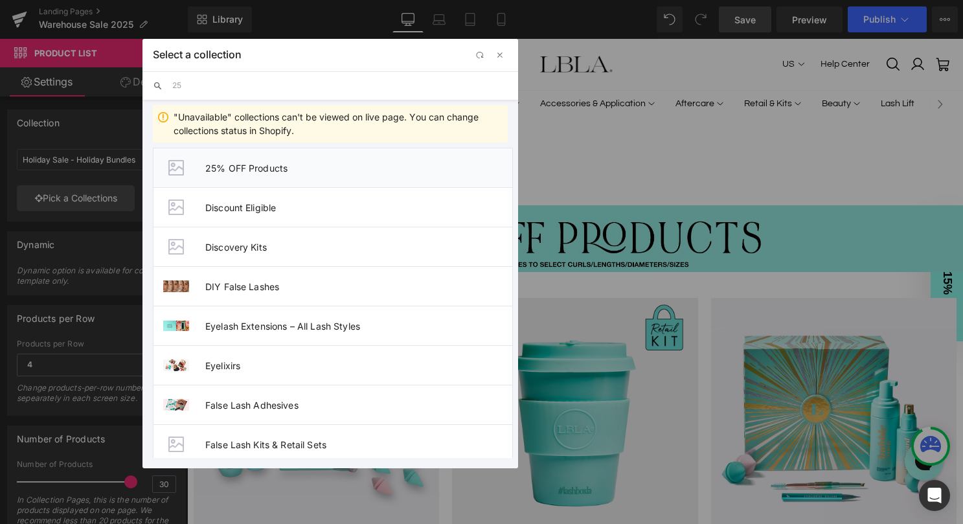
type input "25"
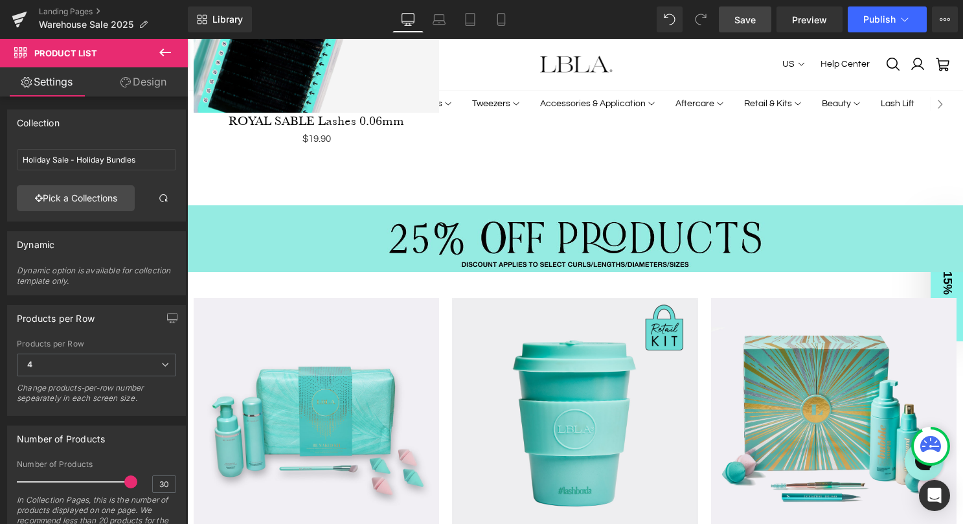
type input "25% OFF Products"
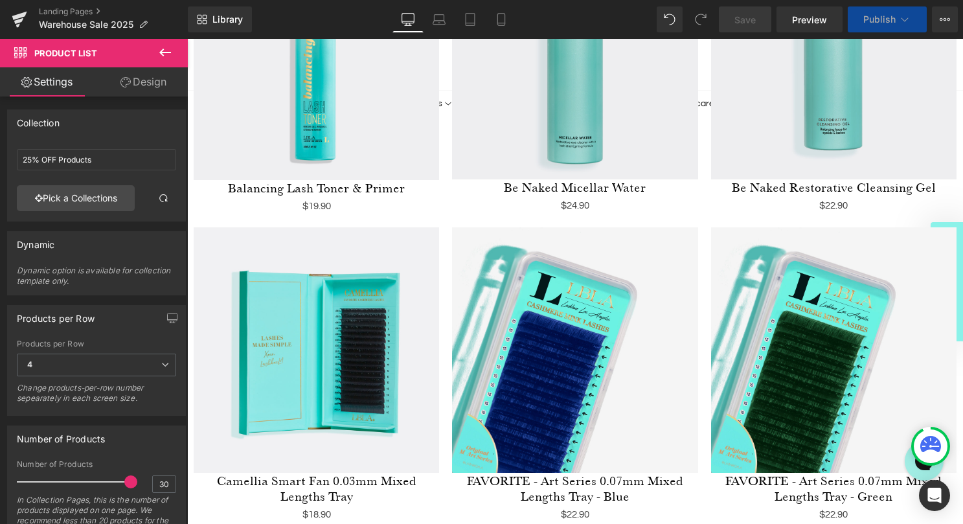
scroll to position [7301, 0]
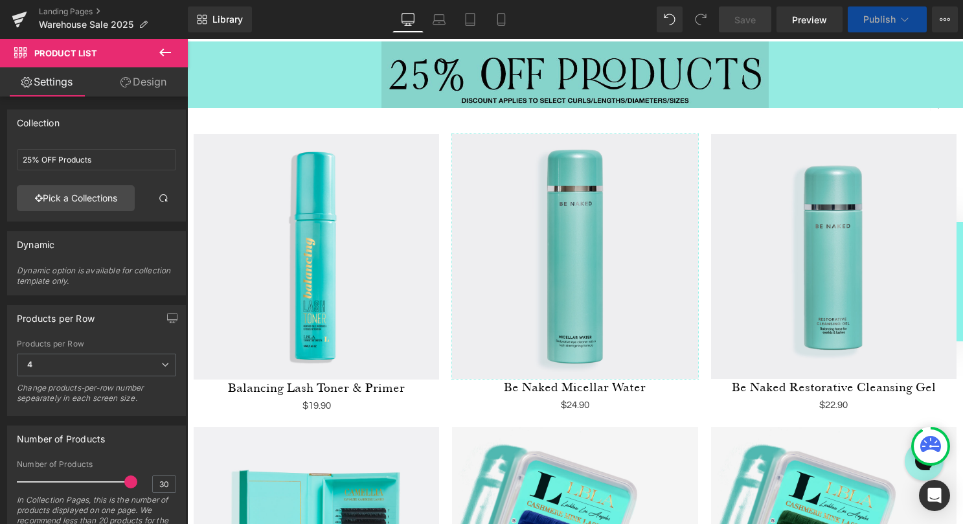
click at [583, 379] on img at bounding box center [574, 256] width 245 height 245
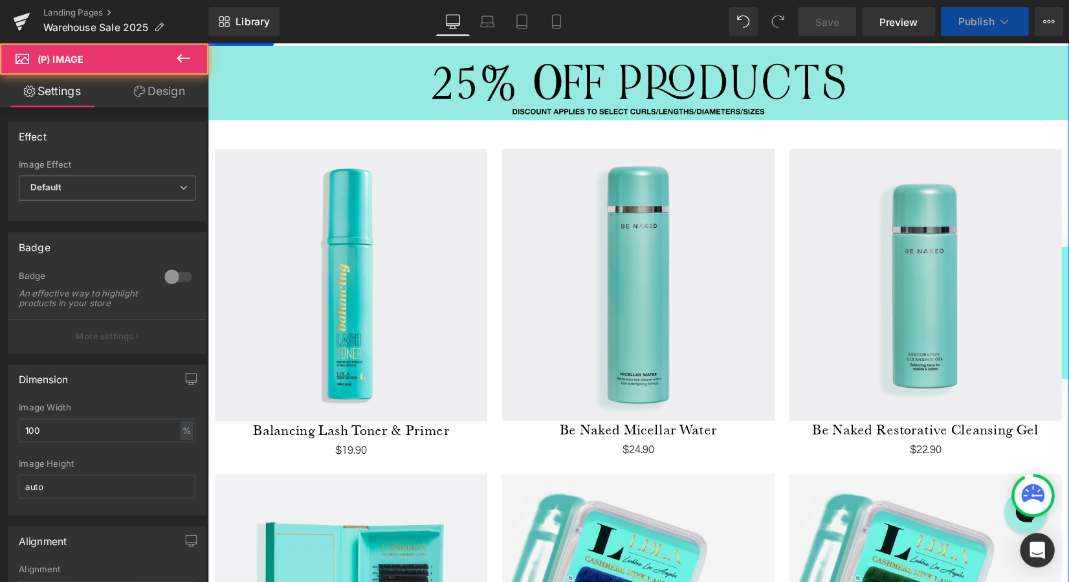
scroll to position [7040, 0]
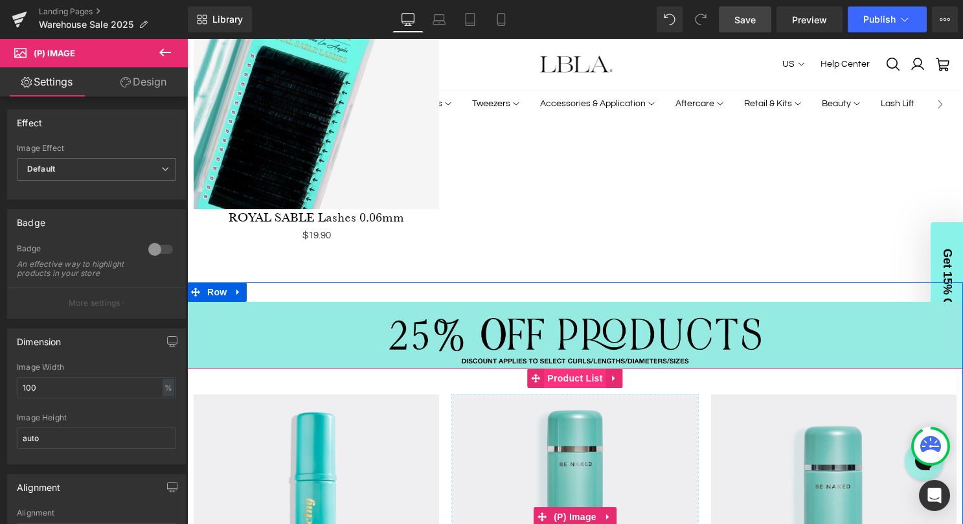
click at [583, 368] on span "Product List" at bounding box center [574, 377] width 61 height 19
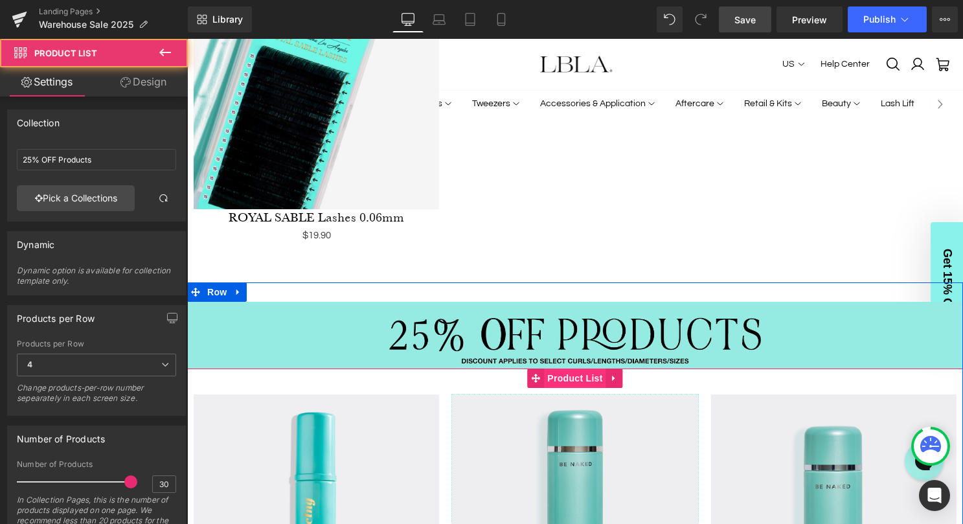
click at [581, 368] on span "Product List" at bounding box center [574, 377] width 61 height 19
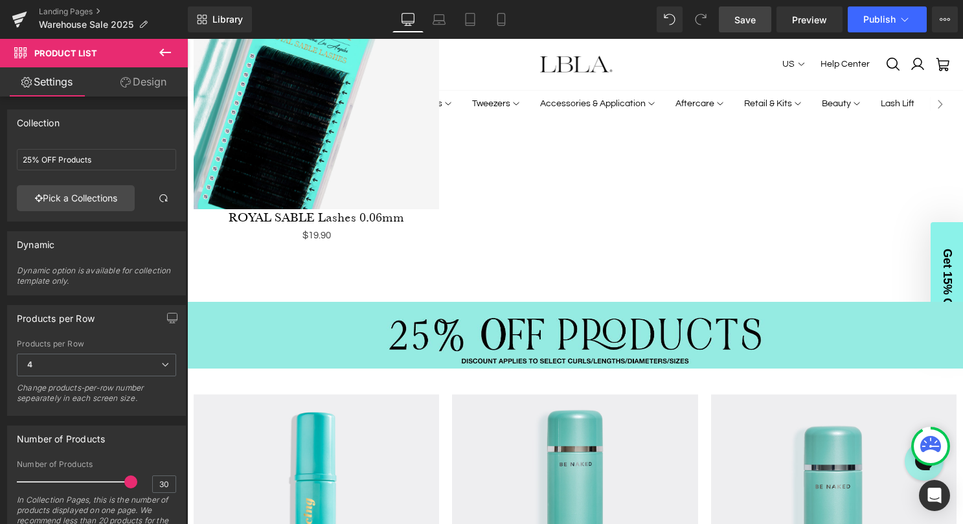
click at [739, 17] on span "Save" at bounding box center [744, 20] width 21 height 14
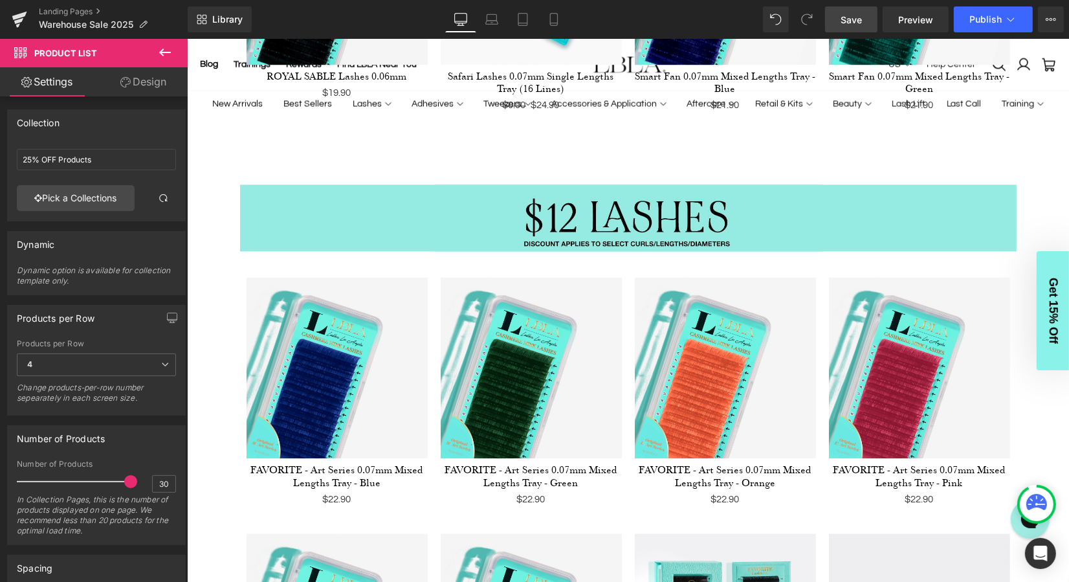
scroll to position [2604, 0]
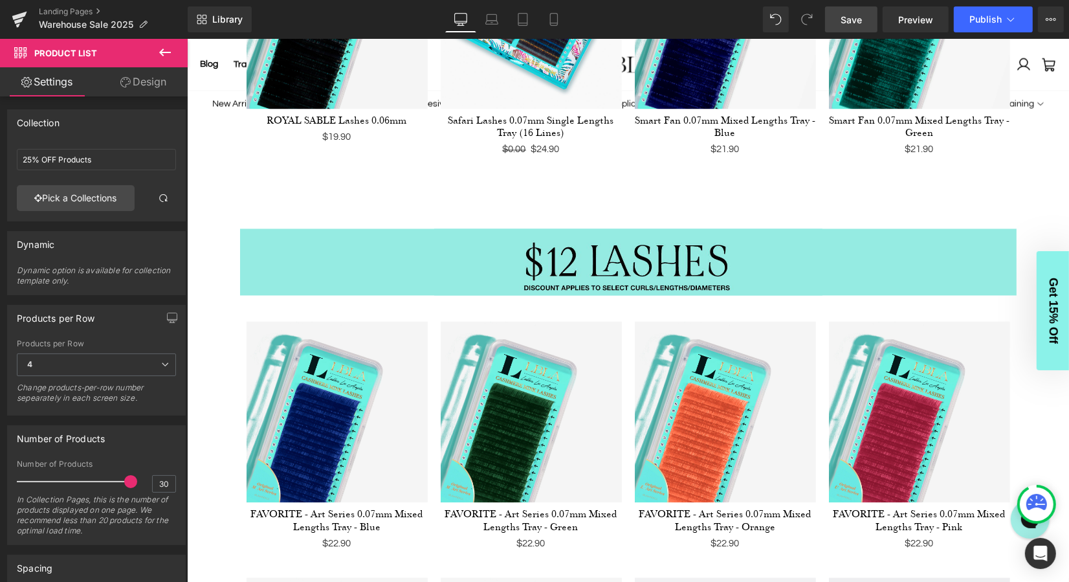
drag, startPoint x: 857, startPoint y: 19, endPoint x: 355, endPoint y: 50, distance: 503.3
click at [857, 19] on span "Save" at bounding box center [851, 20] width 21 height 14
